Goal: Use online tool/utility: Utilize a website feature to perform a specific function

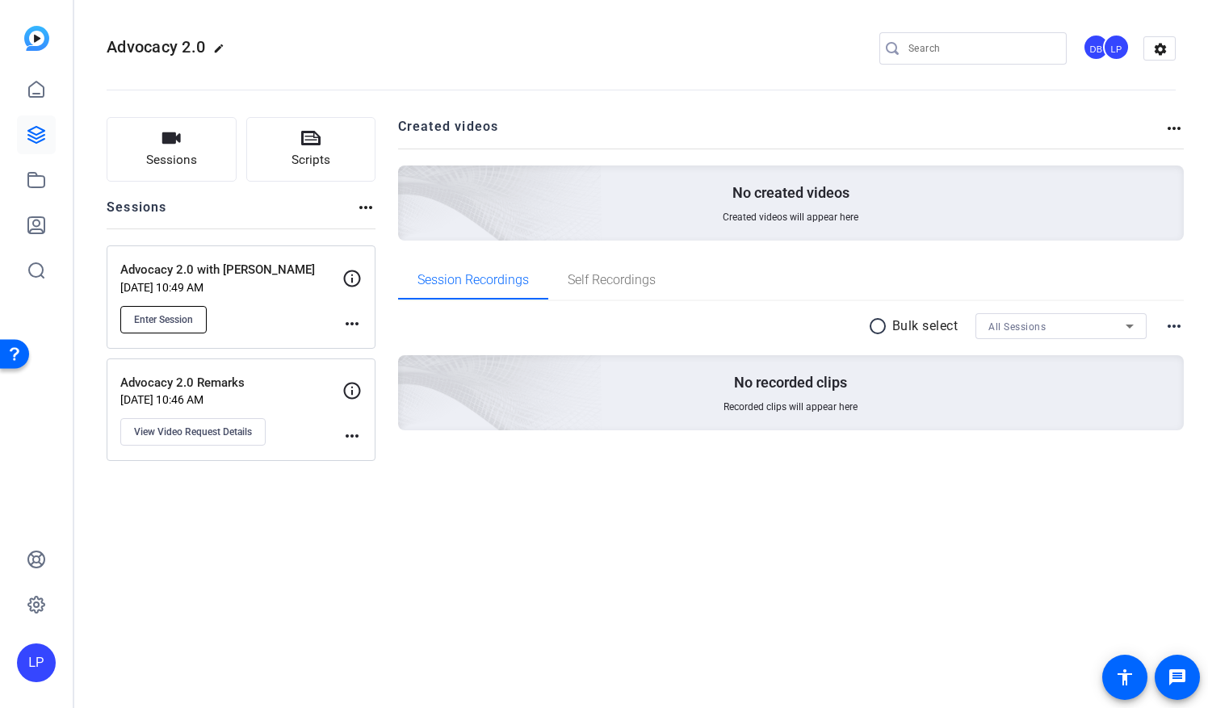
click at [181, 316] on span "Enter Session" at bounding box center [163, 319] width 59 height 13
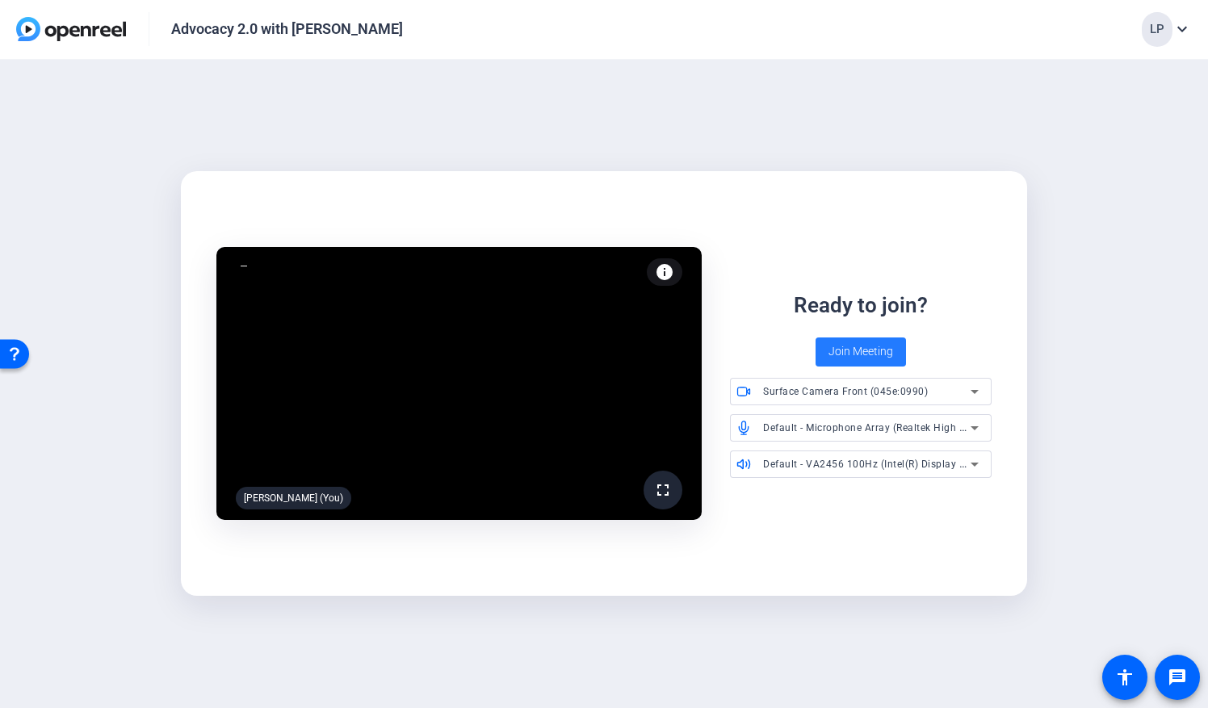
click at [875, 358] on span "Join Meeting" at bounding box center [860, 351] width 65 height 17
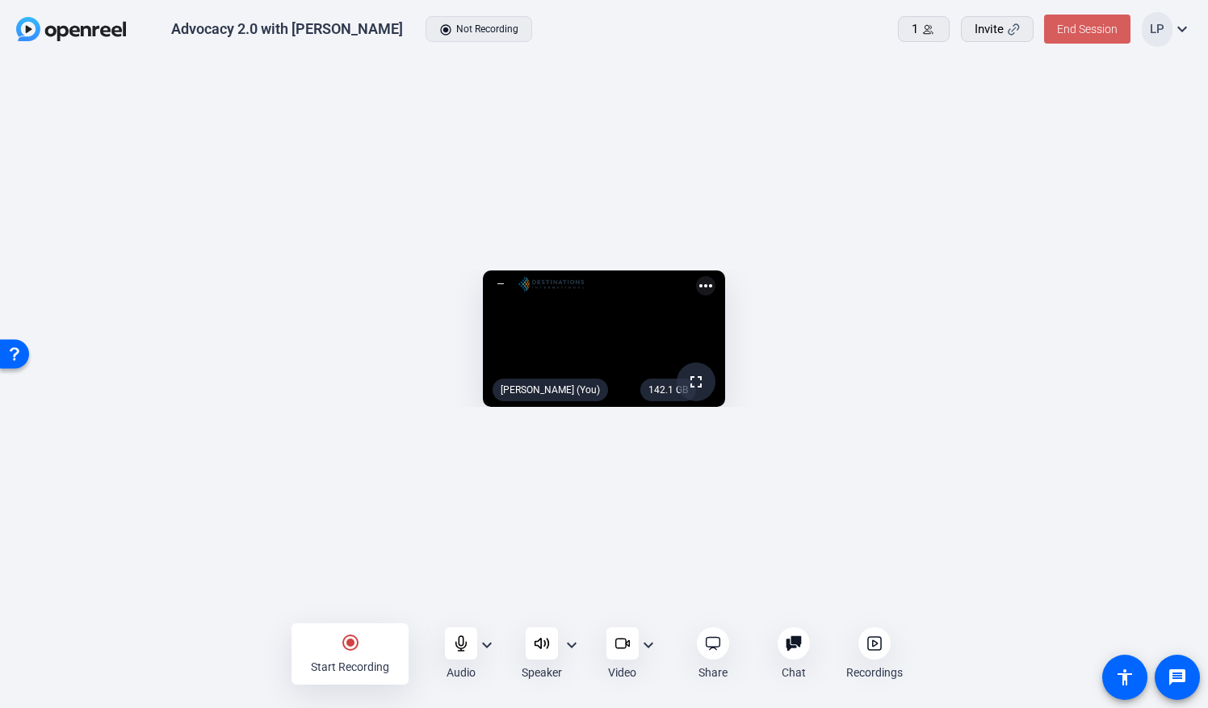
click at [1093, 31] on span "End Session" at bounding box center [1087, 29] width 61 height 13
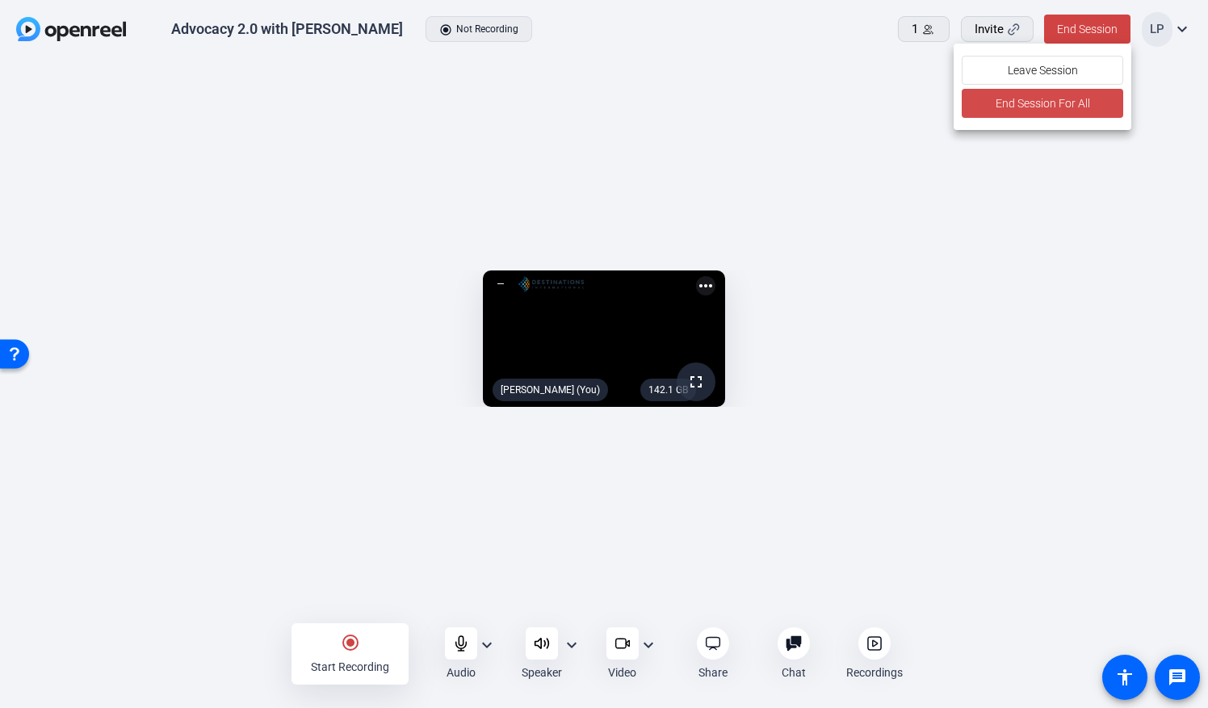
click at [1067, 107] on span "End Session For All" at bounding box center [1041, 103] width 94 height 19
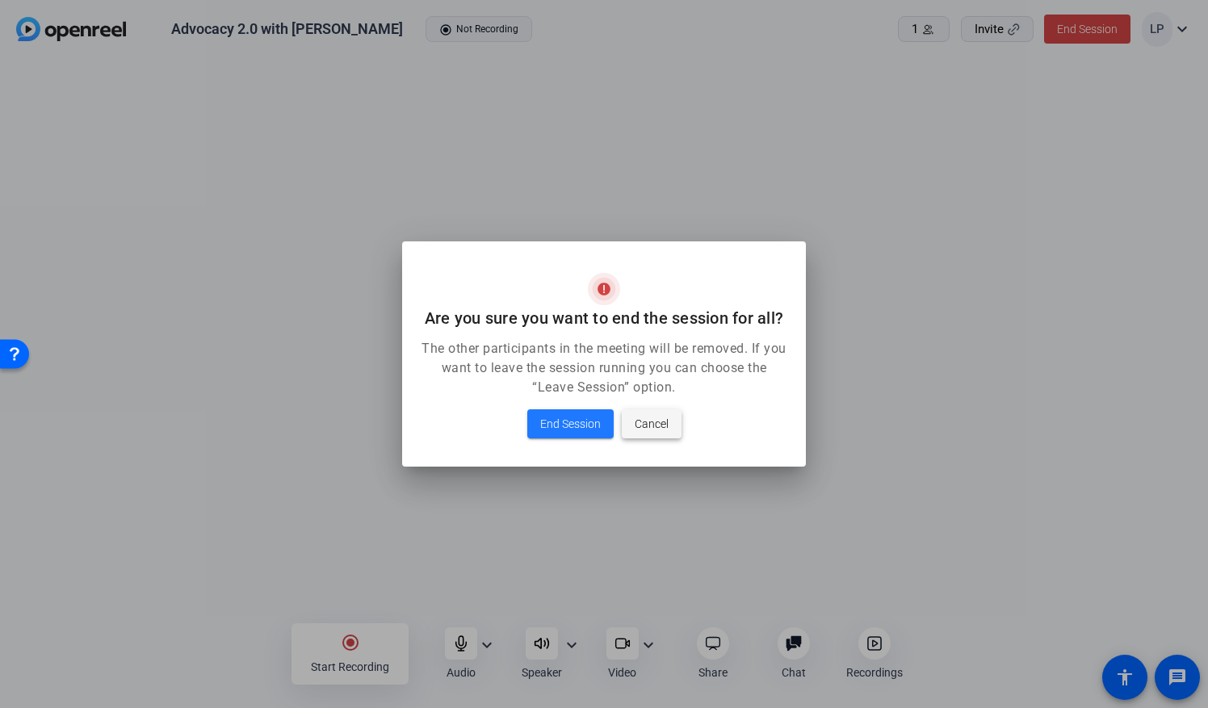
click at [651, 420] on span "Cancel" at bounding box center [651, 423] width 34 height 19
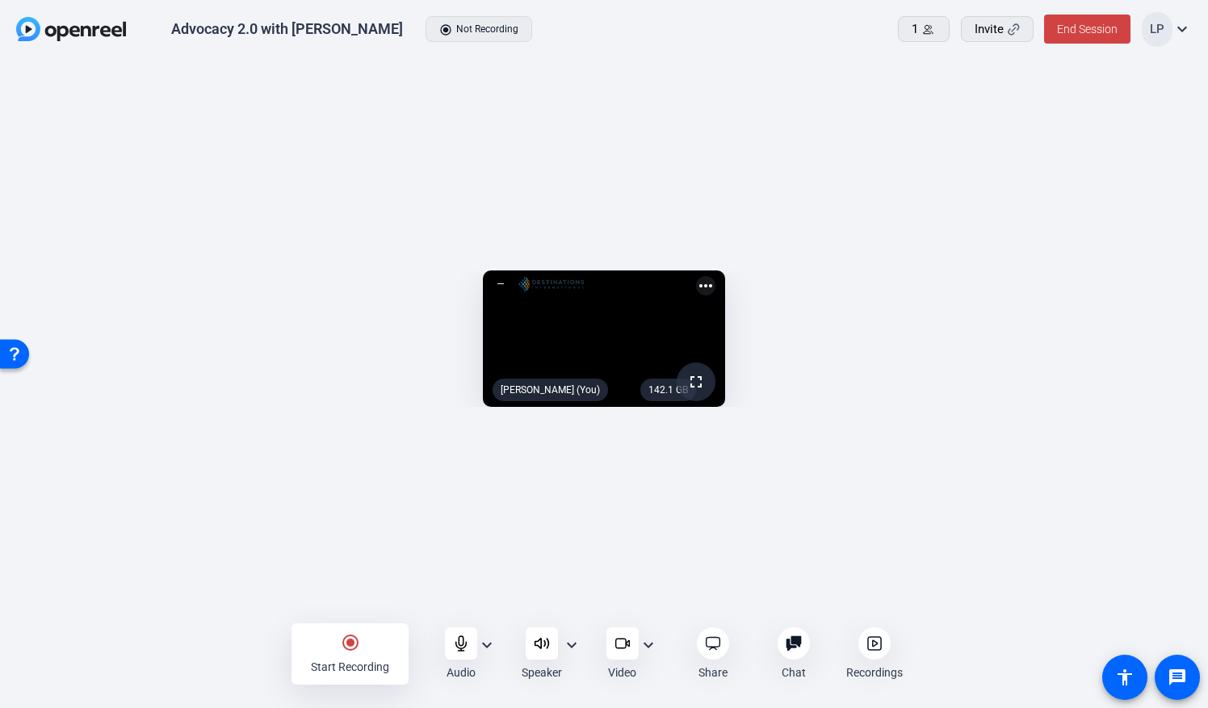
click at [651, 649] on mat-icon "expand_more" at bounding box center [647, 644] width 19 height 19
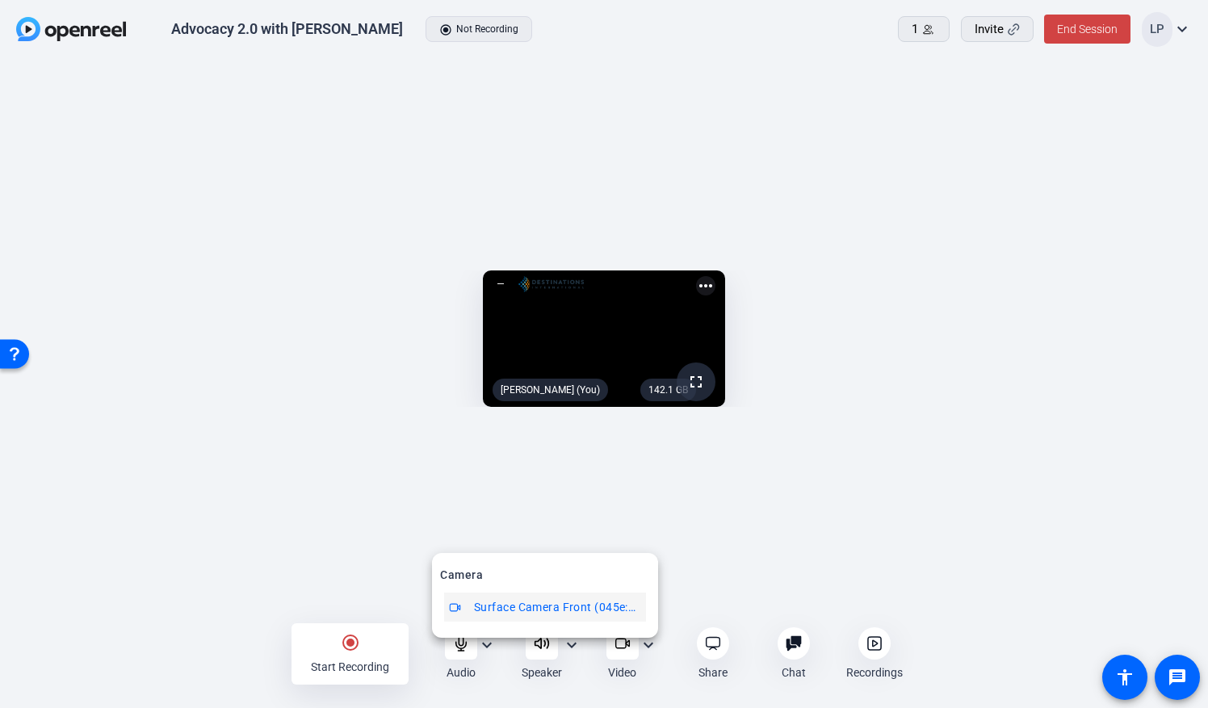
click at [576, 608] on span "Surface Camera Front (045e:0990)" at bounding box center [557, 606] width 167 height 19
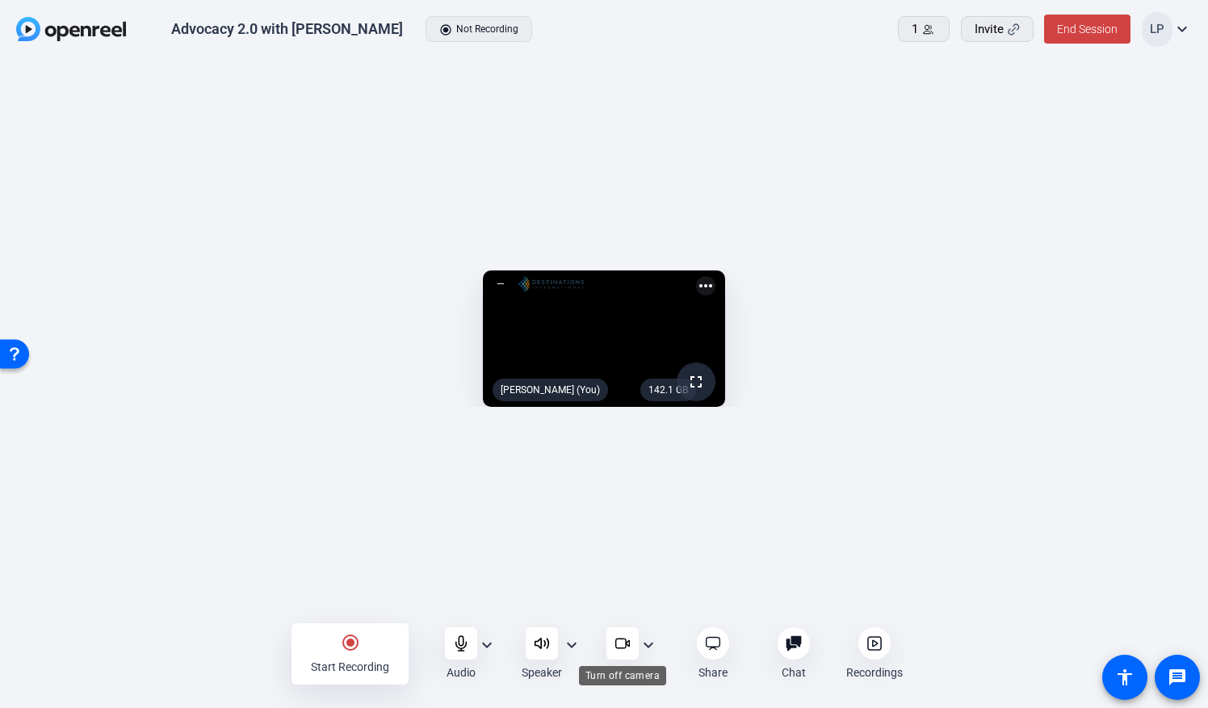
click at [620, 639] on icon at bounding box center [622, 643] width 16 height 16
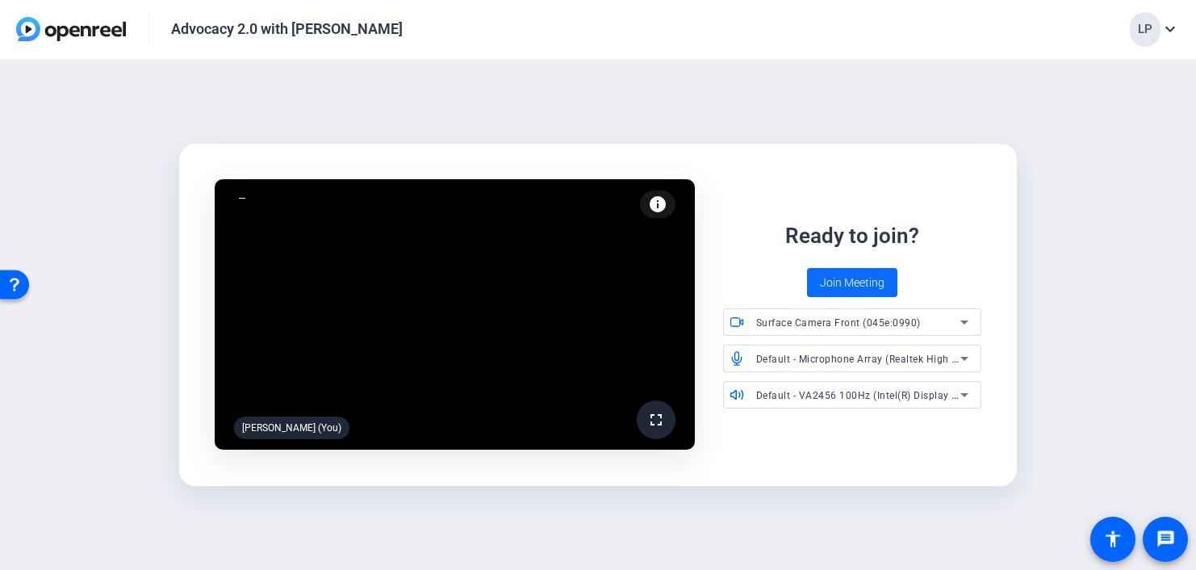
click at [843, 281] on span "Join Meeting" at bounding box center [852, 282] width 65 height 17
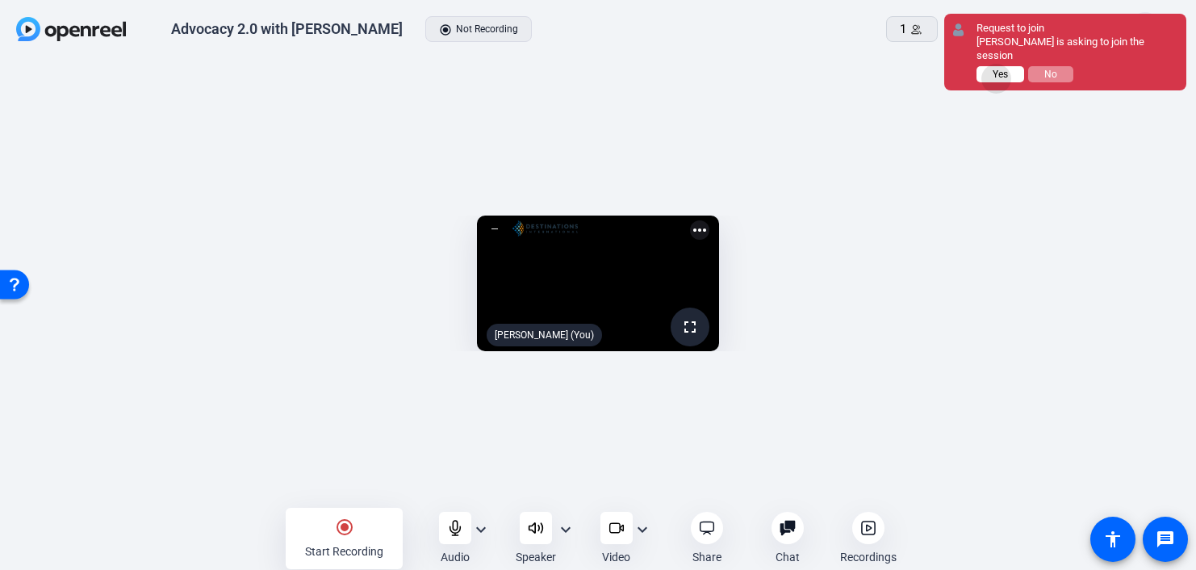
click at [996, 78] on span "Yes" at bounding box center [1000, 74] width 15 height 11
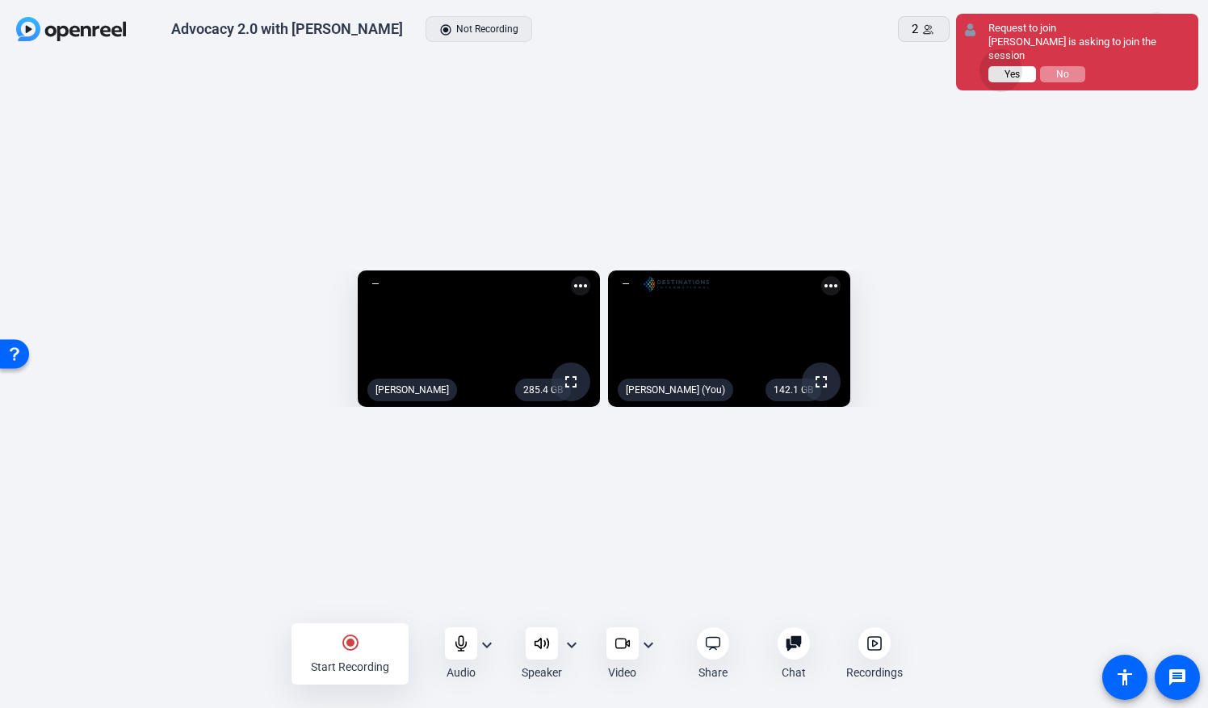
click at [1001, 66] on button "Yes" at bounding box center [1012, 74] width 48 height 16
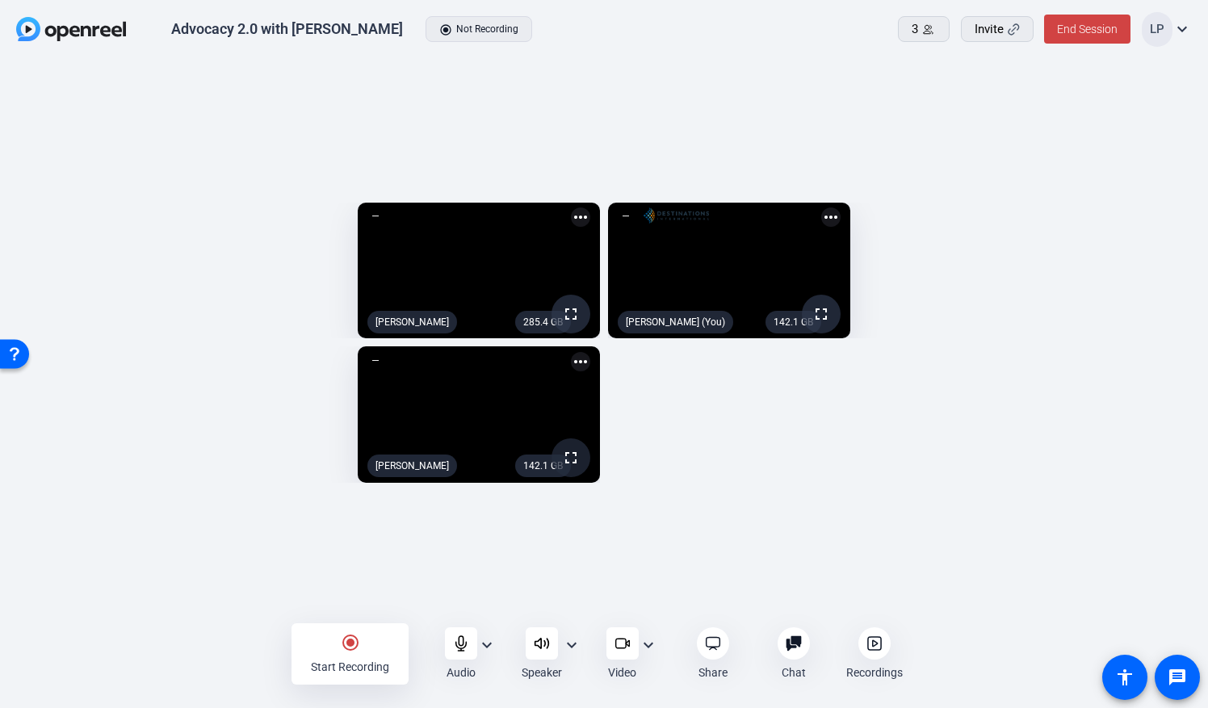
click at [567, 467] on mat-icon "fullscreen" at bounding box center [570, 457] width 19 height 19
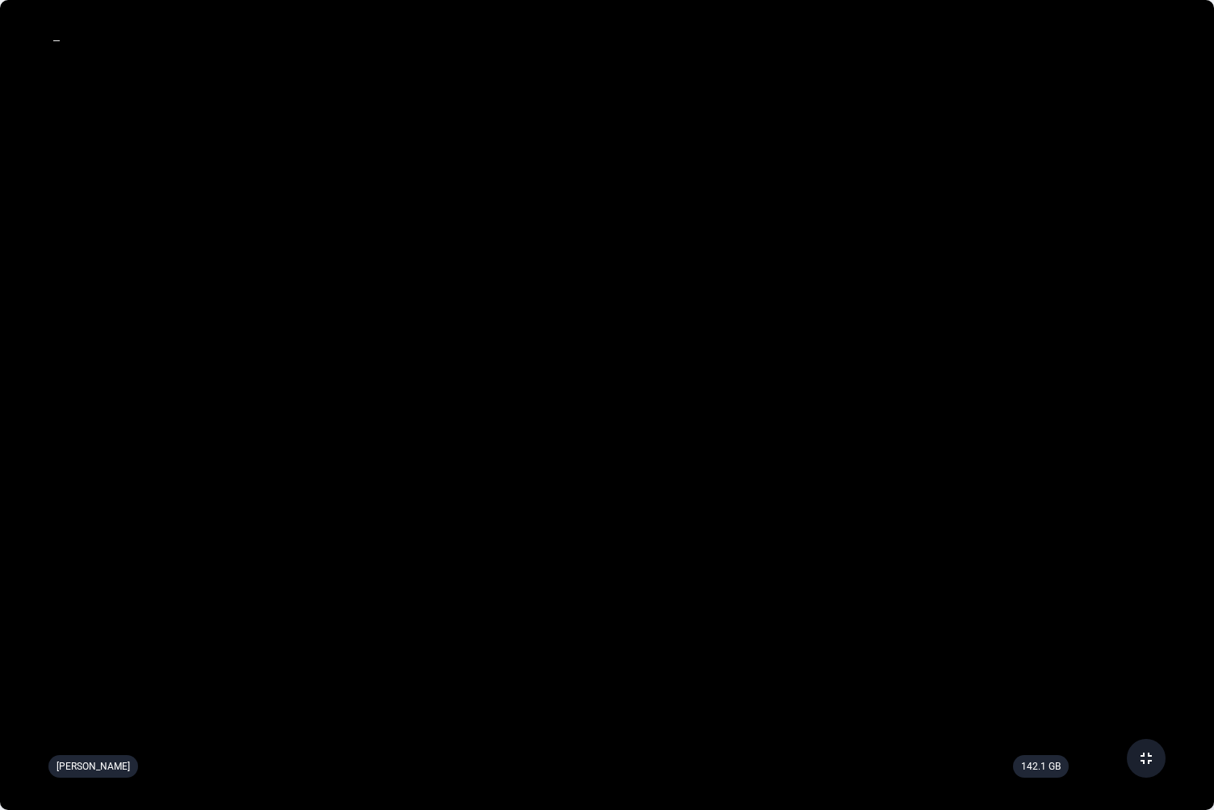
click at [1141, 569] on mat-icon "fullscreen_exit" at bounding box center [1145, 757] width 19 height 19
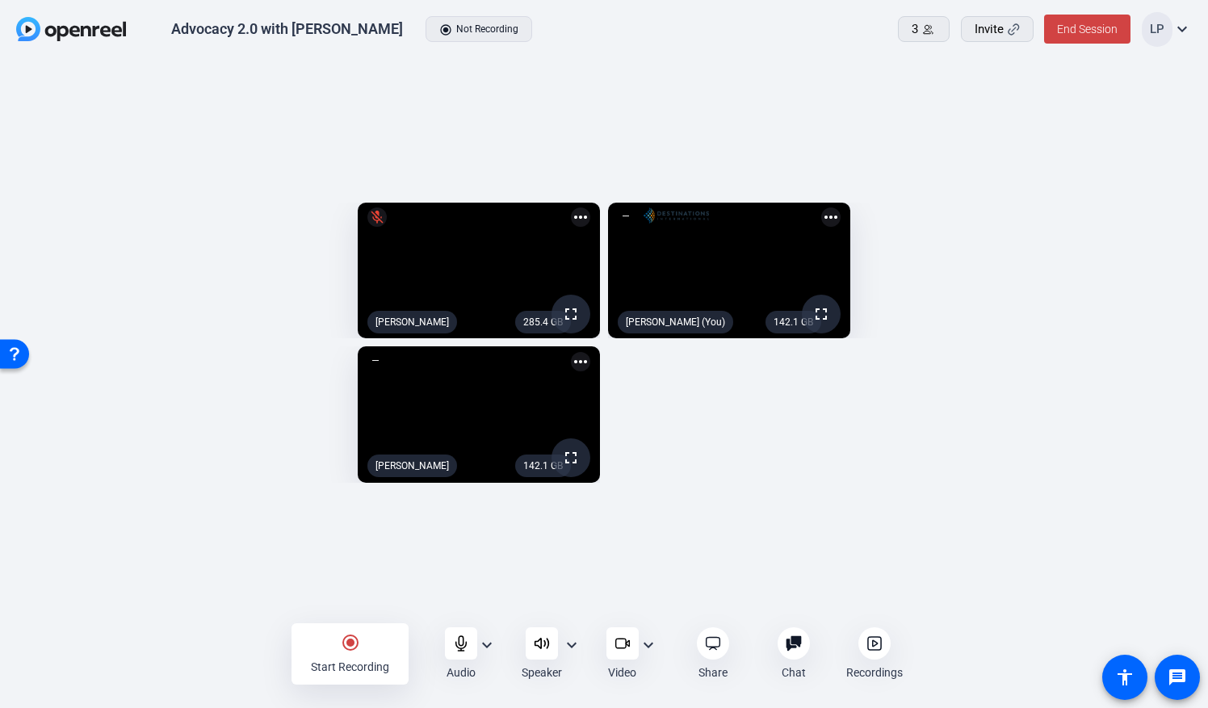
click at [350, 569] on div "radio_button_checked Start Recording" at bounding box center [349, 653] width 117 height 61
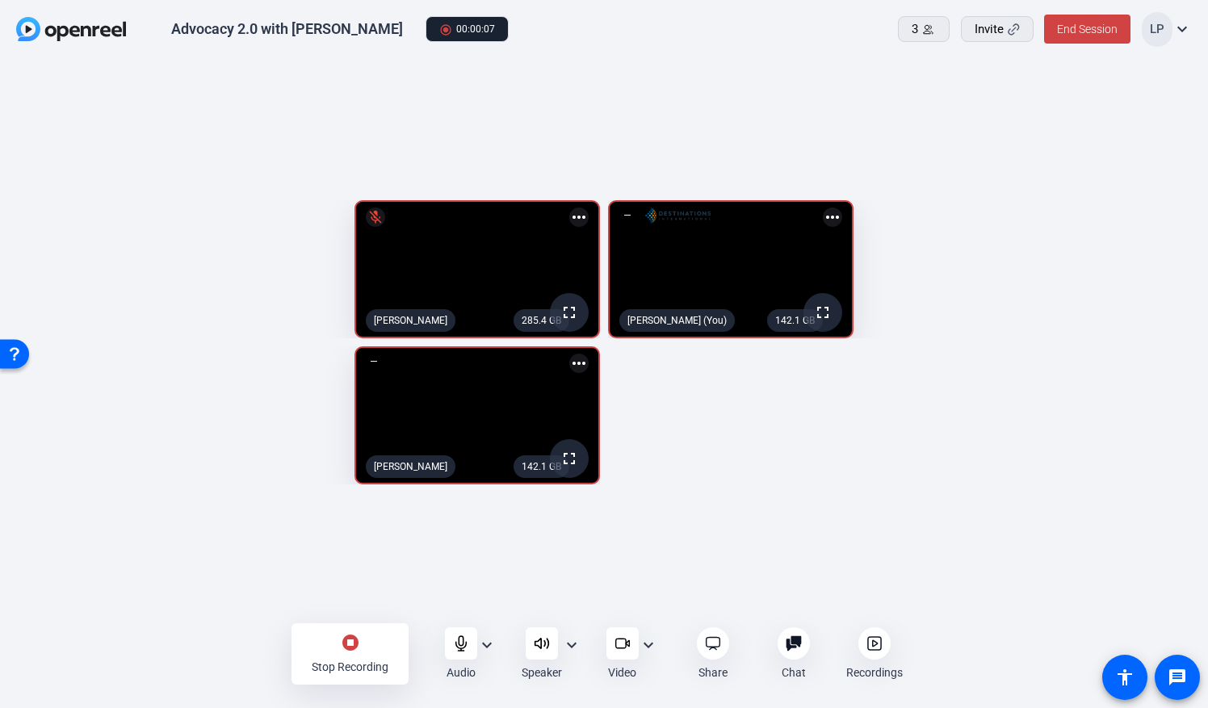
click at [354, 569] on div "stop_circle Stop Recording" at bounding box center [349, 653] width 117 height 61
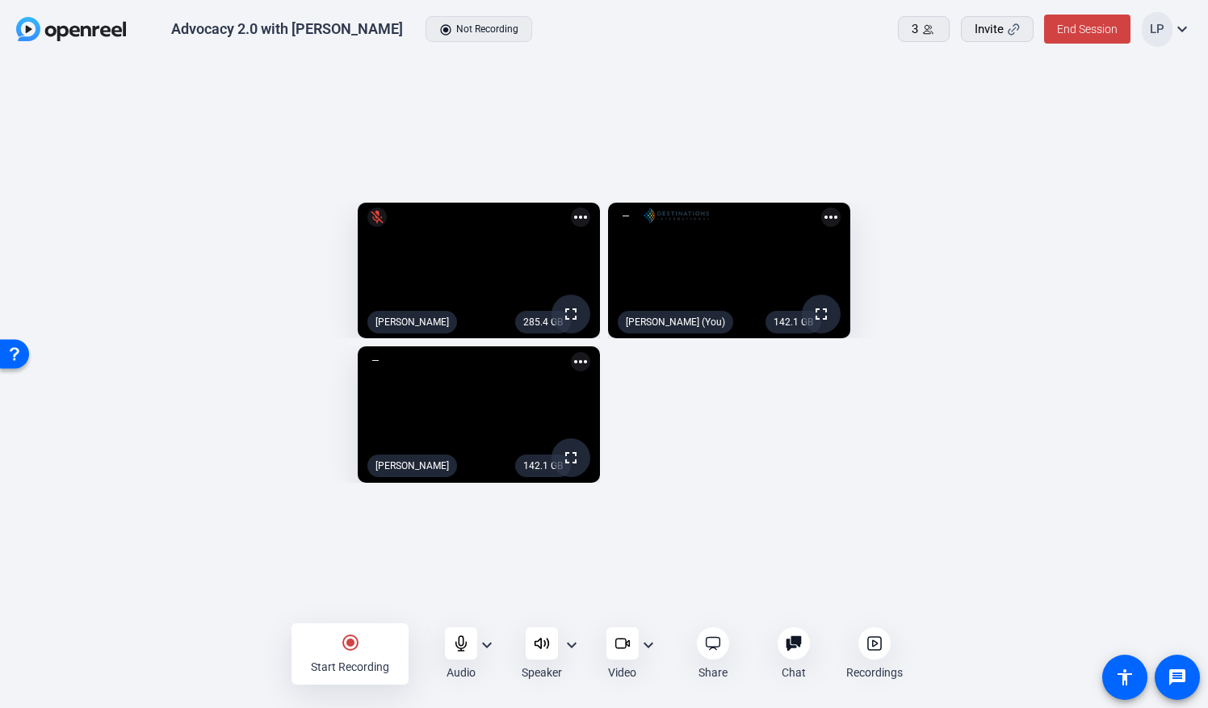
click at [352, 569] on mat-icon "radio_button_checked" at bounding box center [350, 642] width 19 height 19
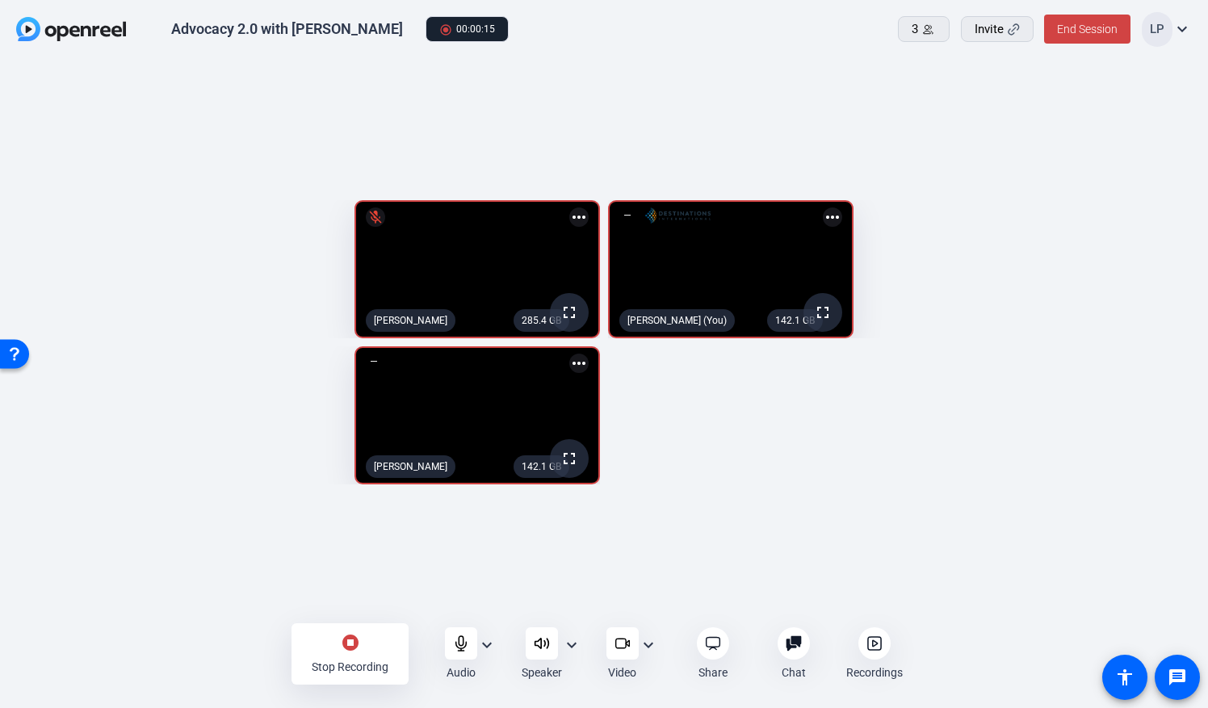
click at [489, 569] on mat-icon "expand_more" at bounding box center [486, 644] width 19 height 19
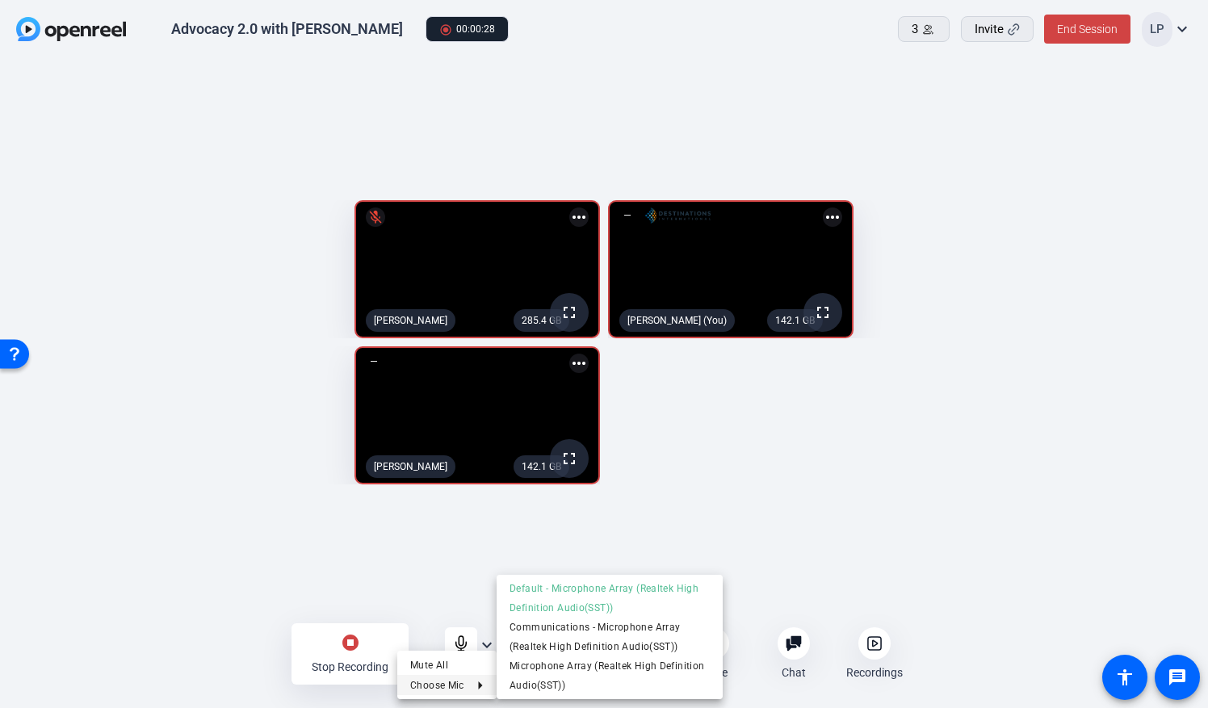
click at [237, 569] on div at bounding box center [604, 354] width 1208 height 708
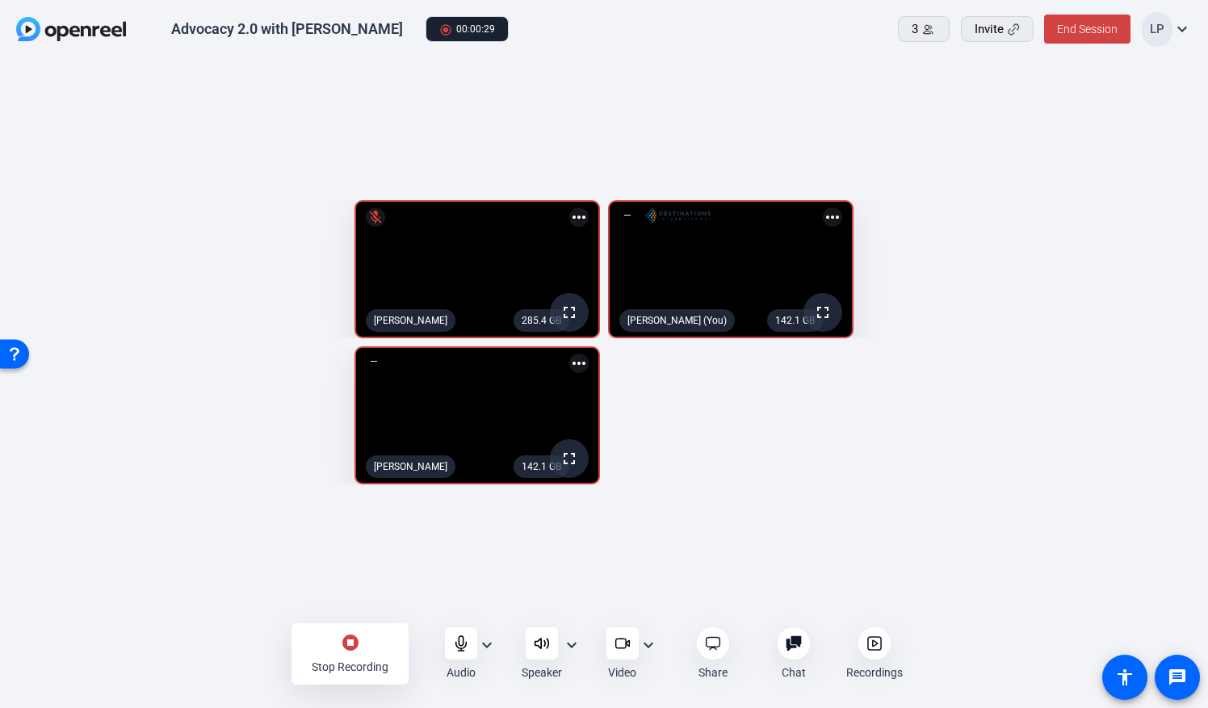
click at [346, 569] on mat-icon "stop_circle" at bounding box center [350, 642] width 19 height 19
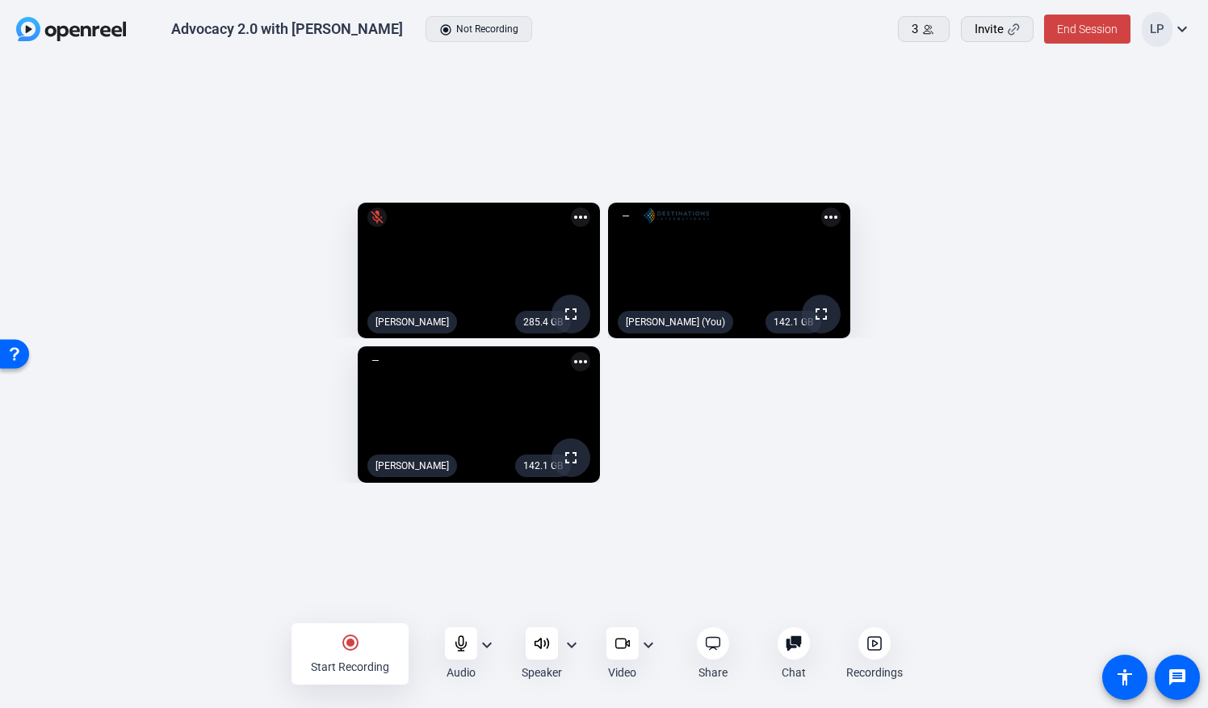
click at [350, 569] on mat-icon "radio_button_checked" at bounding box center [350, 642] width 19 height 19
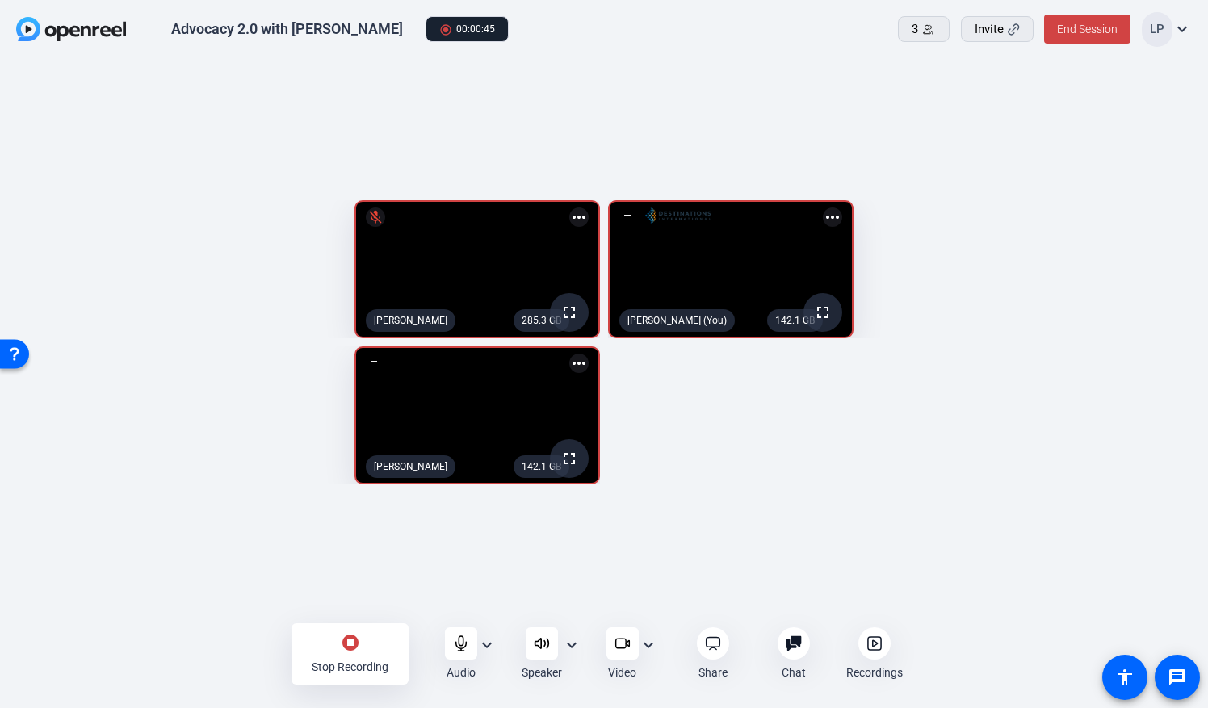
click at [350, 569] on mat-icon "stop_circle" at bounding box center [350, 642] width 19 height 19
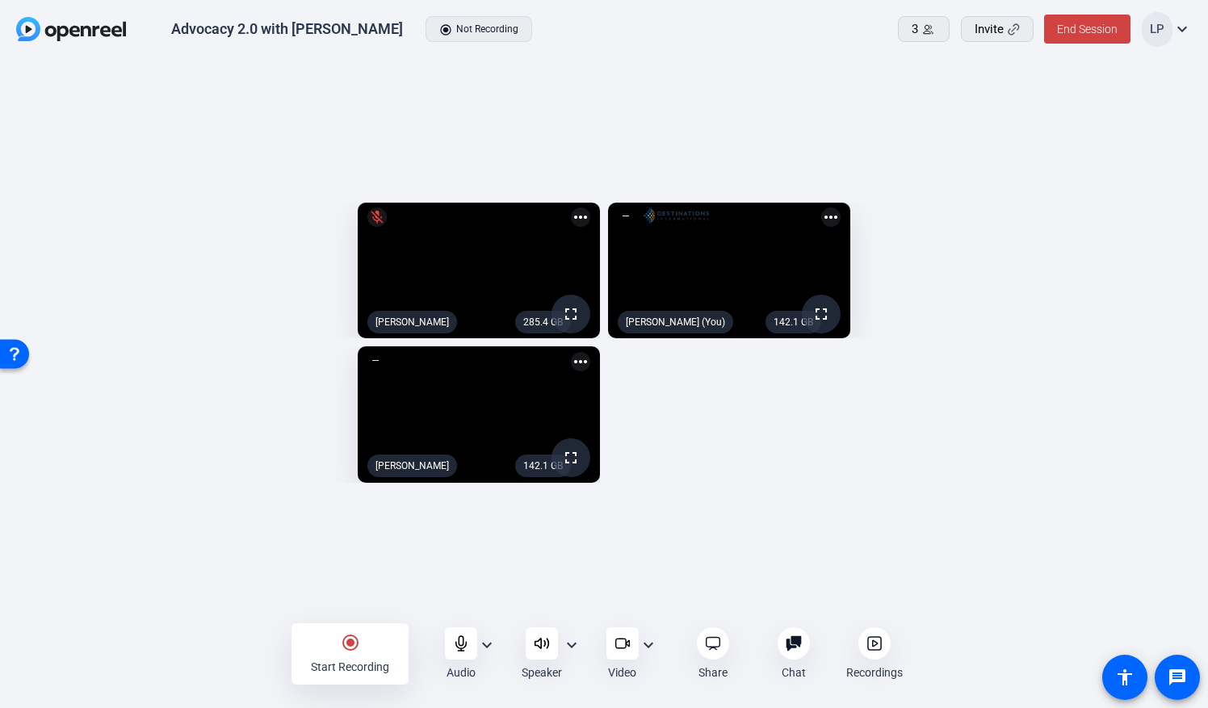
click at [350, 569] on mat-icon "radio_button_checked" at bounding box center [350, 642] width 19 height 19
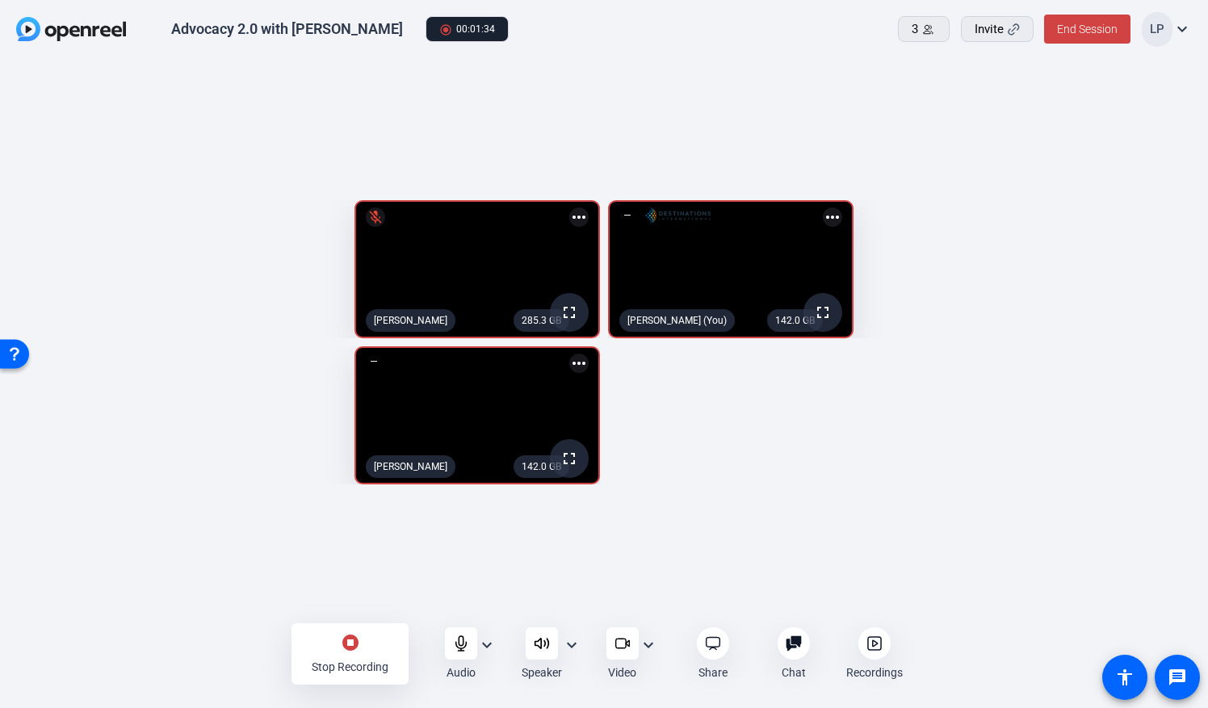
click at [350, 569] on mat-icon "stop_circle" at bounding box center [350, 642] width 19 height 19
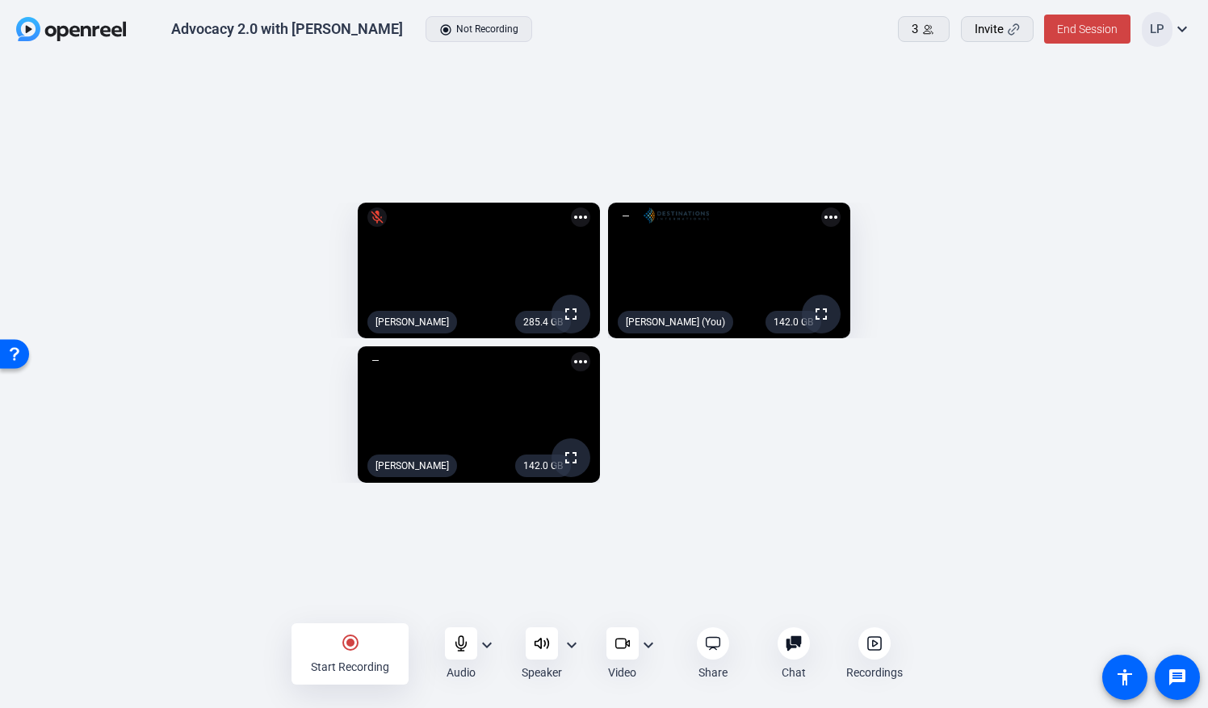
click at [350, 569] on mat-icon "radio_button_checked" at bounding box center [350, 642] width 19 height 19
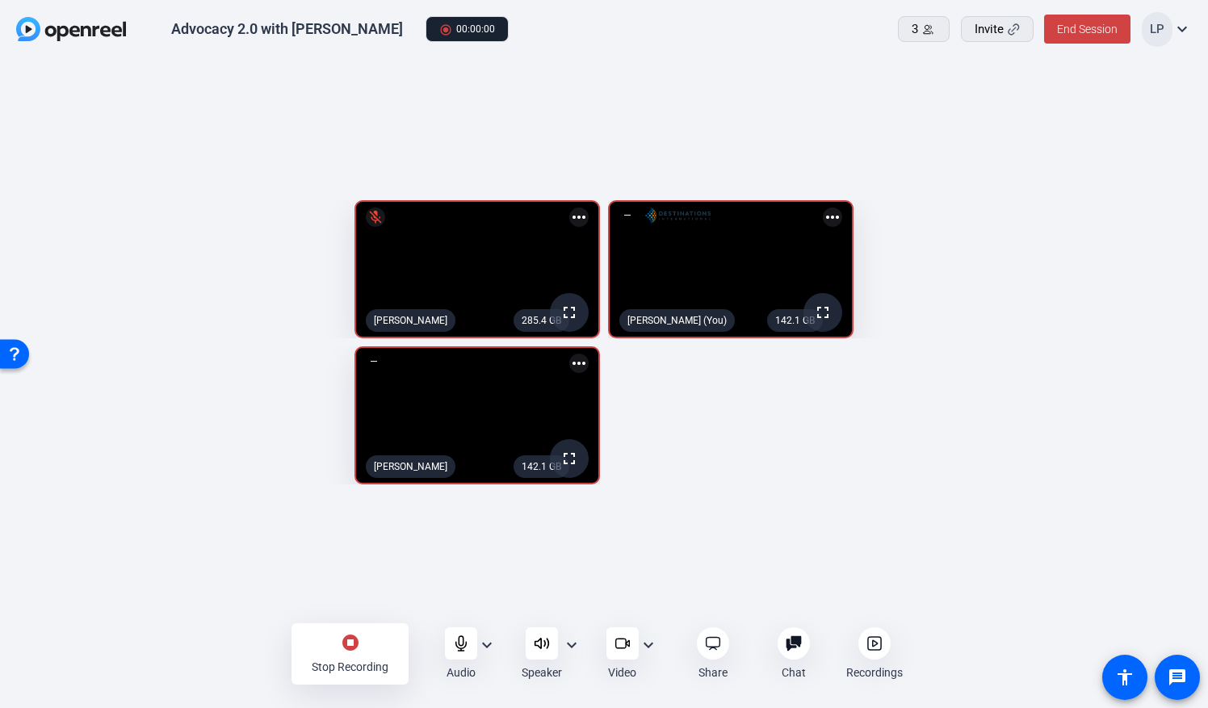
click at [350, 569] on mat-icon "stop_circle" at bounding box center [350, 642] width 19 height 19
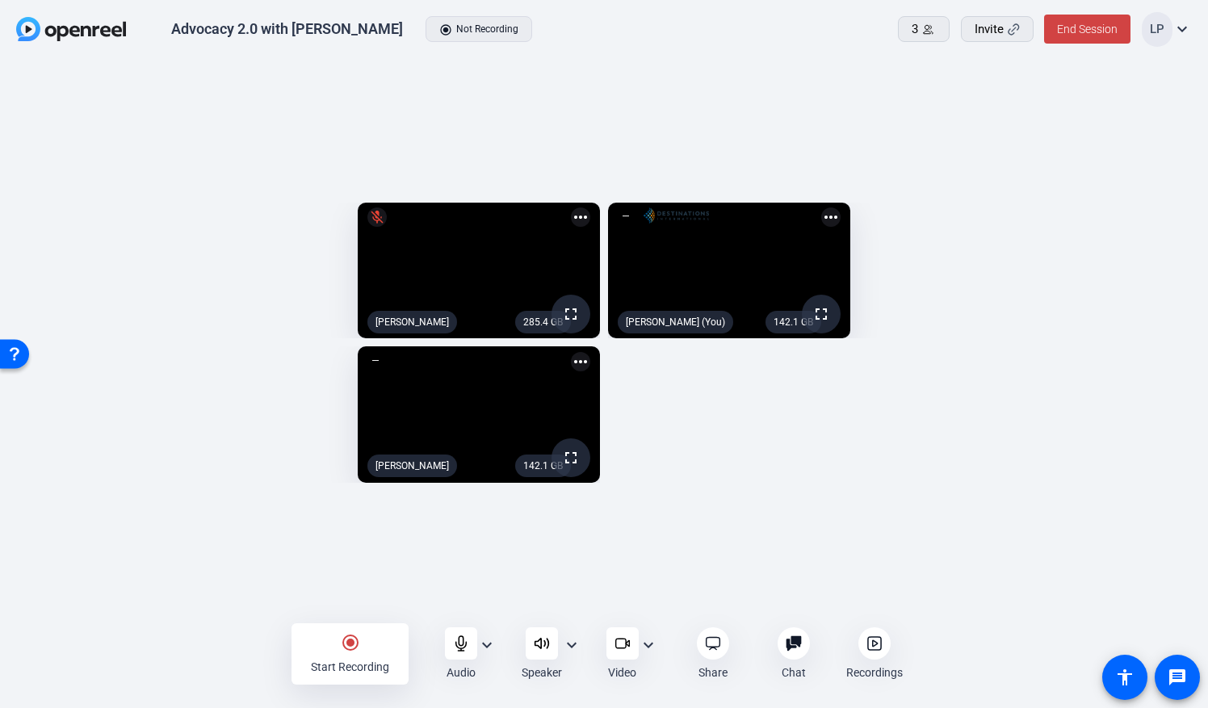
click at [349, 569] on mat-icon "radio_button_checked" at bounding box center [350, 642] width 19 height 19
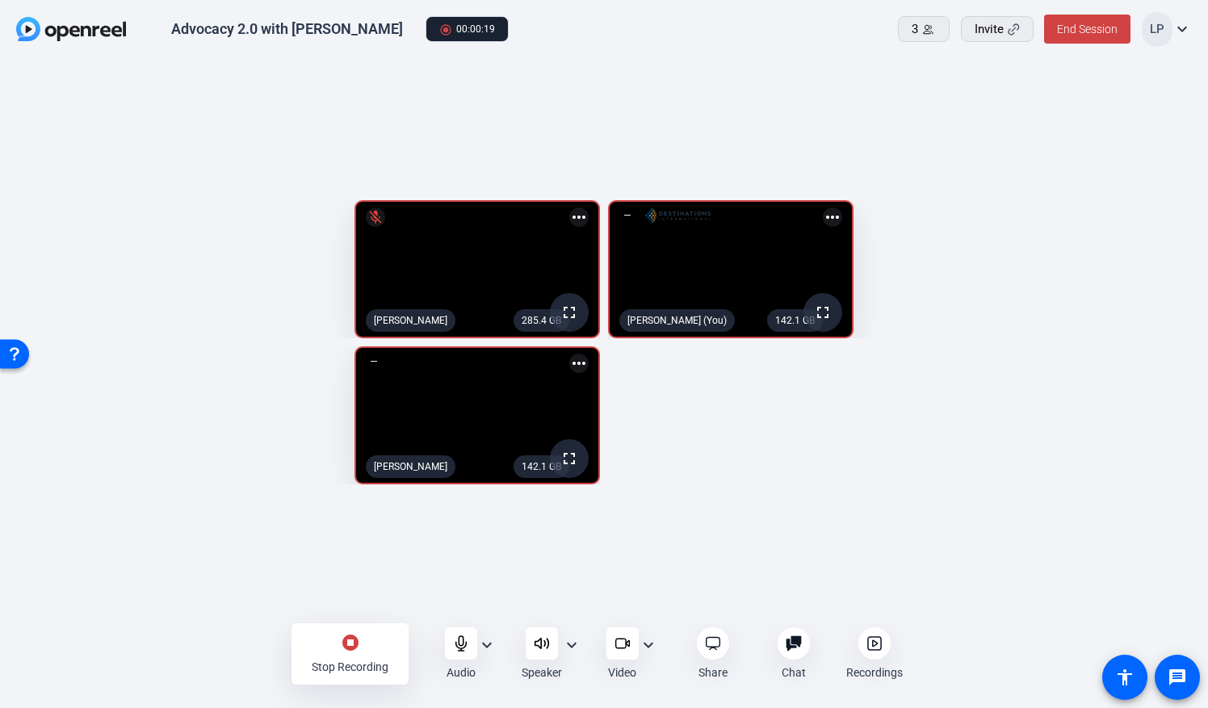
click at [349, 569] on mat-icon "stop_circle" at bounding box center [350, 642] width 19 height 19
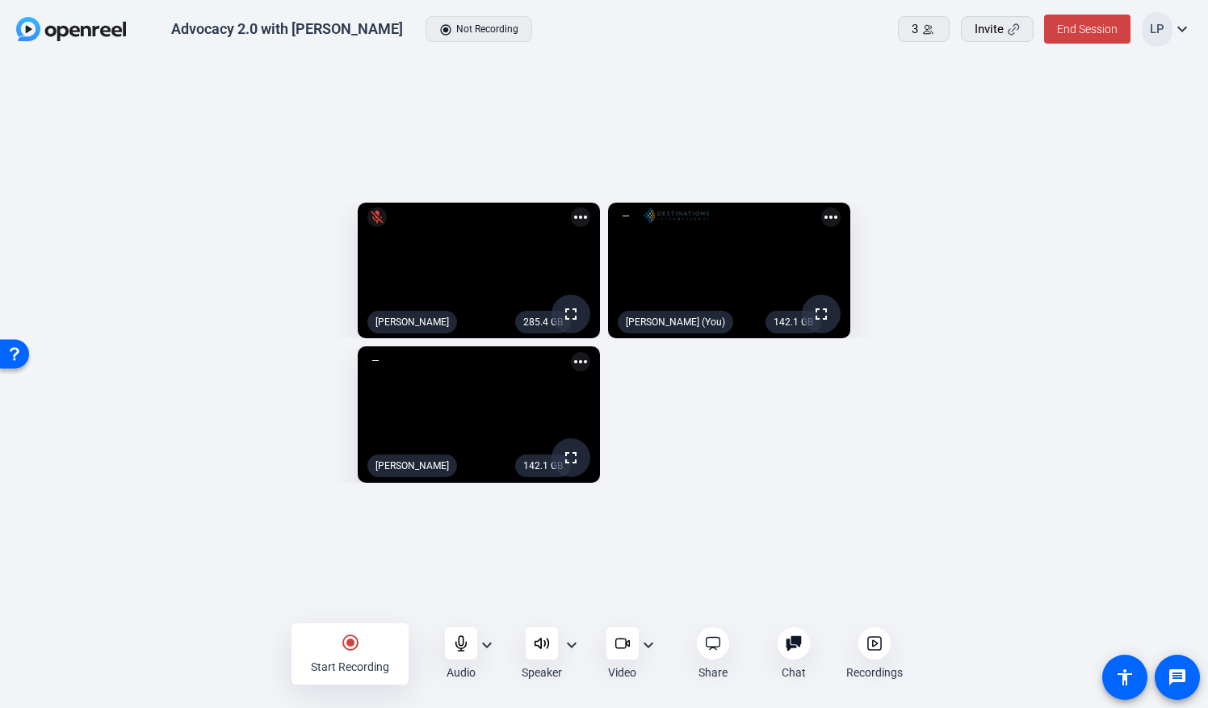
click at [349, 569] on mat-icon "radio_button_checked" at bounding box center [350, 642] width 19 height 19
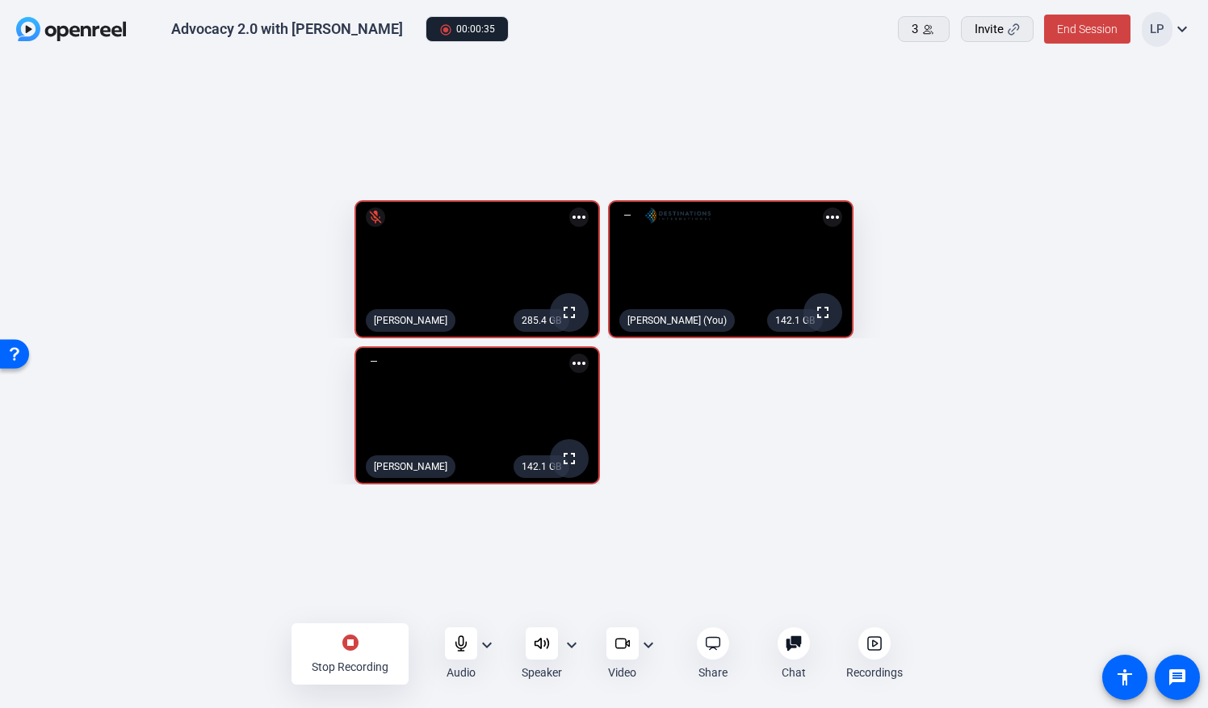
click at [349, 569] on mat-icon "stop_circle" at bounding box center [350, 642] width 19 height 19
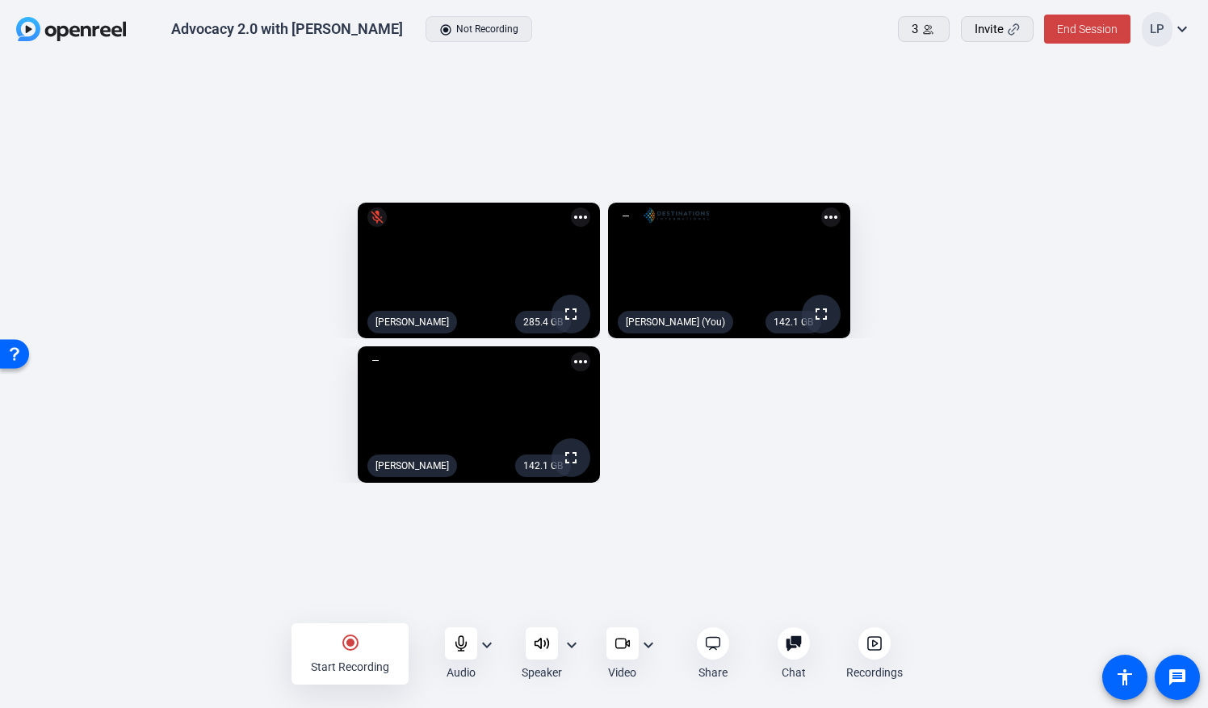
click at [349, 569] on mat-icon "radio_button_checked" at bounding box center [350, 642] width 19 height 19
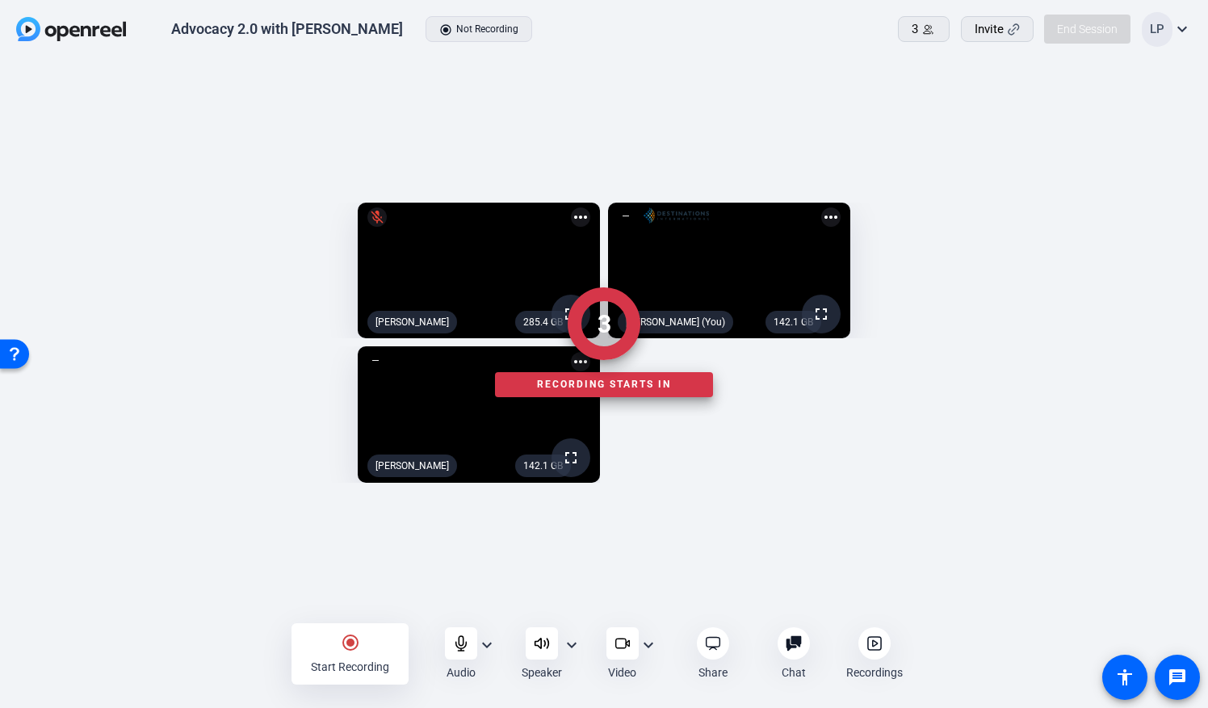
click at [349, 569] on div at bounding box center [604, 654] width 1208 height 57
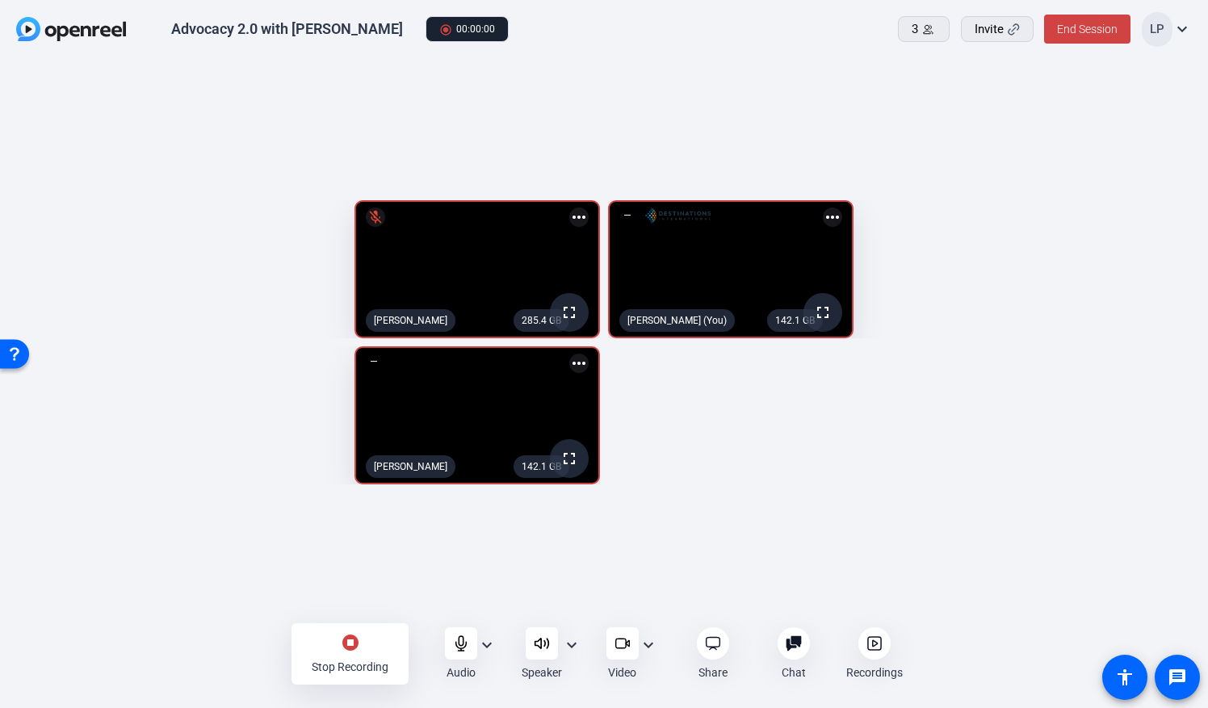
click at [349, 569] on mat-icon "stop_circle" at bounding box center [350, 642] width 19 height 19
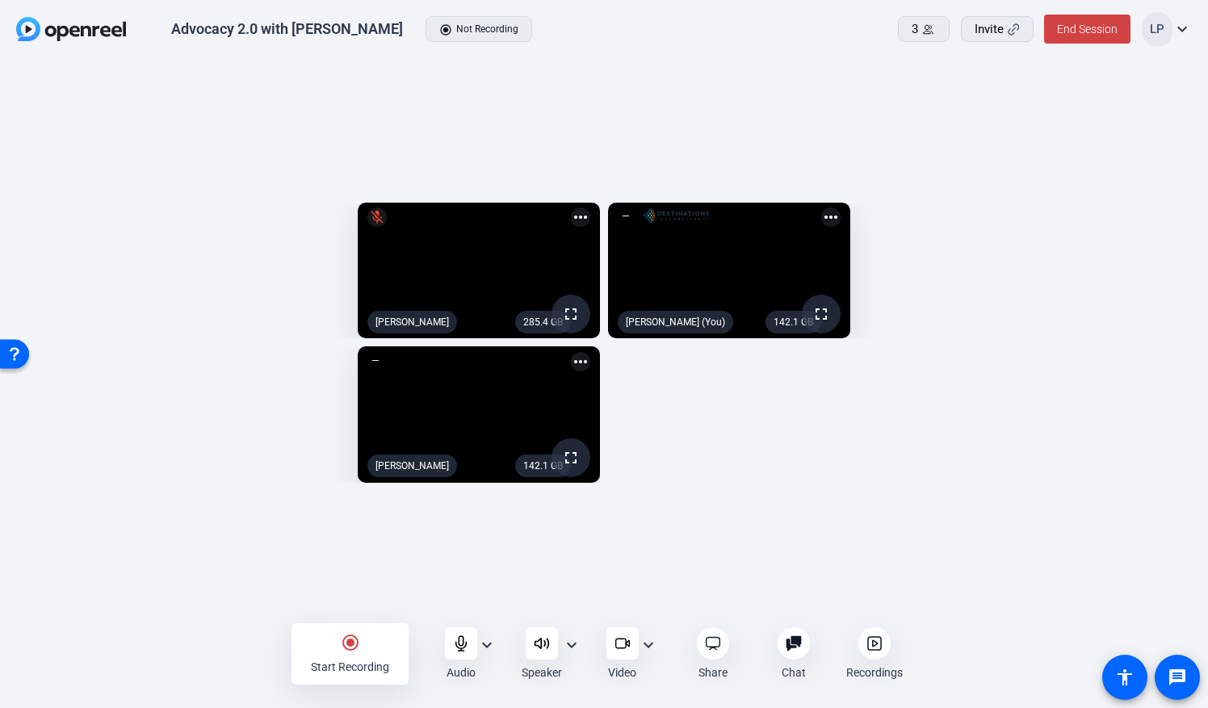
click at [349, 569] on mat-icon "radio_button_checked" at bounding box center [350, 642] width 19 height 19
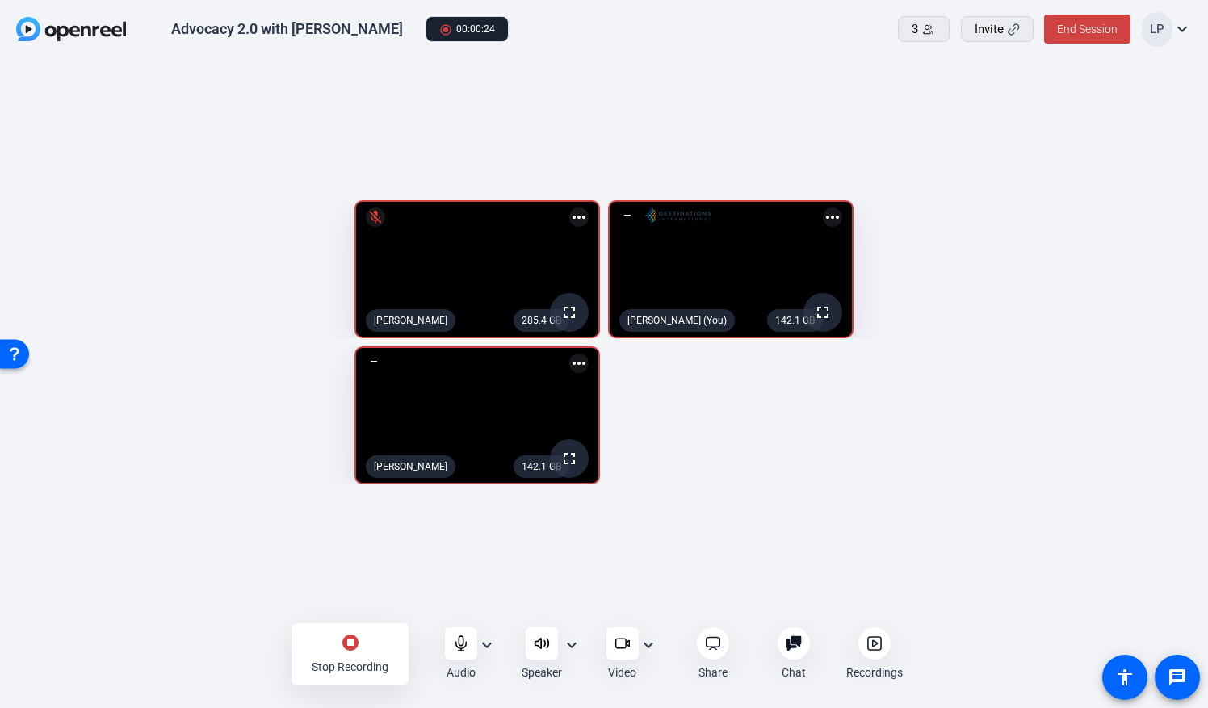
click at [349, 569] on mat-icon "stop_circle" at bounding box center [350, 642] width 19 height 19
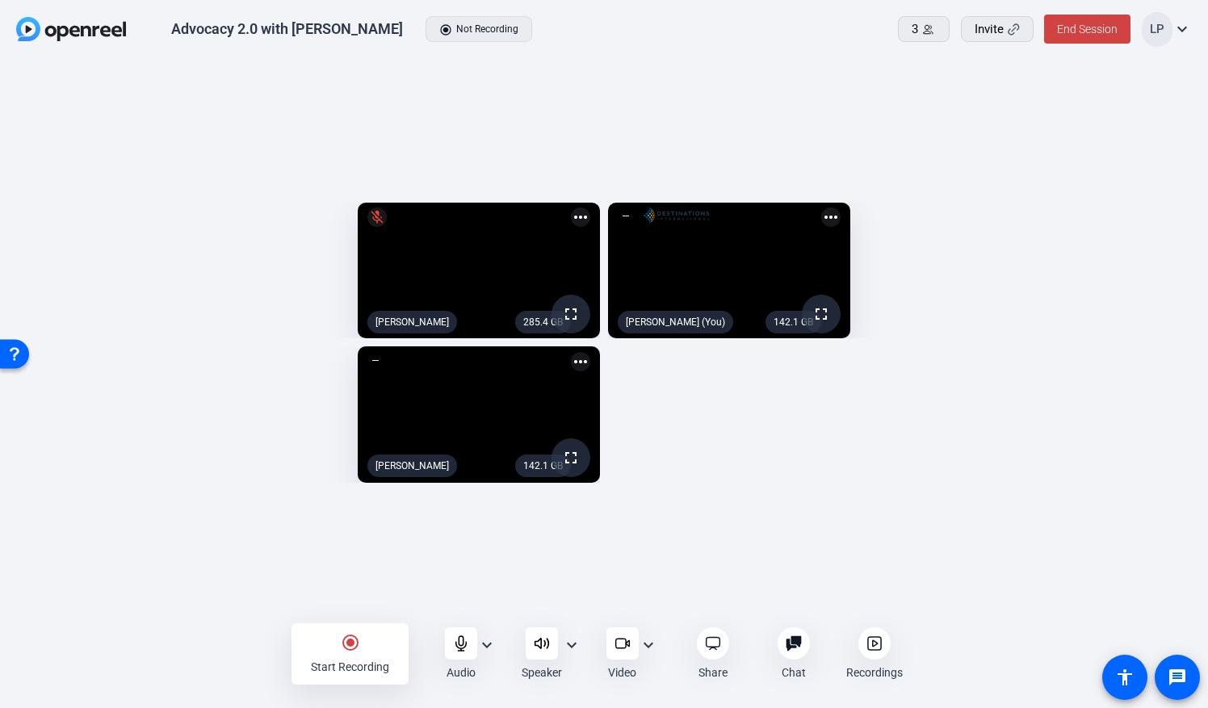
click at [346, 569] on mat-icon "radio_button_checked" at bounding box center [350, 642] width 19 height 19
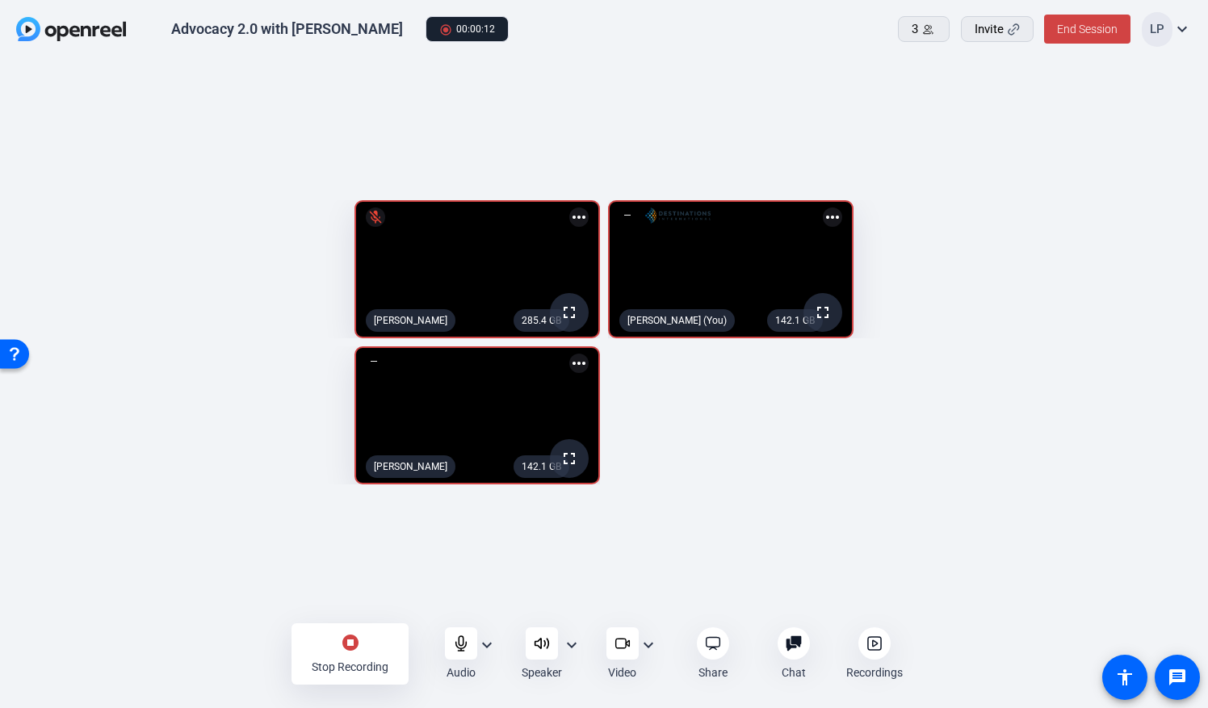
click at [346, 569] on mat-icon "stop_circle" at bounding box center [350, 642] width 19 height 19
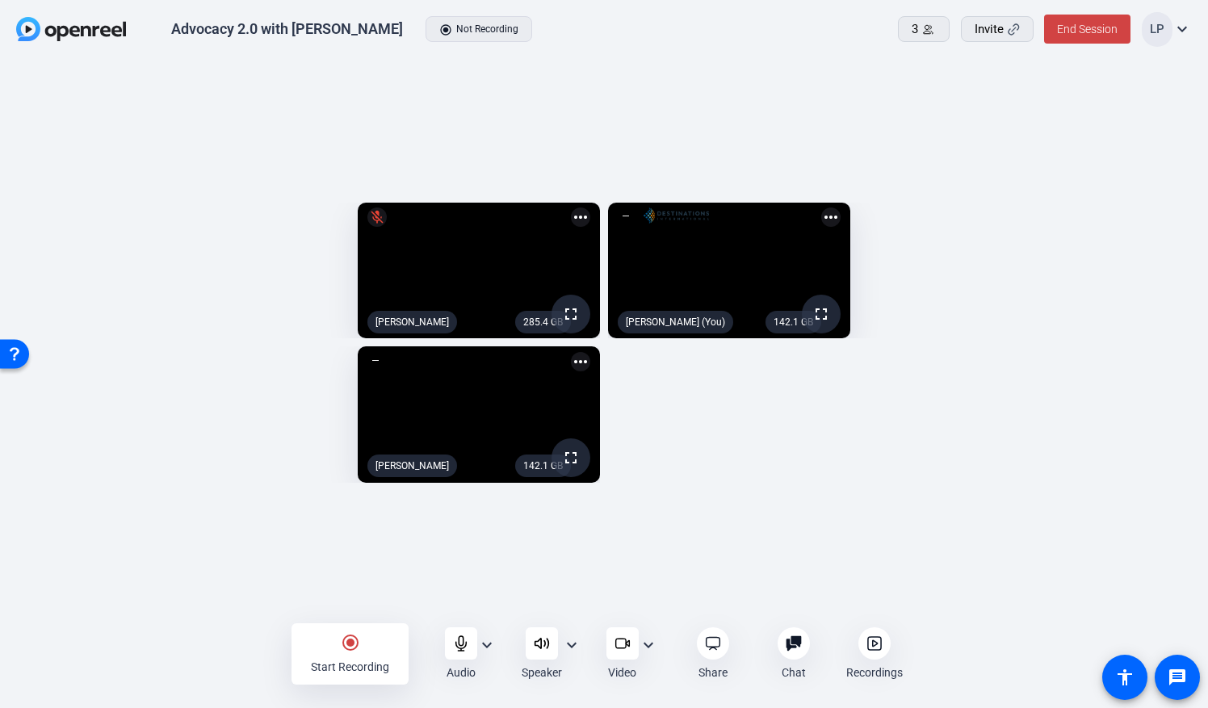
click at [348, 569] on mat-icon "radio_button_checked" at bounding box center [350, 642] width 19 height 19
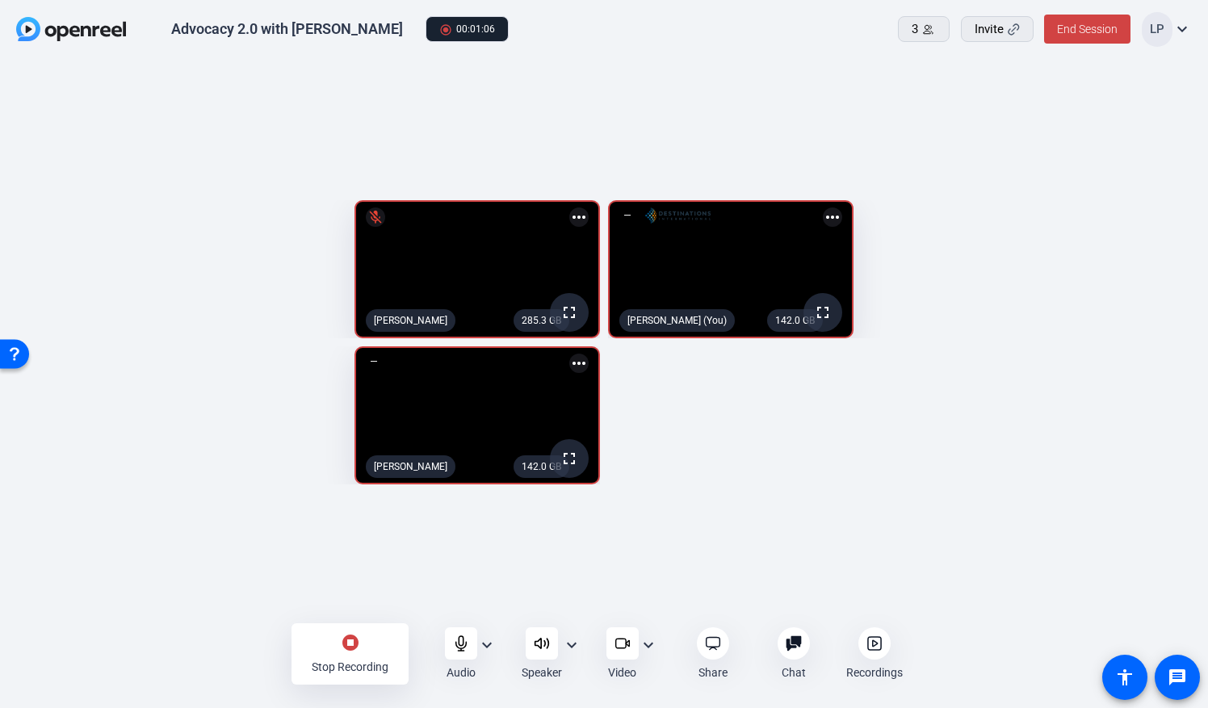
click at [351, 569] on mat-icon "stop_circle" at bounding box center [350, 642] width 19 height 19
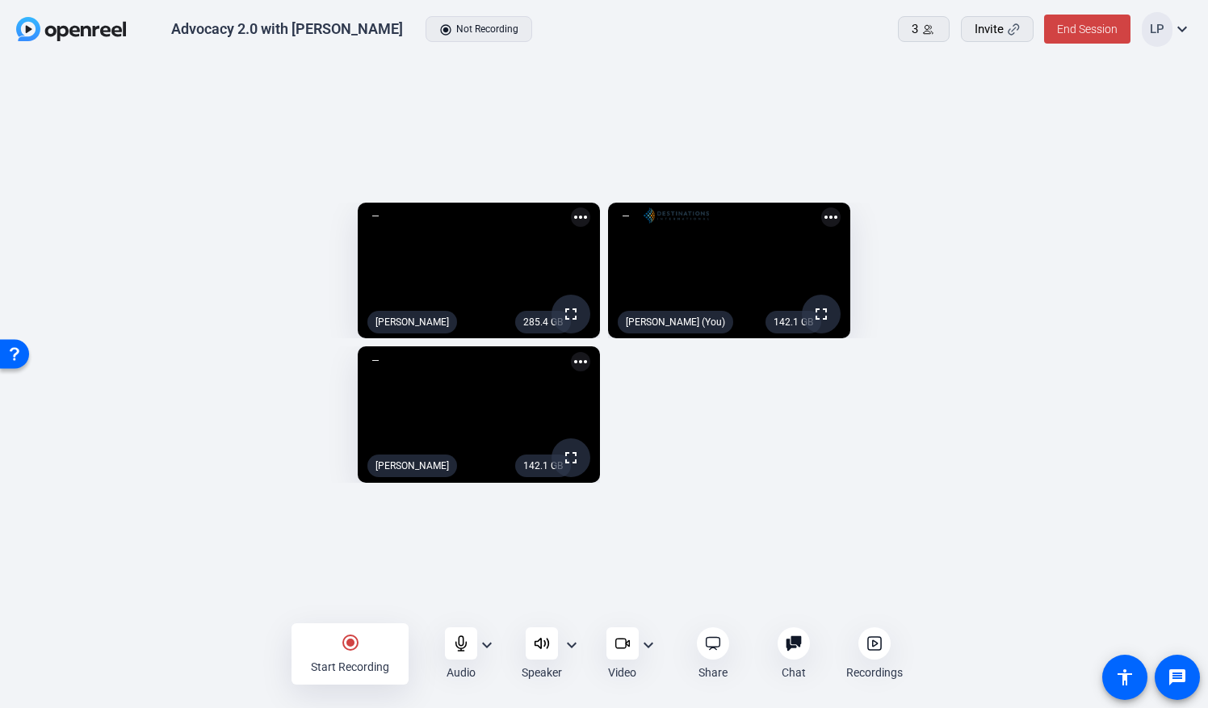
click at [345, 569] on mat-icon "radio_button_checked" at bounding box center [350, 642] width 19 height 19
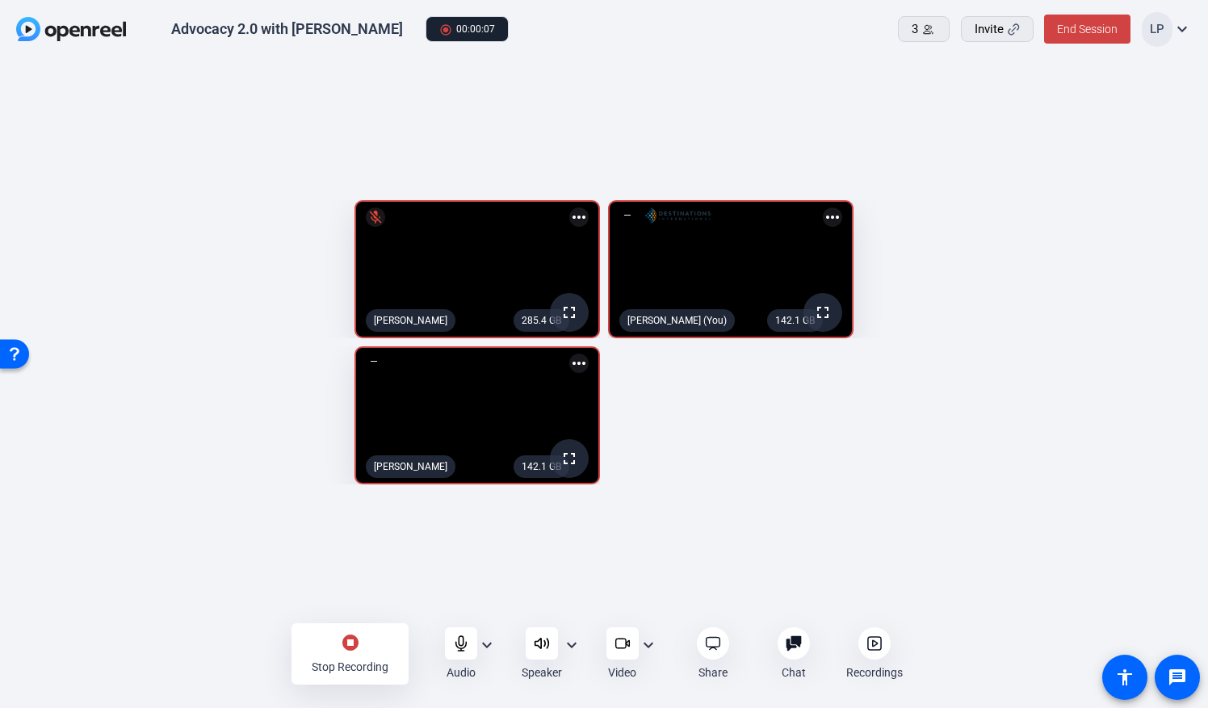
click at [345, 569] on mat-icon "stop_circle" at bounding box center [350, 642] width 19 height 19
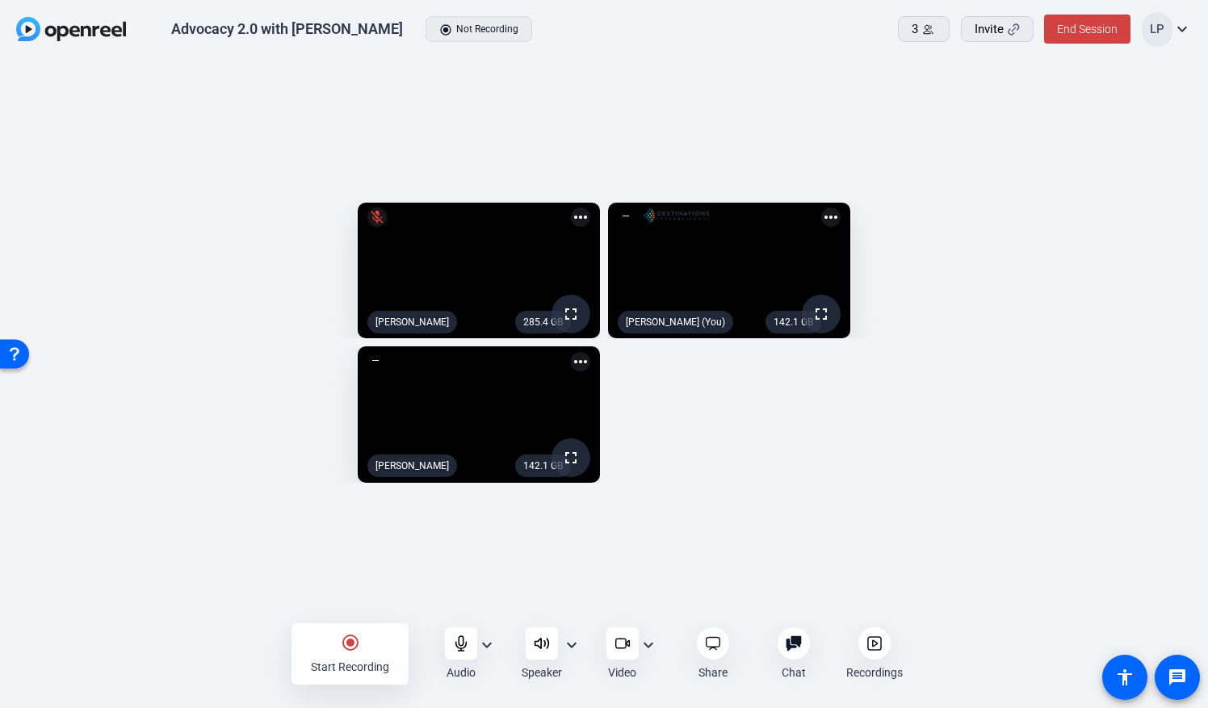
click at [350, 569] on mat-icon "radio_button_checked" at bounding box center [350, 642] width 19 height 19
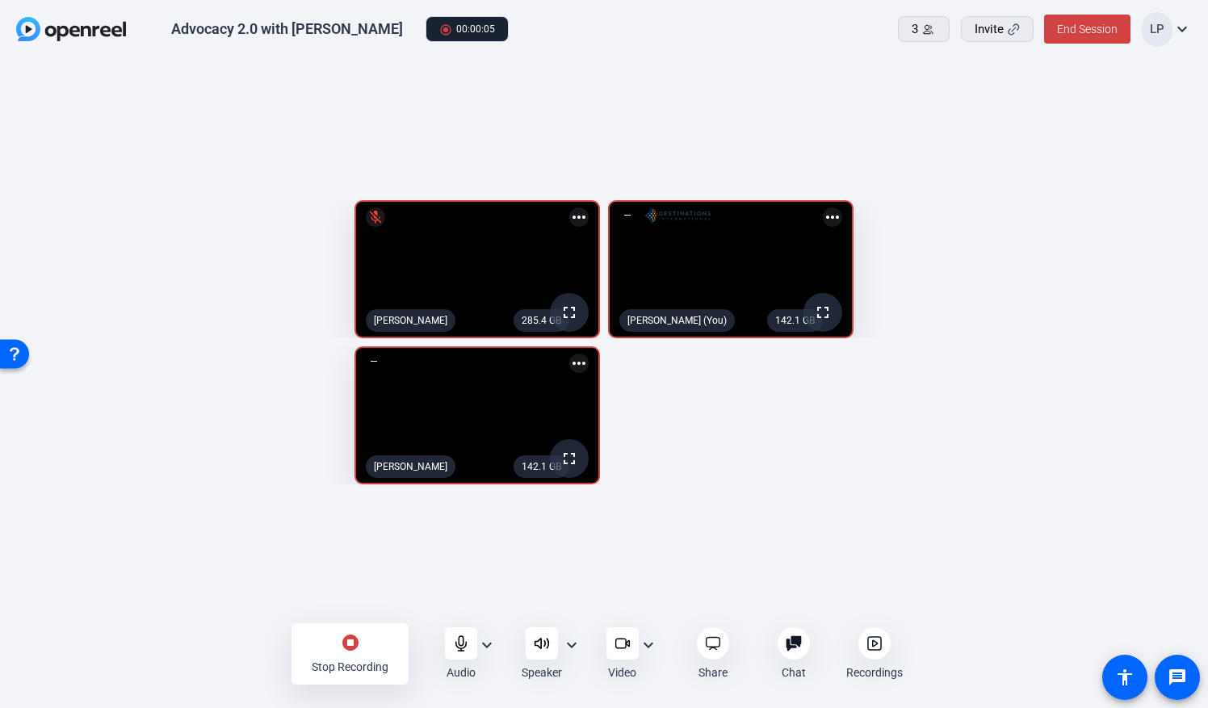
click at [346, 569] on mat-icon "stop_circle" at bounding box center [350, 642] width 19 height 19
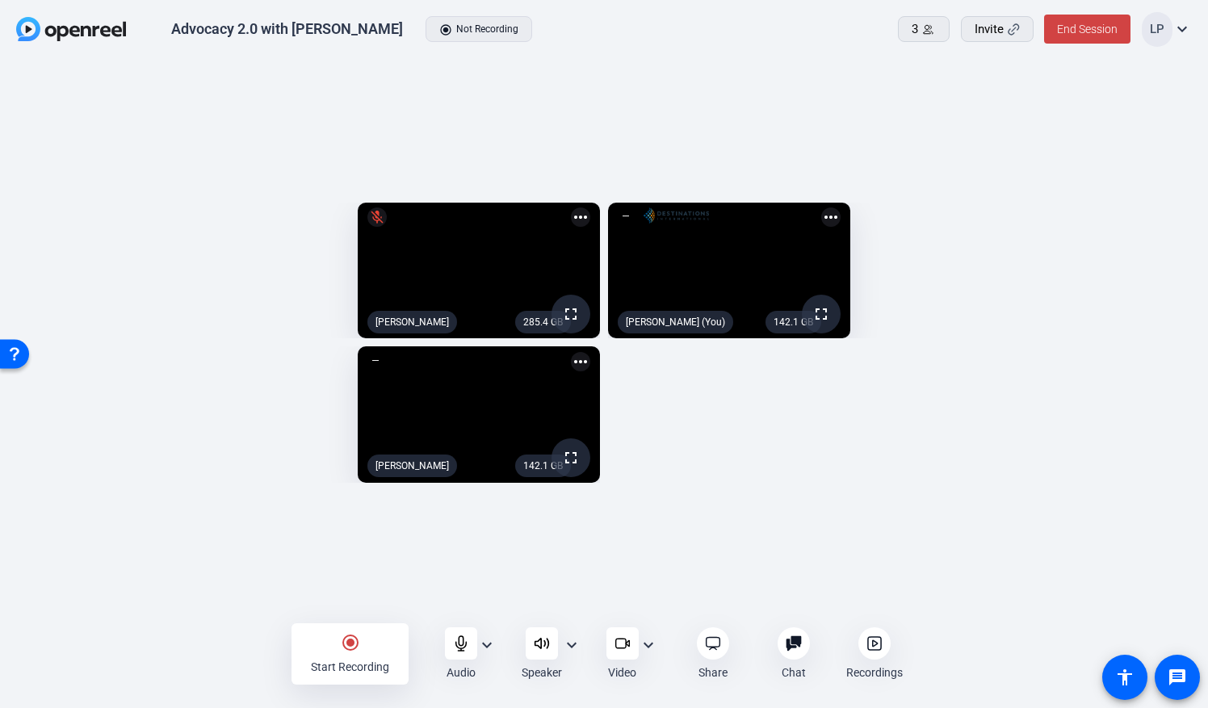
click at [345, 569] on mat-icon "radio_button_checked" at bounding box center [350, 642] width 19 height 19
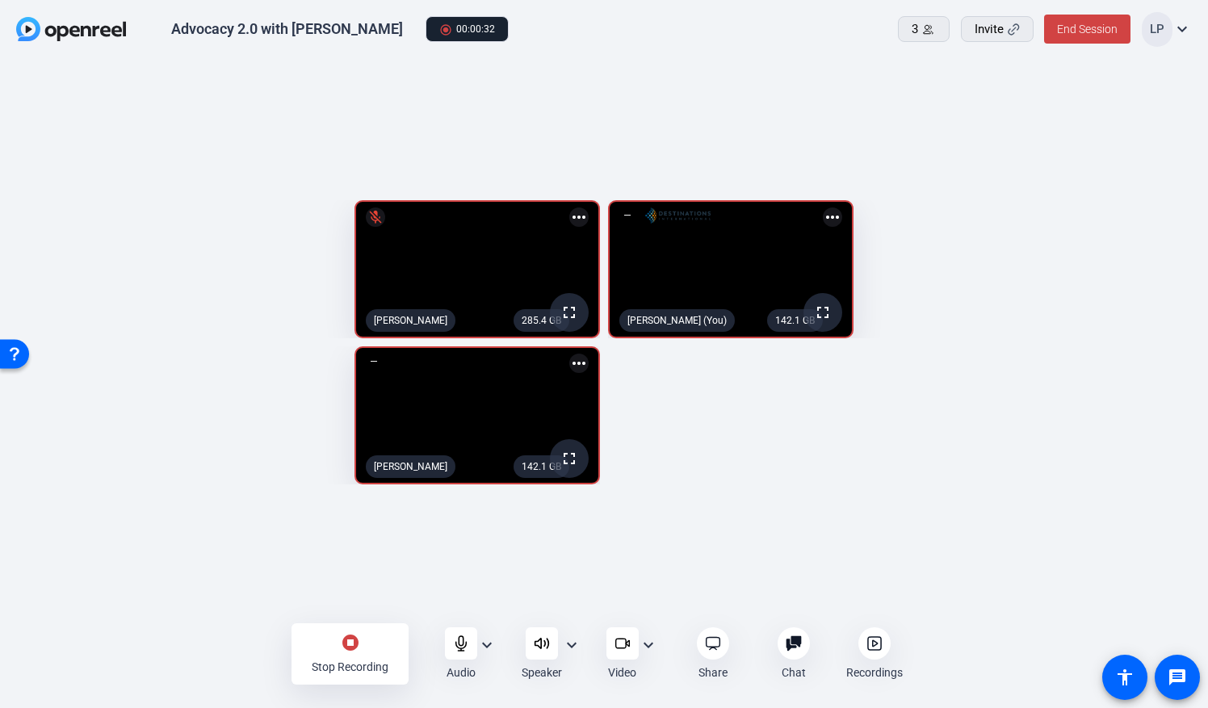
click at [345, 569] on mat-icon "stop_circle" at bounding box center [350, 642] width 19 height 19
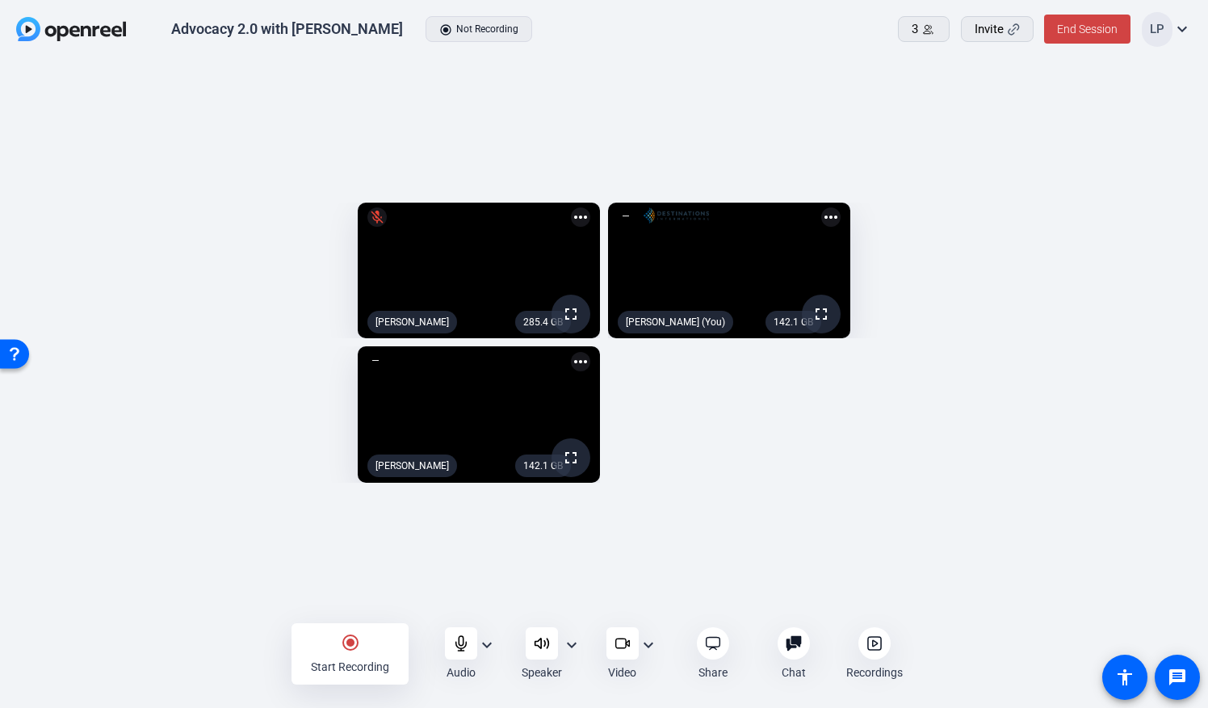
click at [355, 569] on mat-icon "radio_button_checked" at bounding box center [350, 642] width 19 height 19
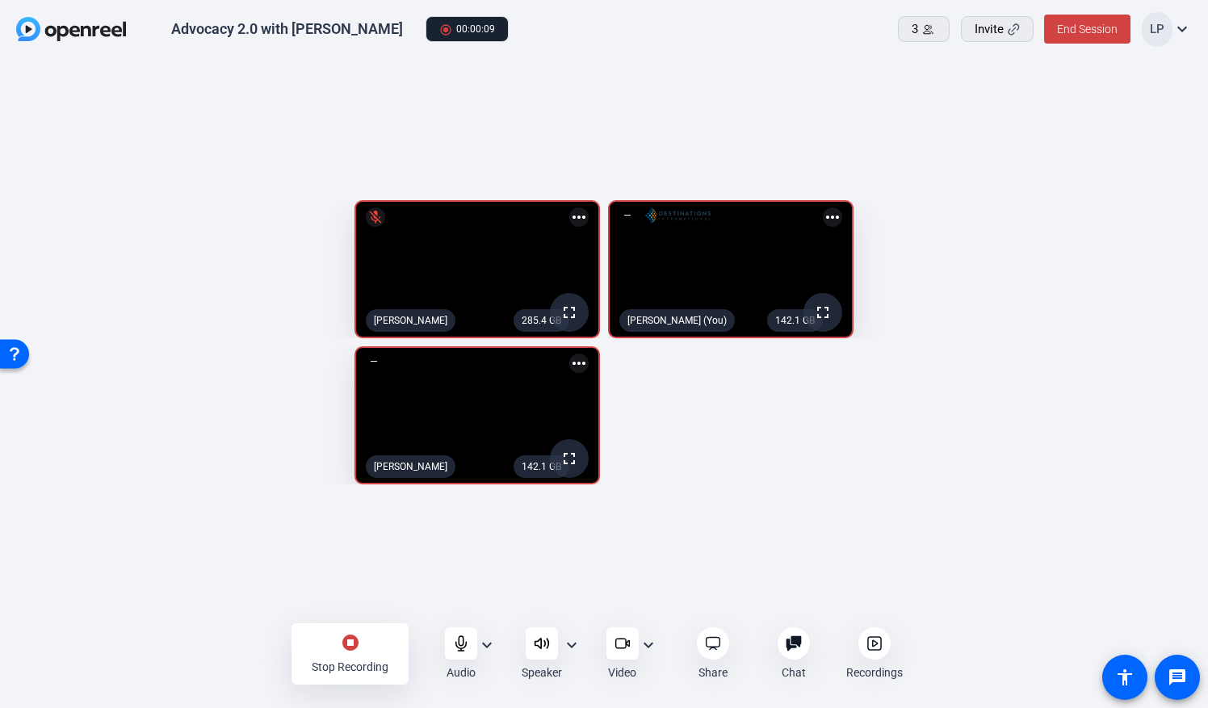
click at [355, 569] on mat-icon "stop_circle" at bounding box center [350, 642] width 19 height 19
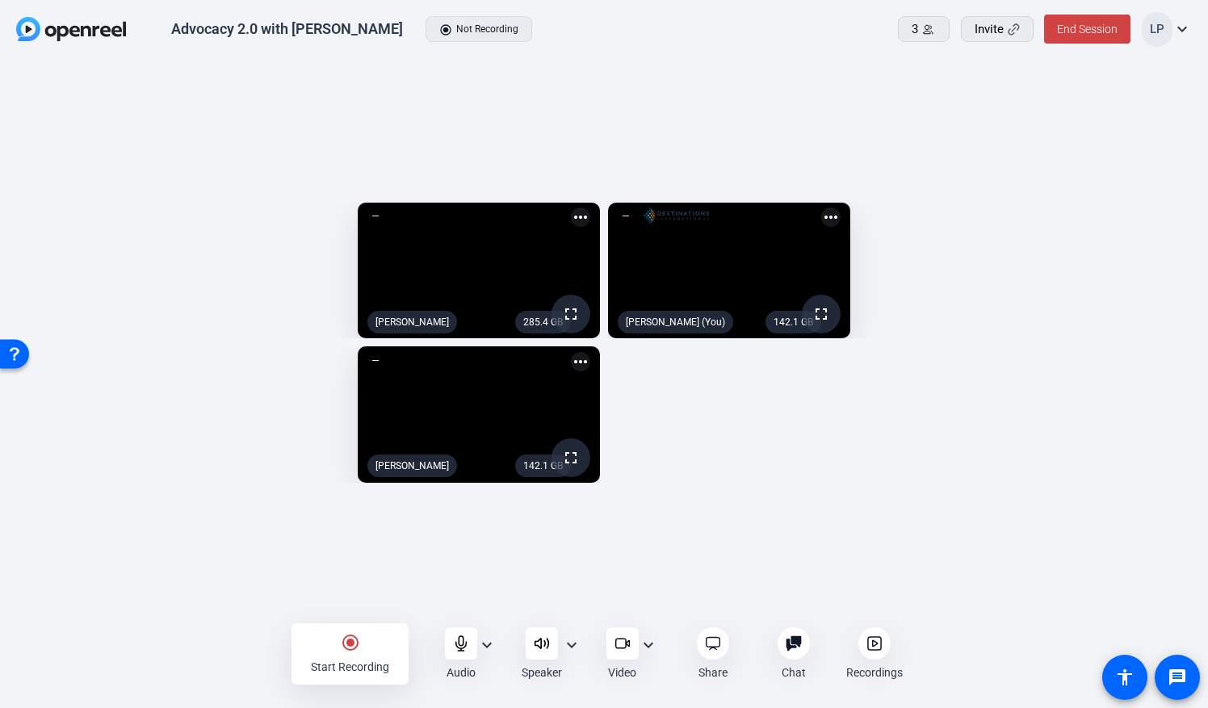
click at [348, 569] on mat-icon "radio_button_checked" at bounding box center [350, 642] width 19 height 19
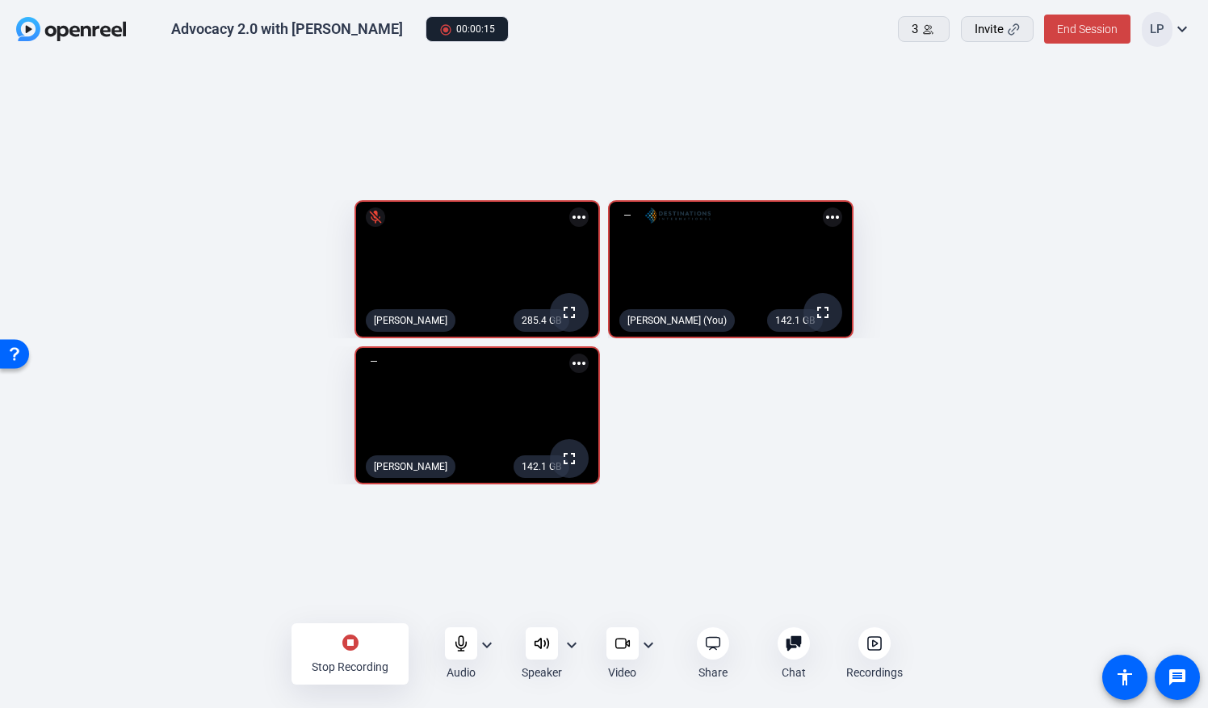
click at [348, 569] on mat-icon "stop_circle" at bounding box center [350, 642] width 19 height 19
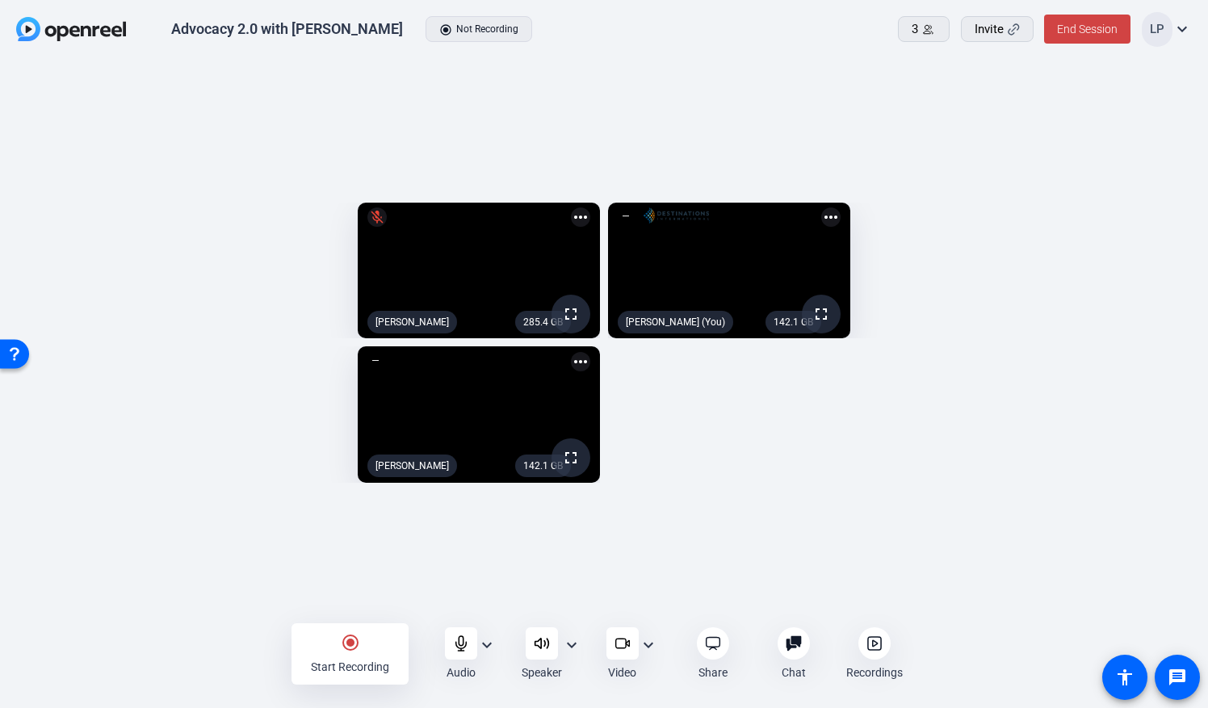
click at [347, 569] on mat-icon "radio_button_checked" at bounding box center [350, 642] width 19 height 19
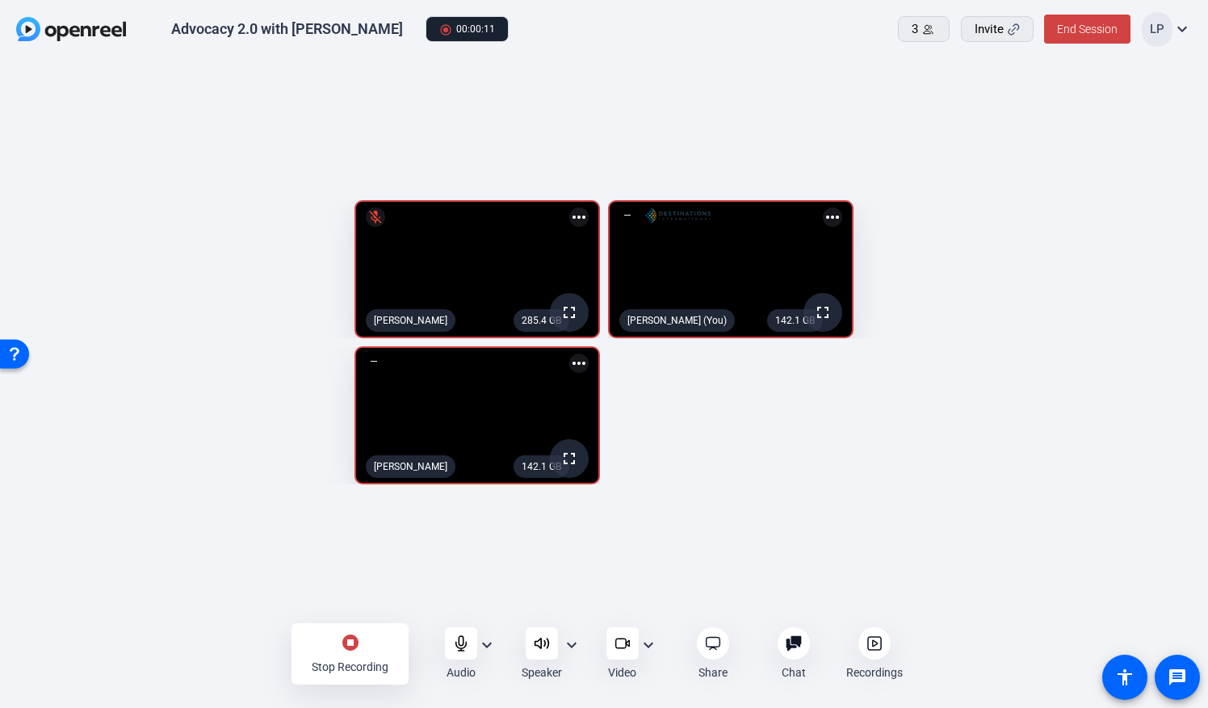
click at [347, 569] on mat-icon "stop_circle" at bounding box center [350, 642] width 19 height 19
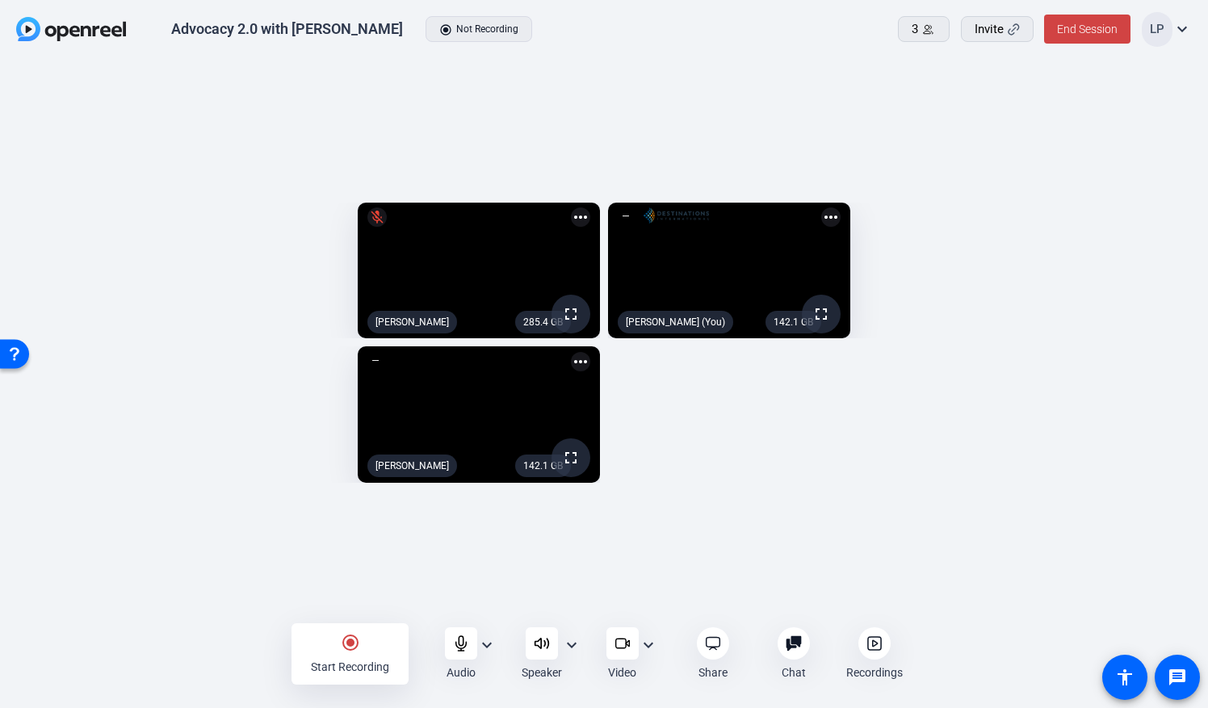
click at [347, 569] on mat-icon "radio_button_checked" at bounding box center [350, 642] width 19 height 19
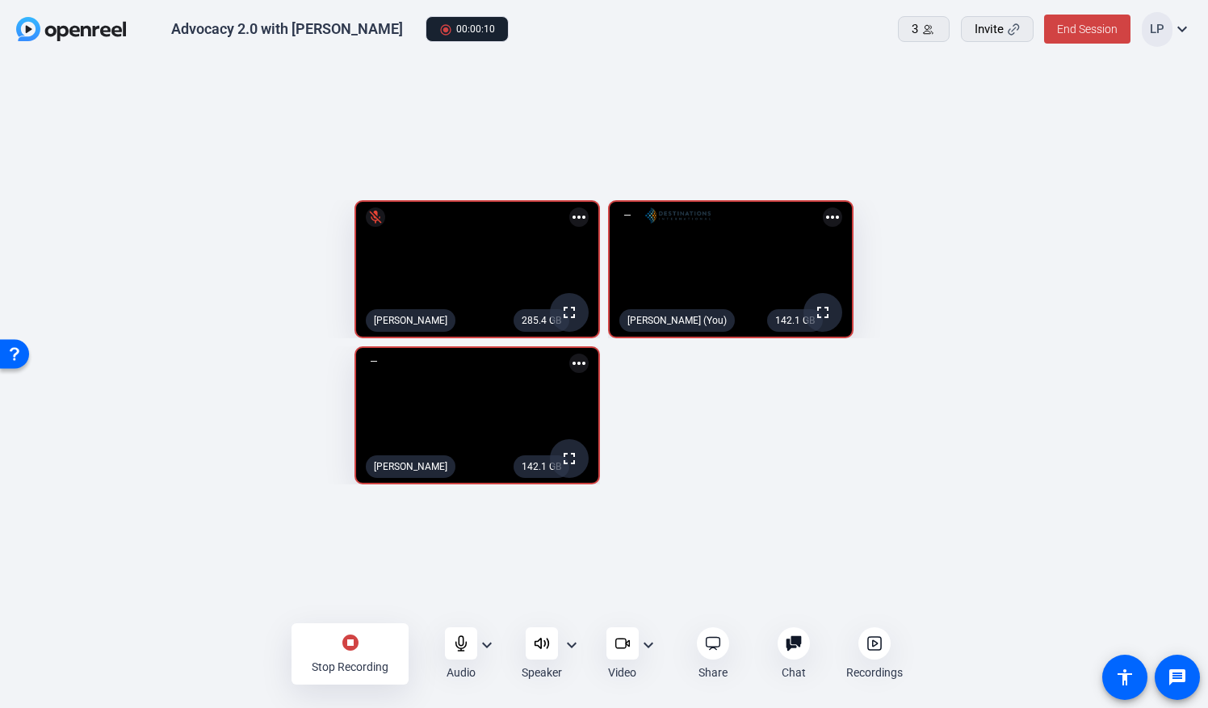
click at [347, 569] on mat-icon "stop_circle" at bounding box center [350, 642] width 19 height 19
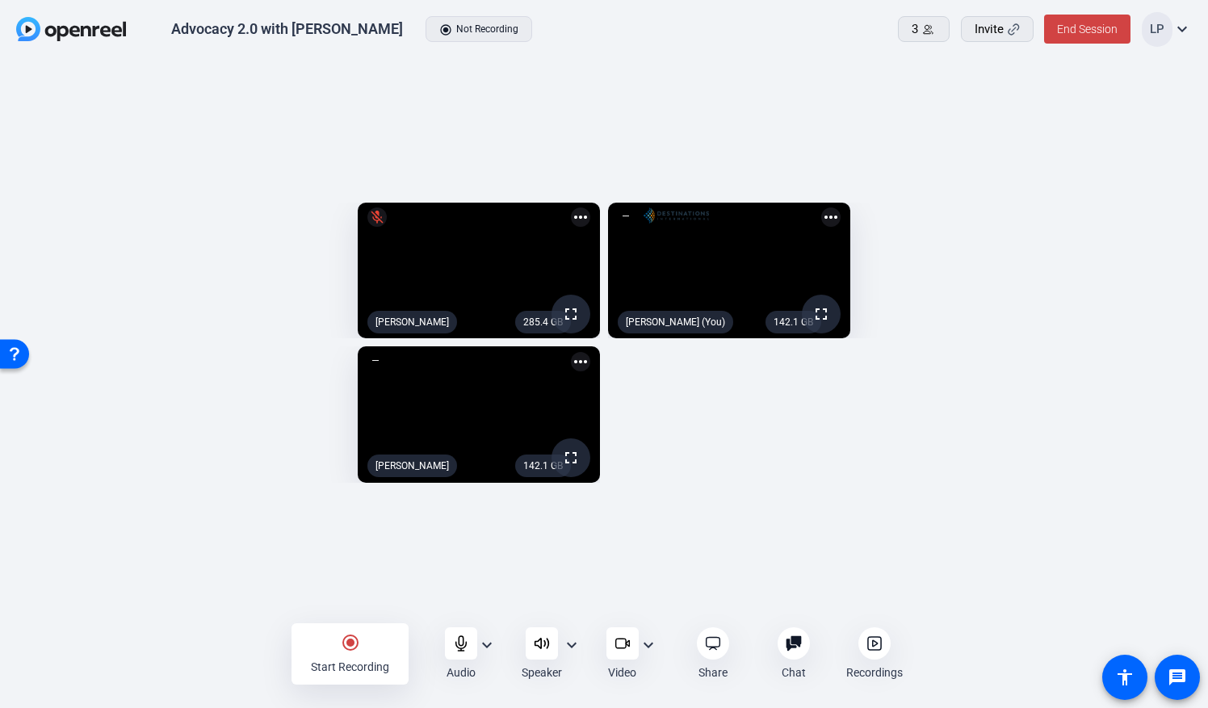
click at [348, 569] on mat-icon "radio_button_checked" at bounding box center [350, 642] width 19 height 19
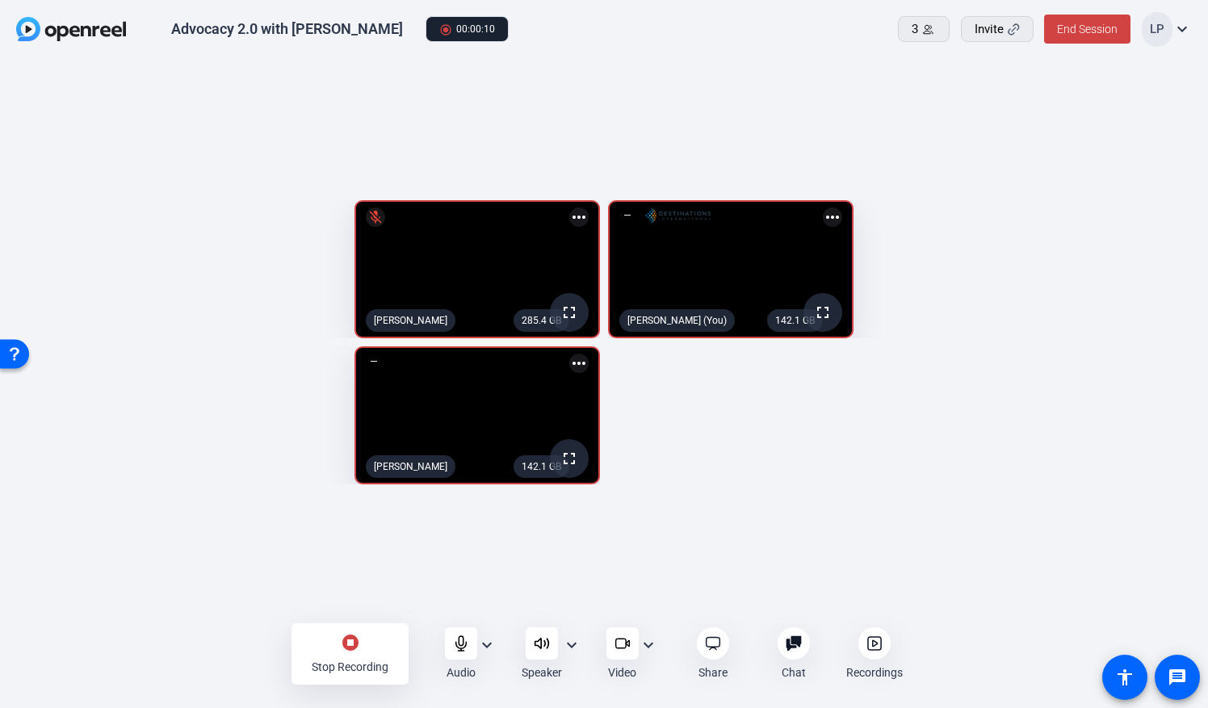
click at [348, 569] on mat-icon "stop_circle" at bounding box center [350, 642] width 19 height 19
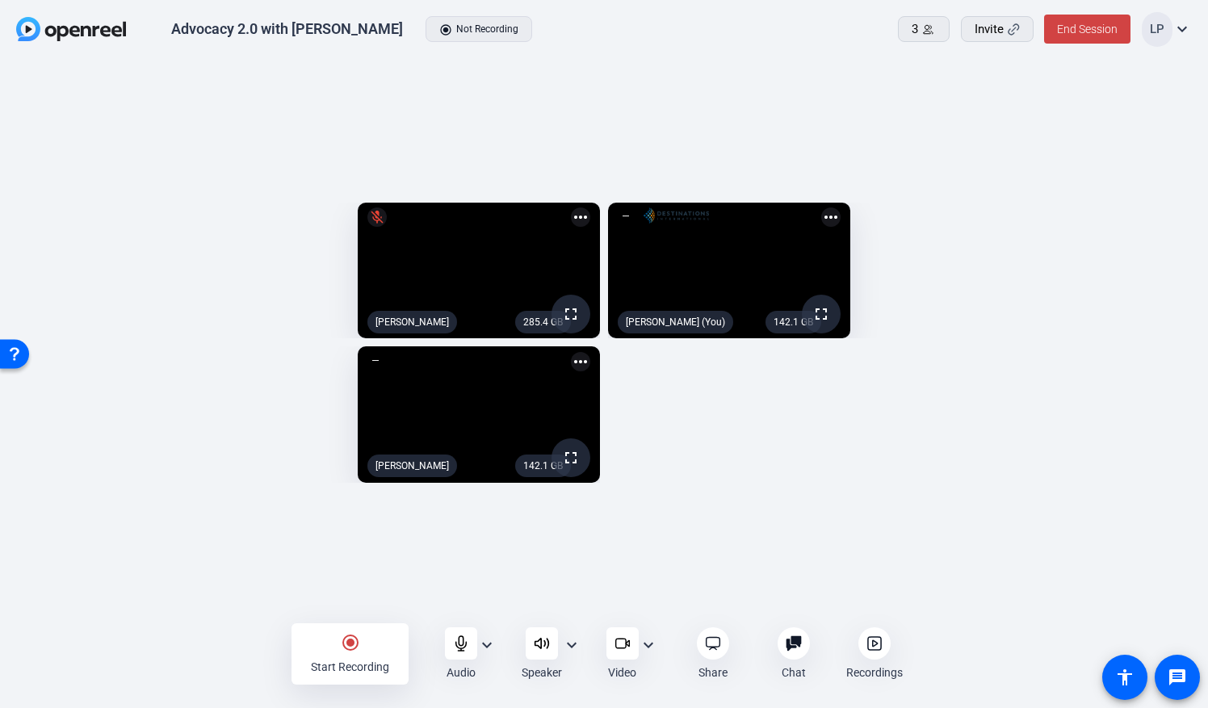
click at [349, 569] on mat-icon "radio_button_checked" at bounding box center [350, 642] width 19 height 19
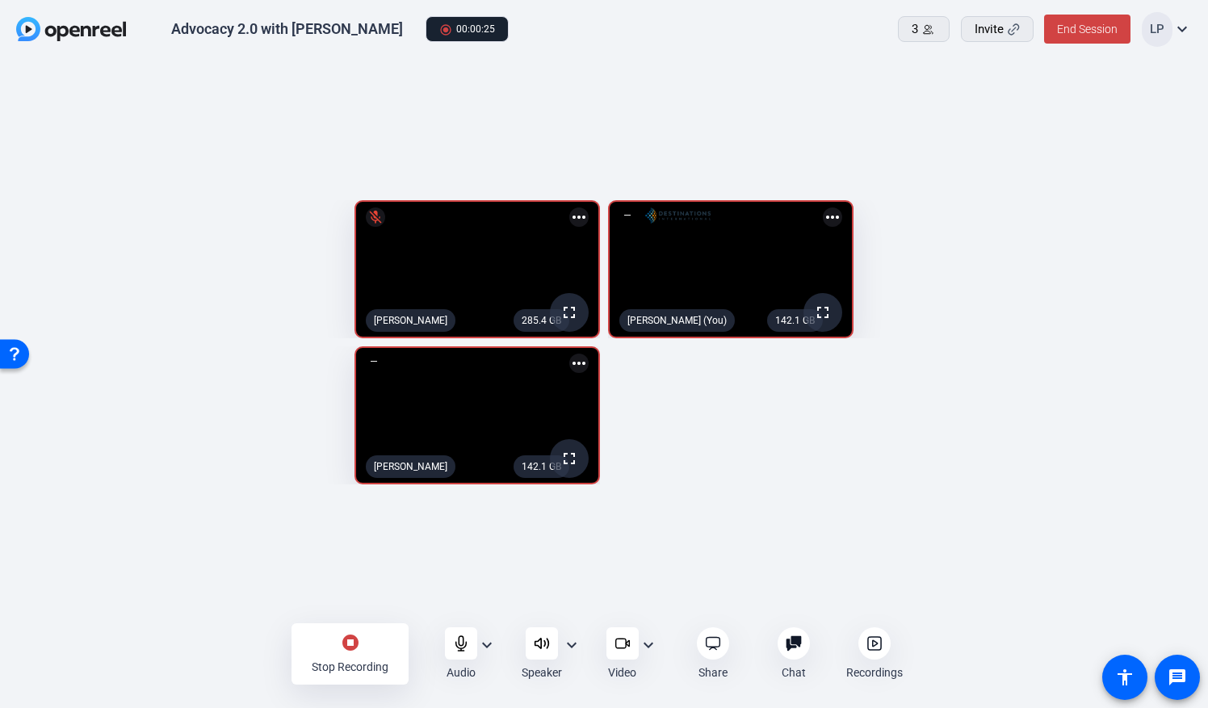
click at [349, 569] on mat-icon "stop_circle" at bounding box center [350, 642] width 19 height 19
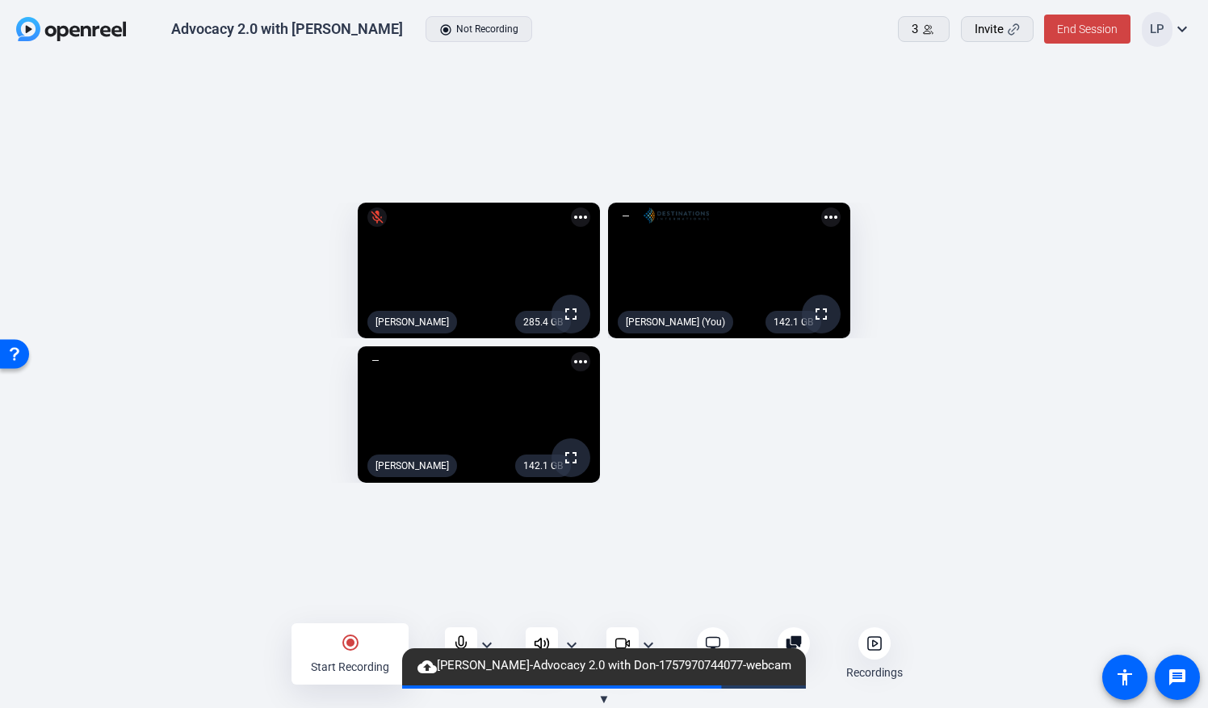
click at [349, 569] on mat-icon "radio_button_checked" at bounding box center [350, 642] width 19 height 19
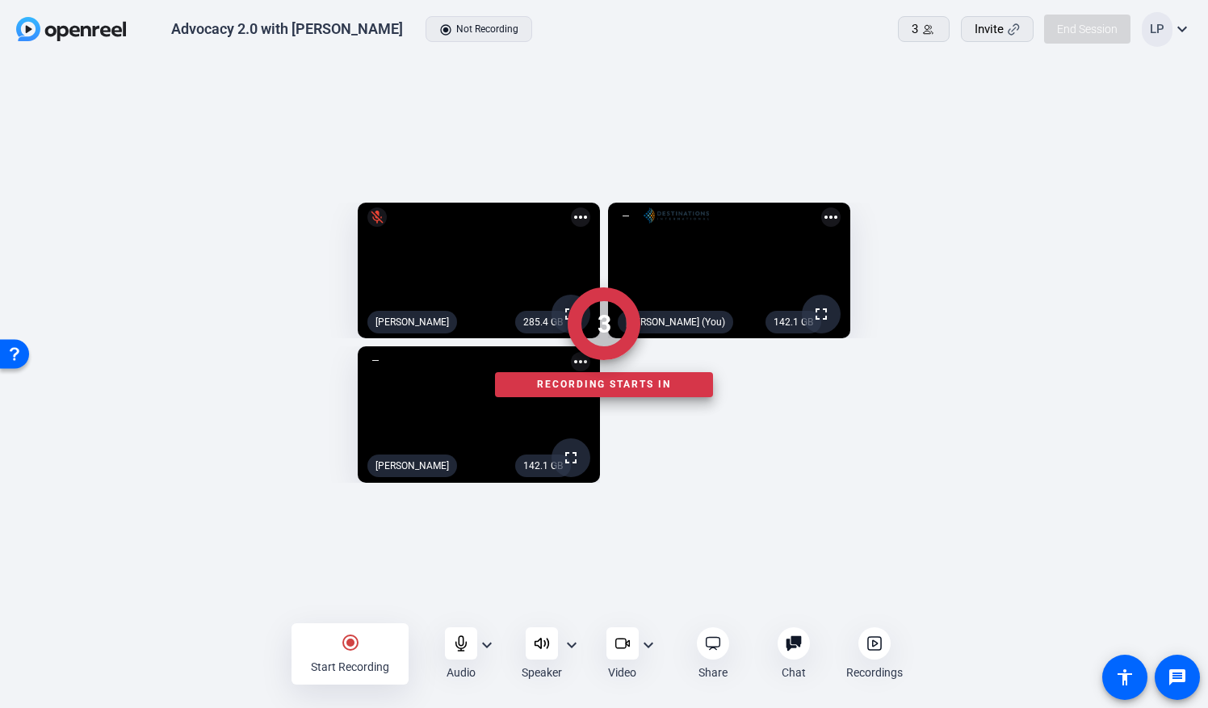
click at [349, 569] on div at bounding box center [604, 654] width 1208 height 57
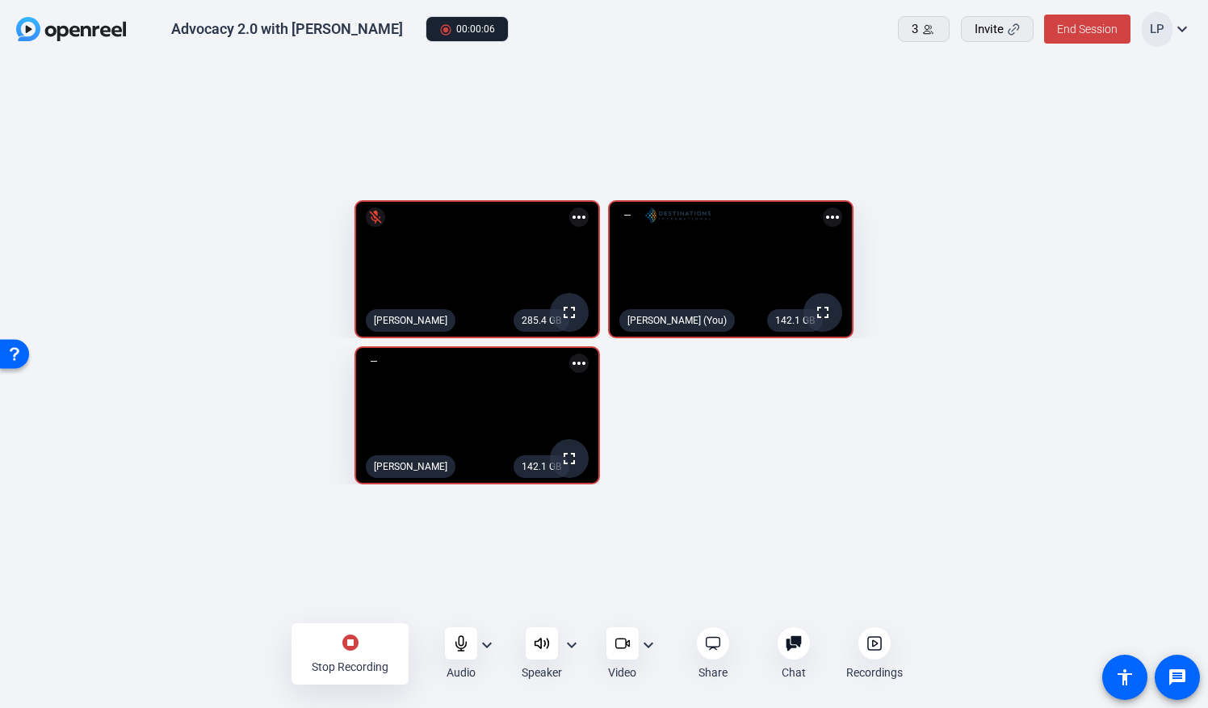
drag, startPoint x: 349, startPoint y: 639, endPoint x: 237, endPoint y: 656, distance: 113.5
click at [237, 569] on div "stop_circle Stop Recording Audio expand_more Speaker expand_more Video expand_m…" at bounding box center [604, 654] width 1208 height 57
click at [345, 569] on mat-icon "stop_circle" at bounding box center [350, 642] width 19 height 19
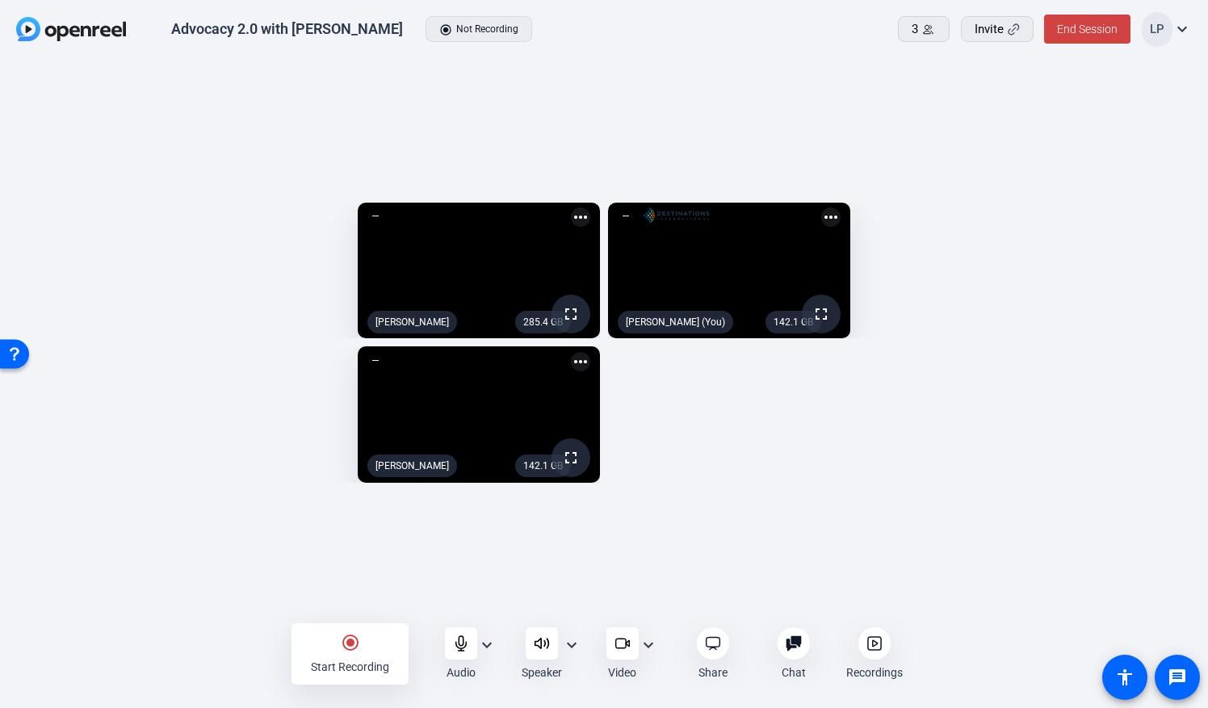
click at [355, 569] on mat-icon "radio_button_checked" at bounding box center [350, 642] width 19 height 19
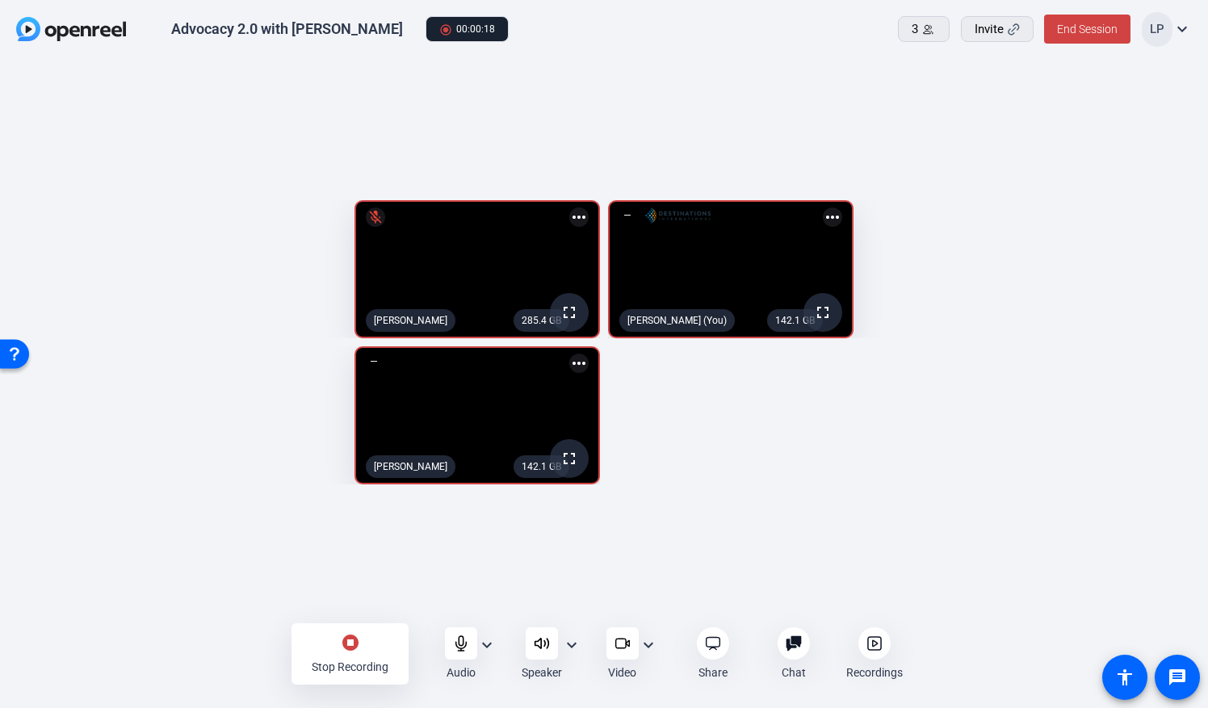
click at [355, 569] on mat-icon "stop_circle" at bounding box center [350, 642] width 19 height 19
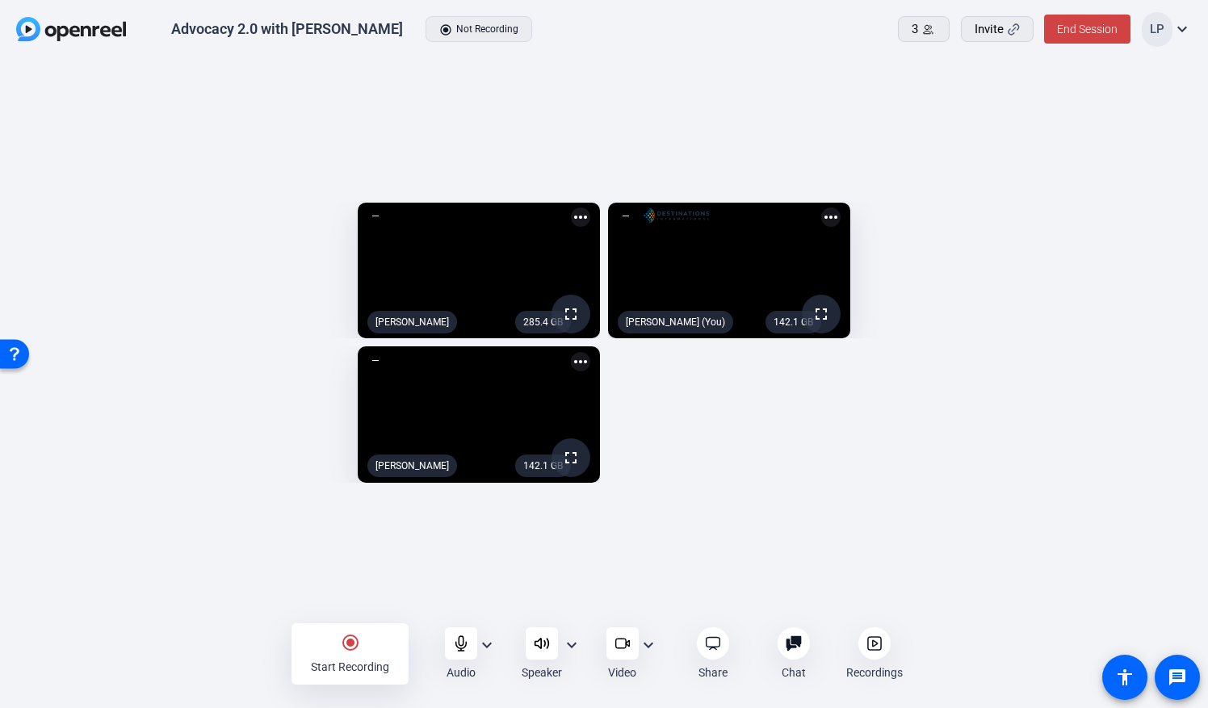
click at [350, 569] on mat-icon "radio_button_checked" at bounding box center [350, 642] width 19 height 19
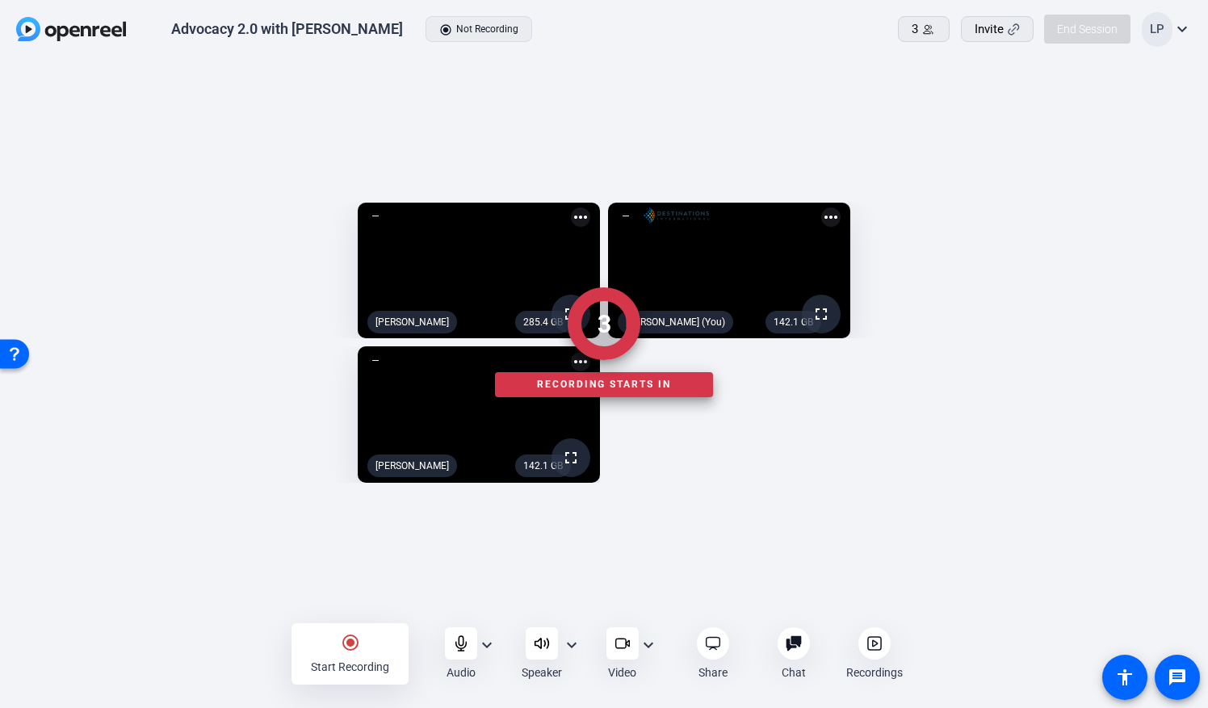
click at [348, 569] on div at bounding box center [604, 654] width 1208 height 57
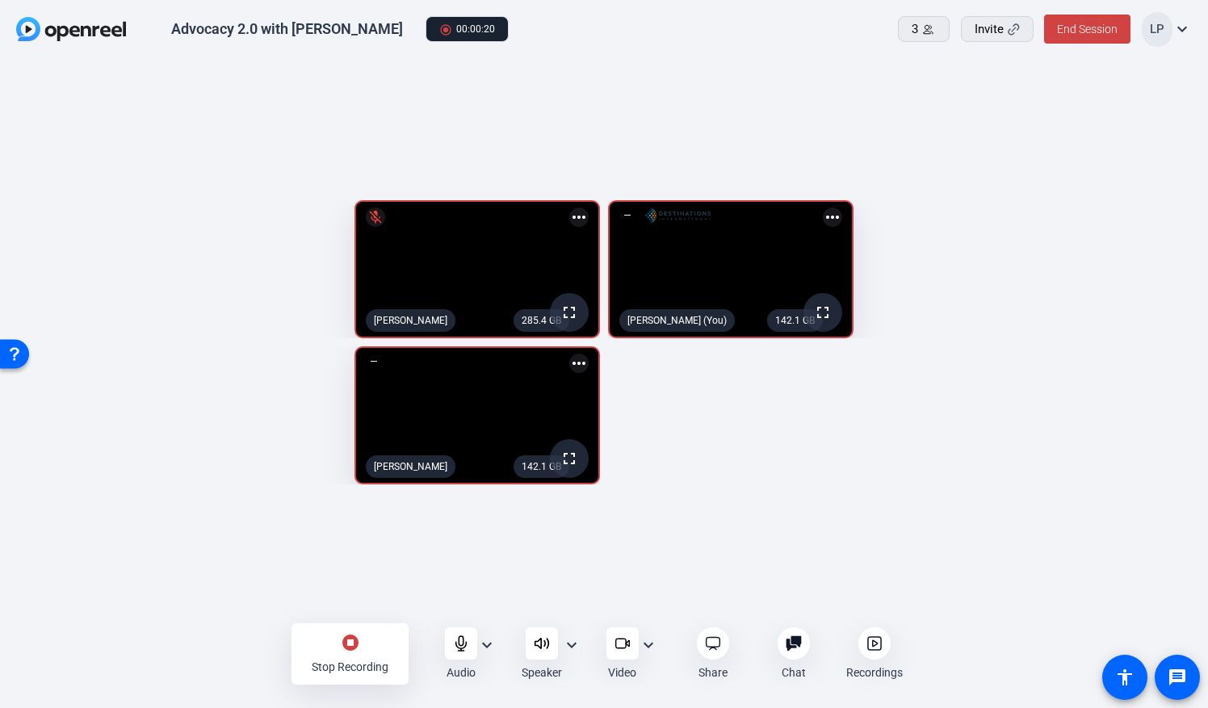
click at [344, 569] on mat-icon "stop_circle" at bounding box center [350, 642] width 19 height 19
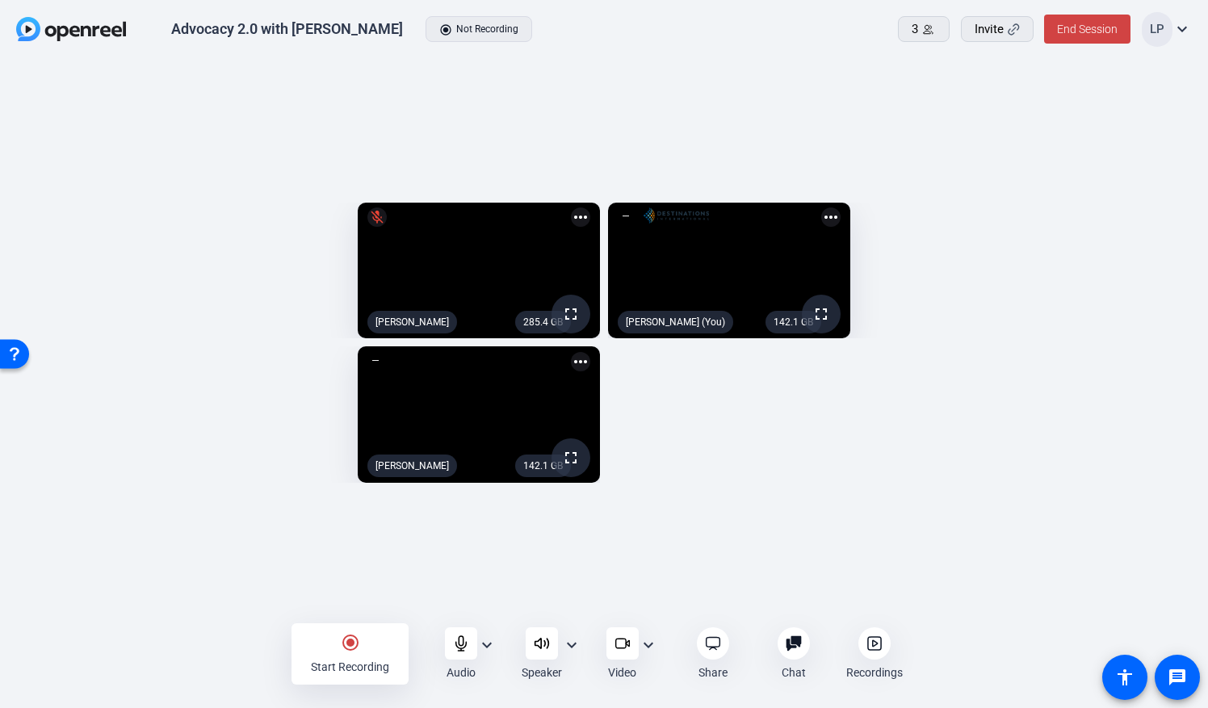
click at [347, 569] on mat-icon "radio_button_checked" at bounding box center [350, 642] width 19 height 19
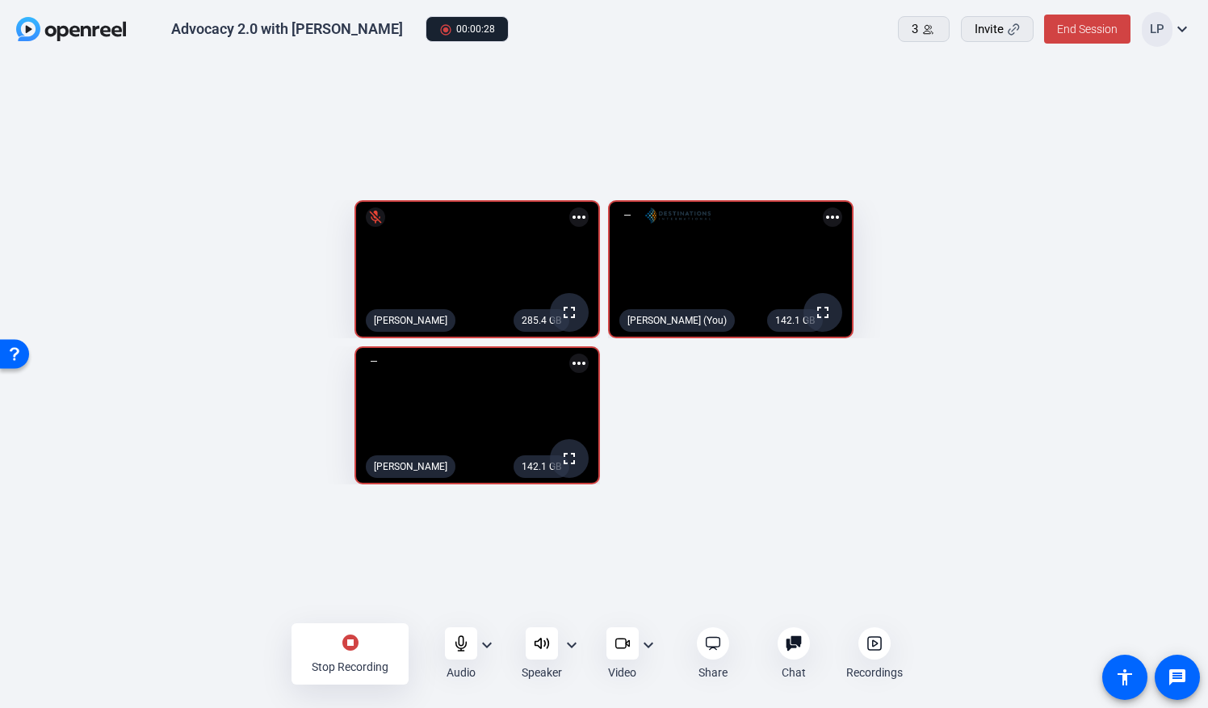
click at [350, 569] on mat-icon "stop_circle" at bounding box center [350, 642] width 19 height 19
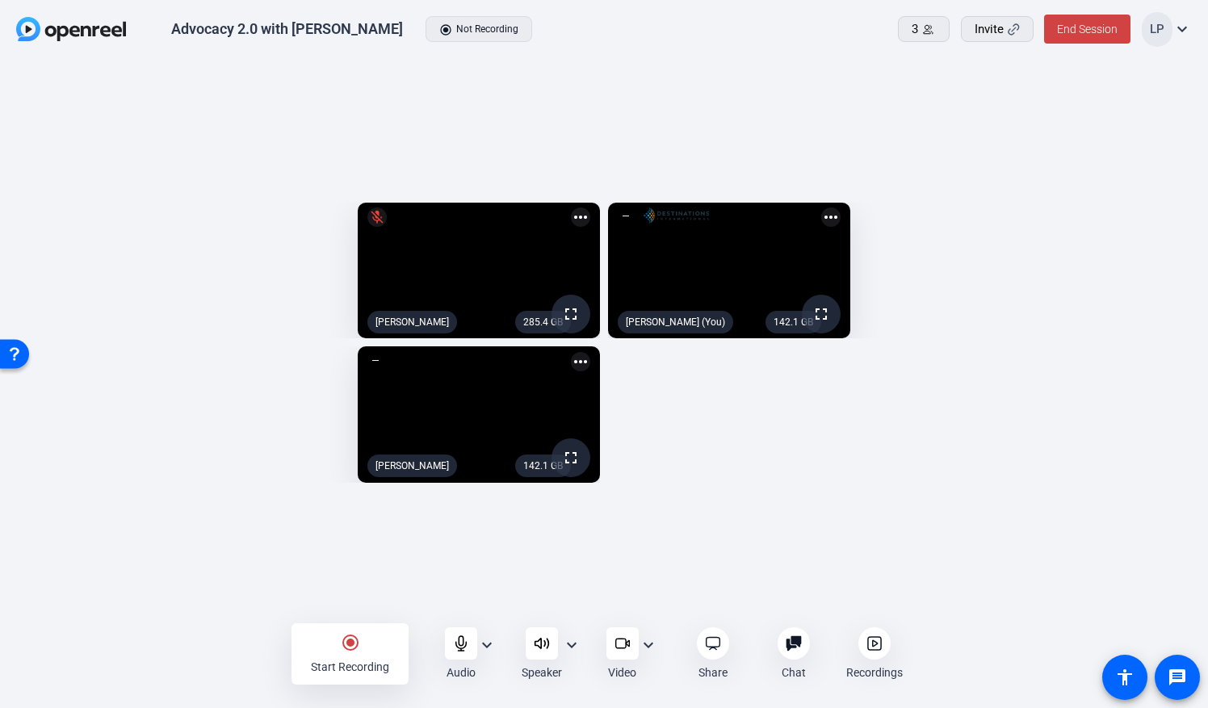
click at [349, 569] on mat-icon "radio_button_checked" at bounding box center [350, 642] width 19 height 19
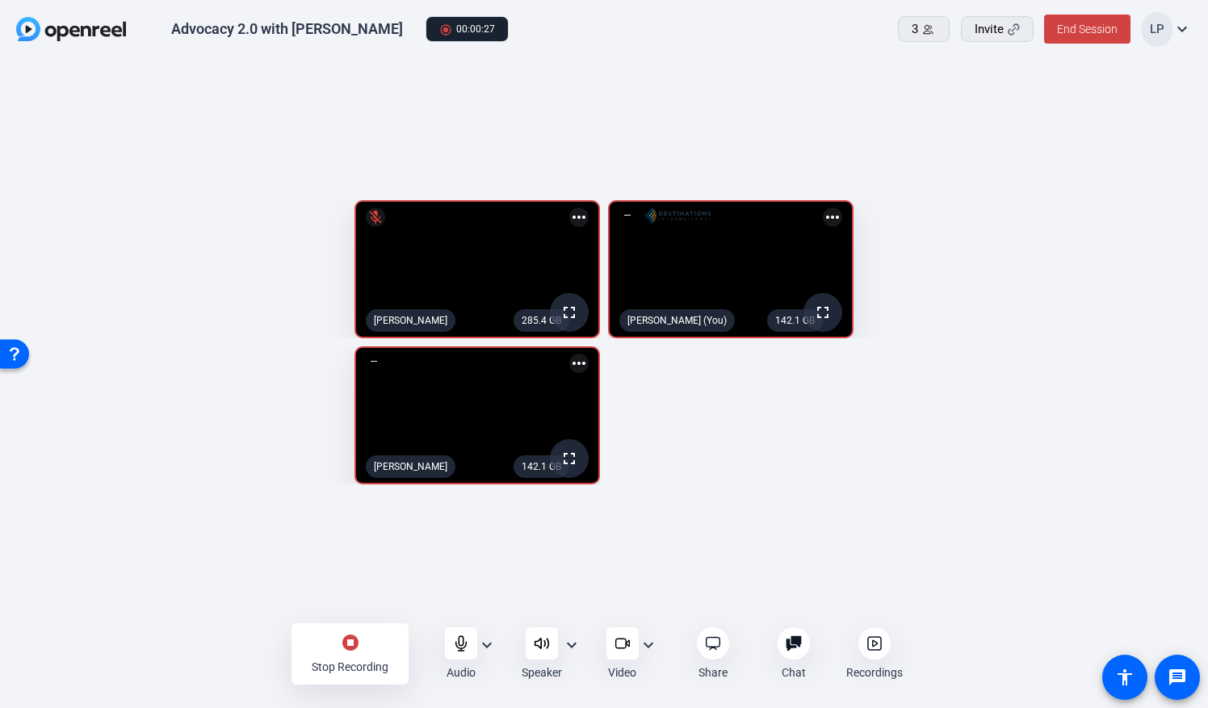
click at [349, 569] on mat-icon "stop_circle" at bounding box center [350, 642] width 19 height 19
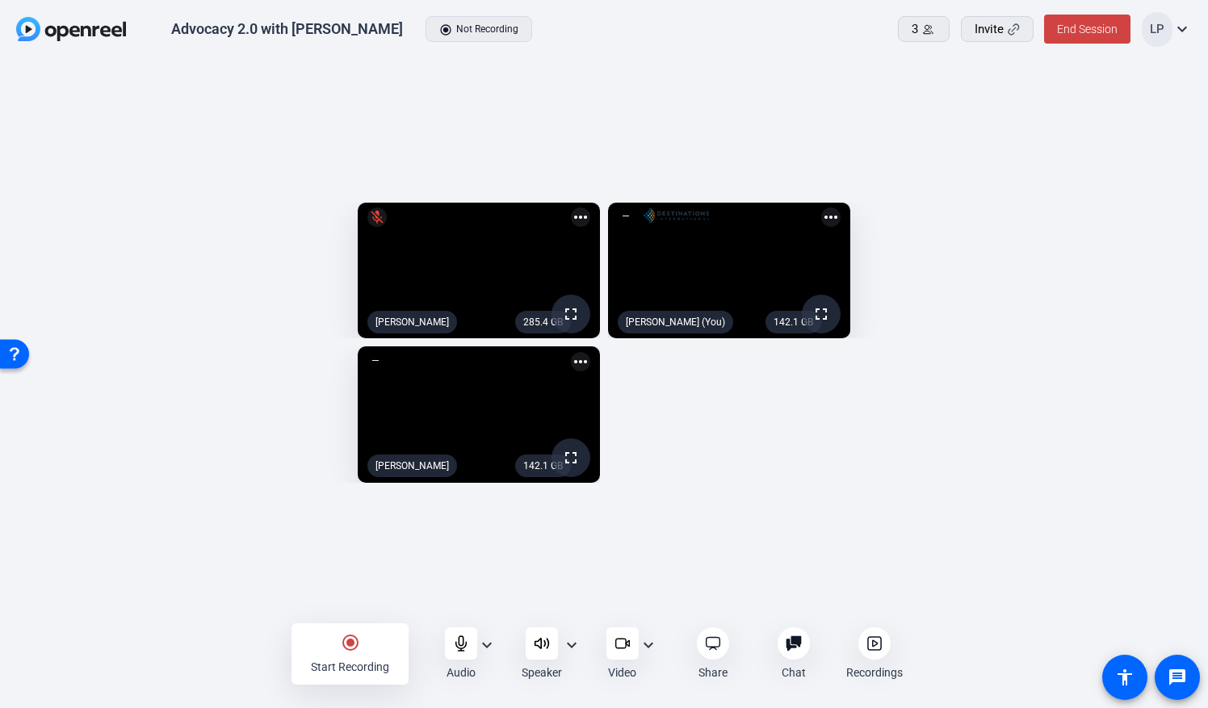
click at [346, 569] on mat-icon "radio_button_checked" at bounding box center [350, 642] width 19 height 19
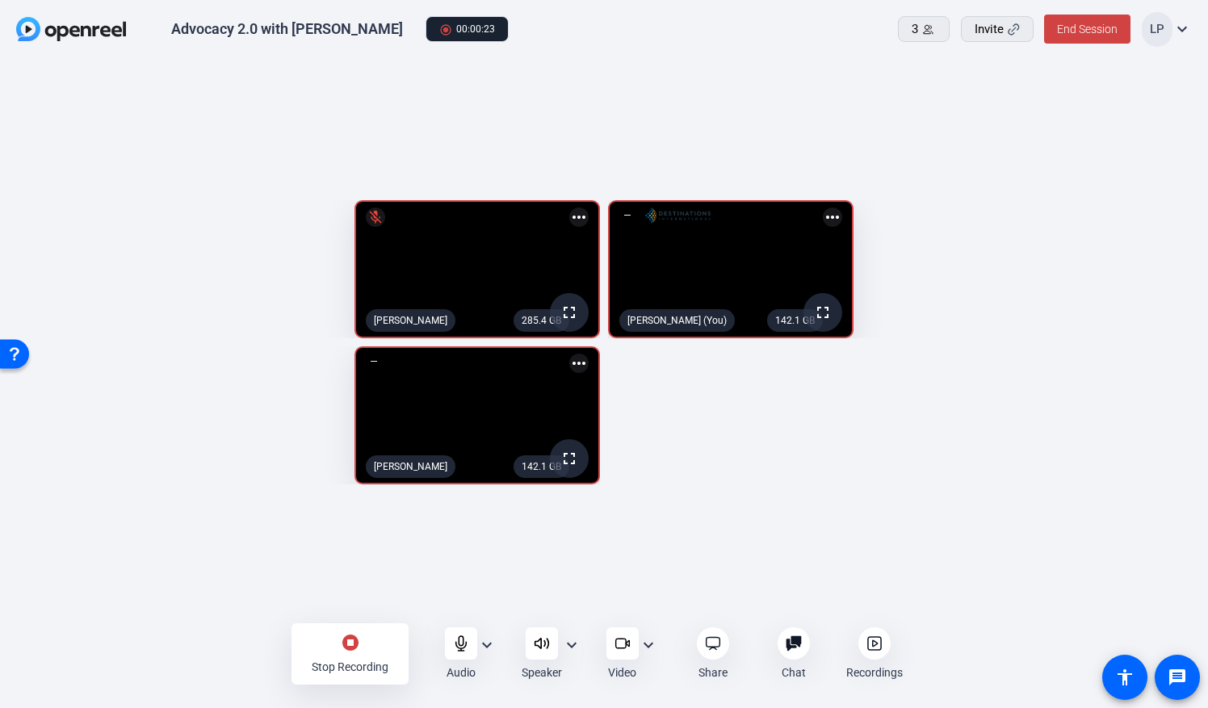
click at [346, 569] on mat-icon "stop_circle" at bounding box center [350, 642] width 19 height 19
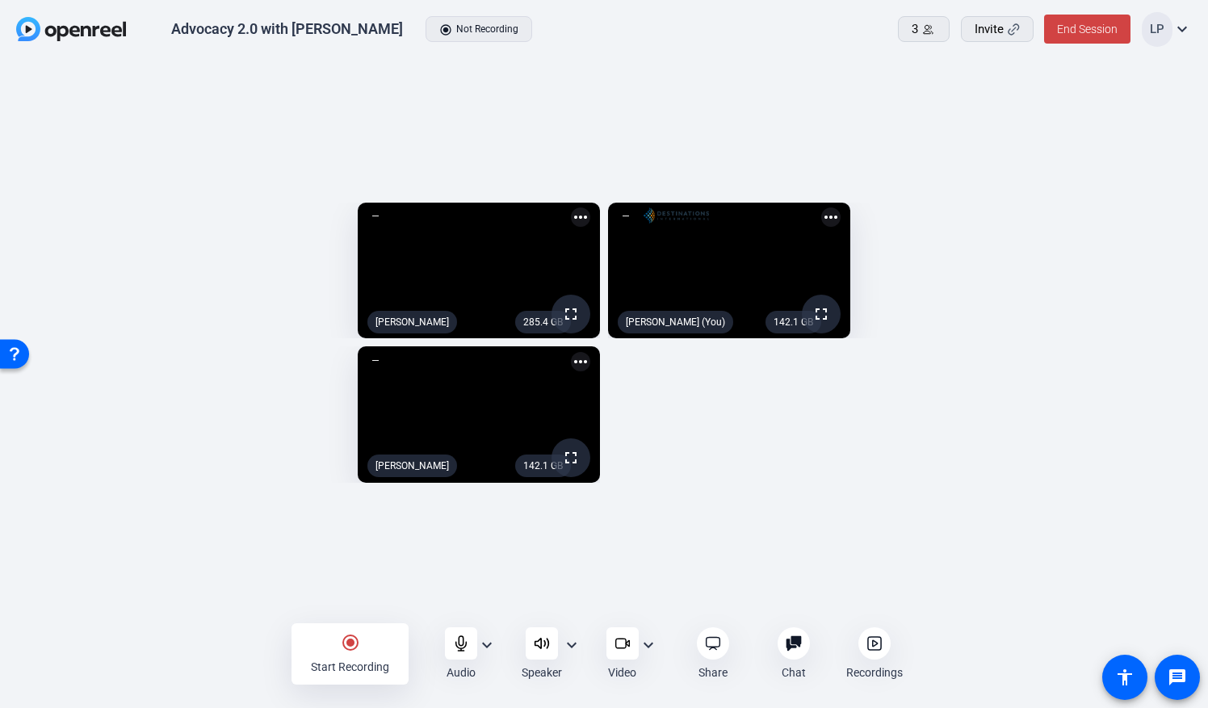
click at [348, 569] on mat-icon "radio_button_checked" at bounding box center [350, 642] width 19 height 19
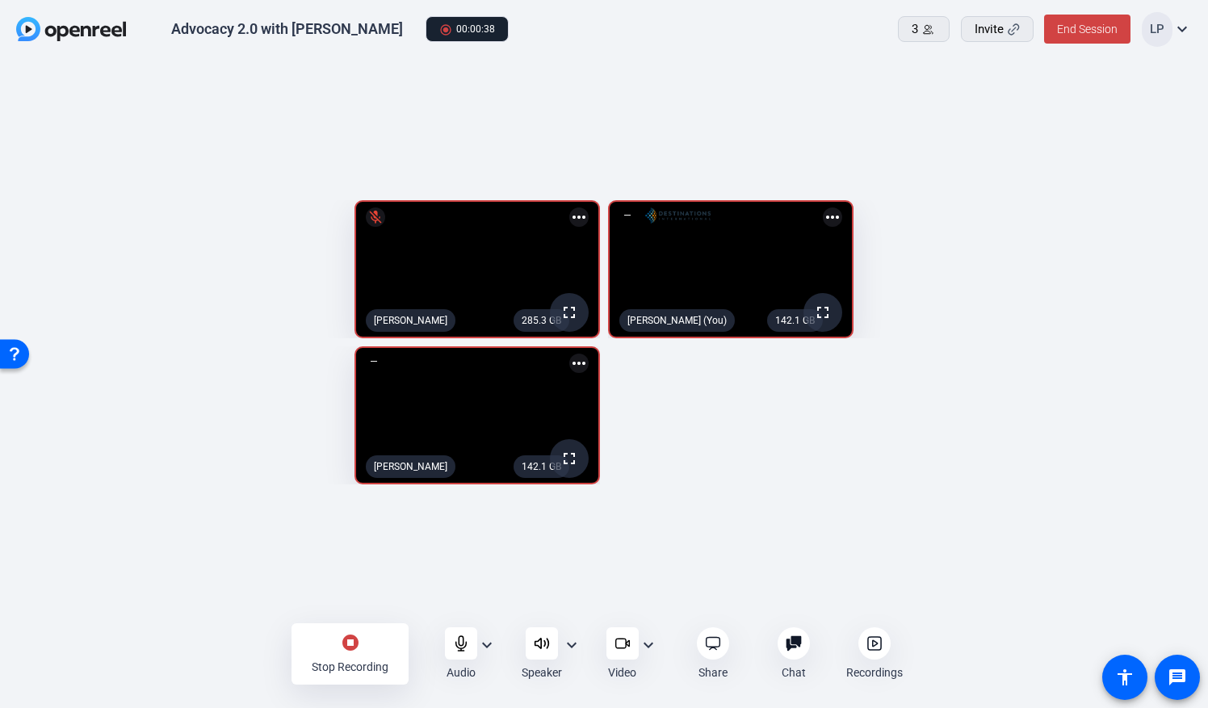
click at [347, 569] on mat-icon "stop_circle" at bounding box center [350, 642] width 19 height 19
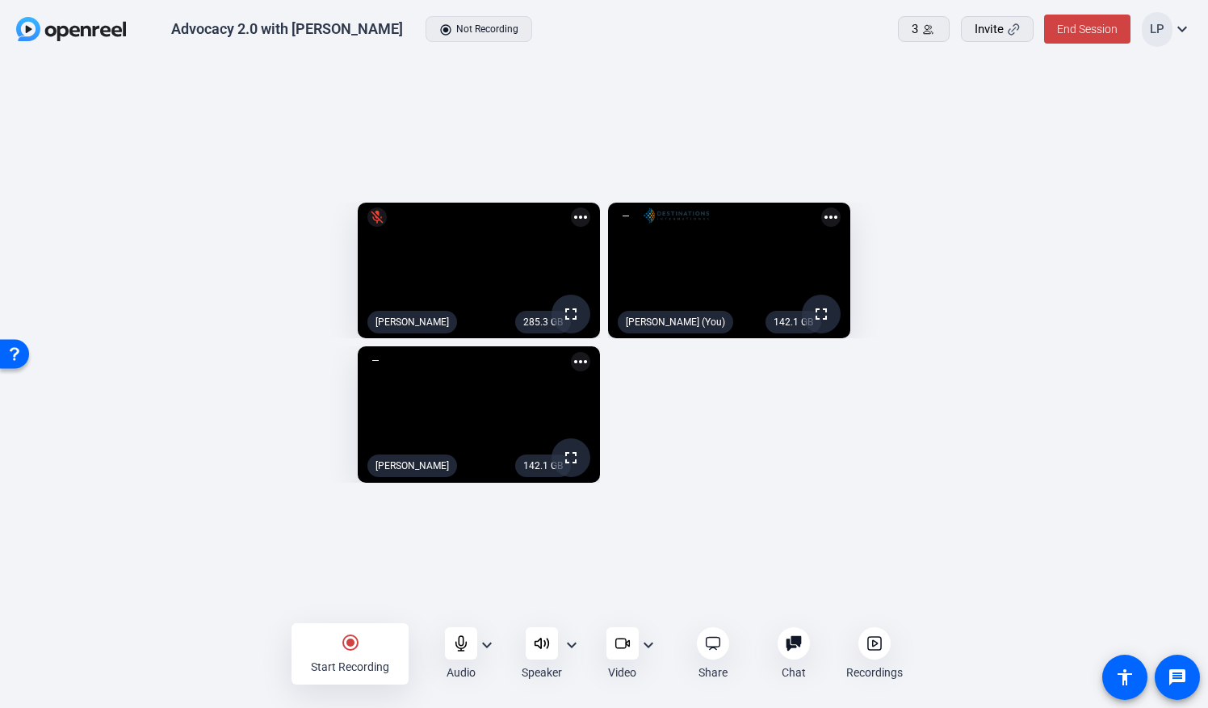
click at [350, 569] on mat-icon "radio_button_checked" at bounding box center [350, 642] width 19 height 19
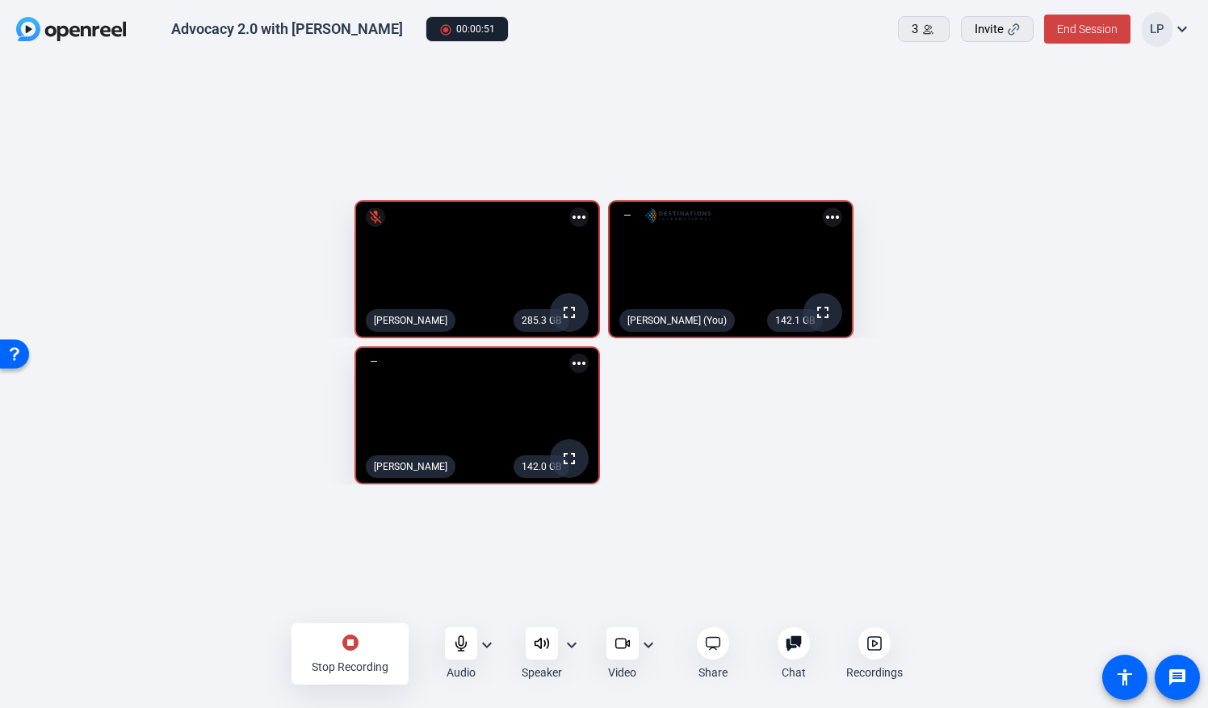
click at [350, 569] on mat-icon "stop_circle" at bounding box center [350, 642] width 19 height 19
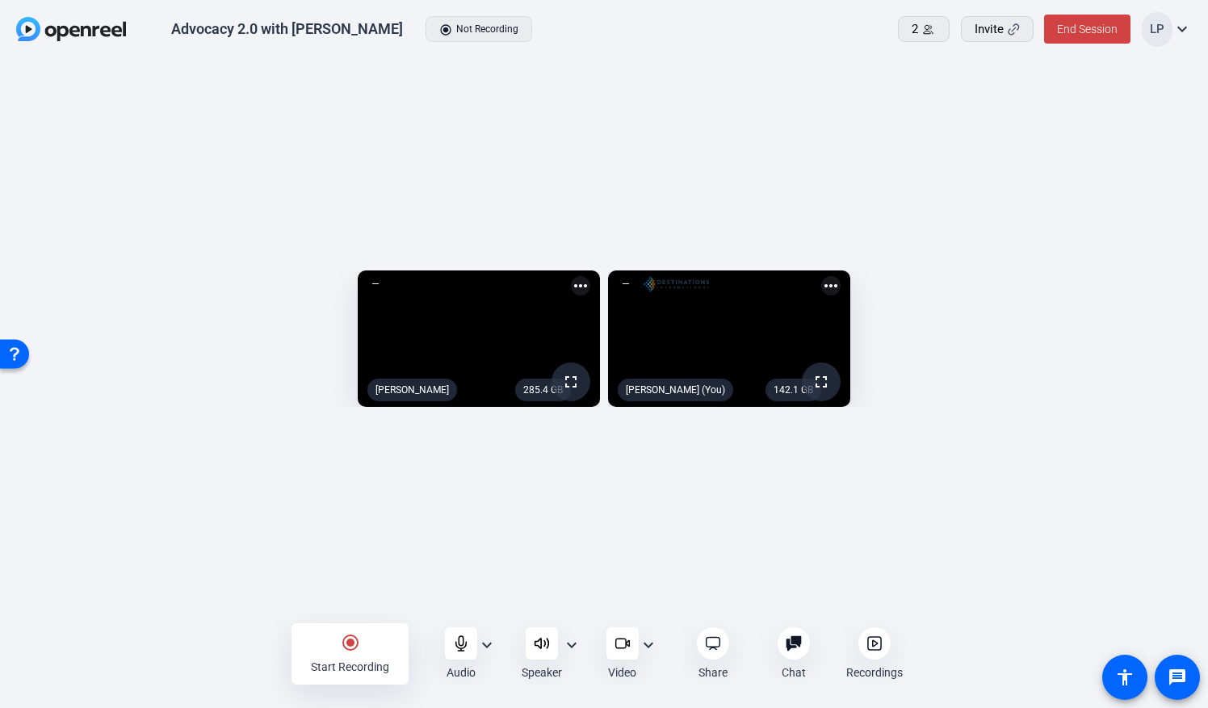
click at [877, 569] on icon at bounding box center [874, 644] width 5 height 6
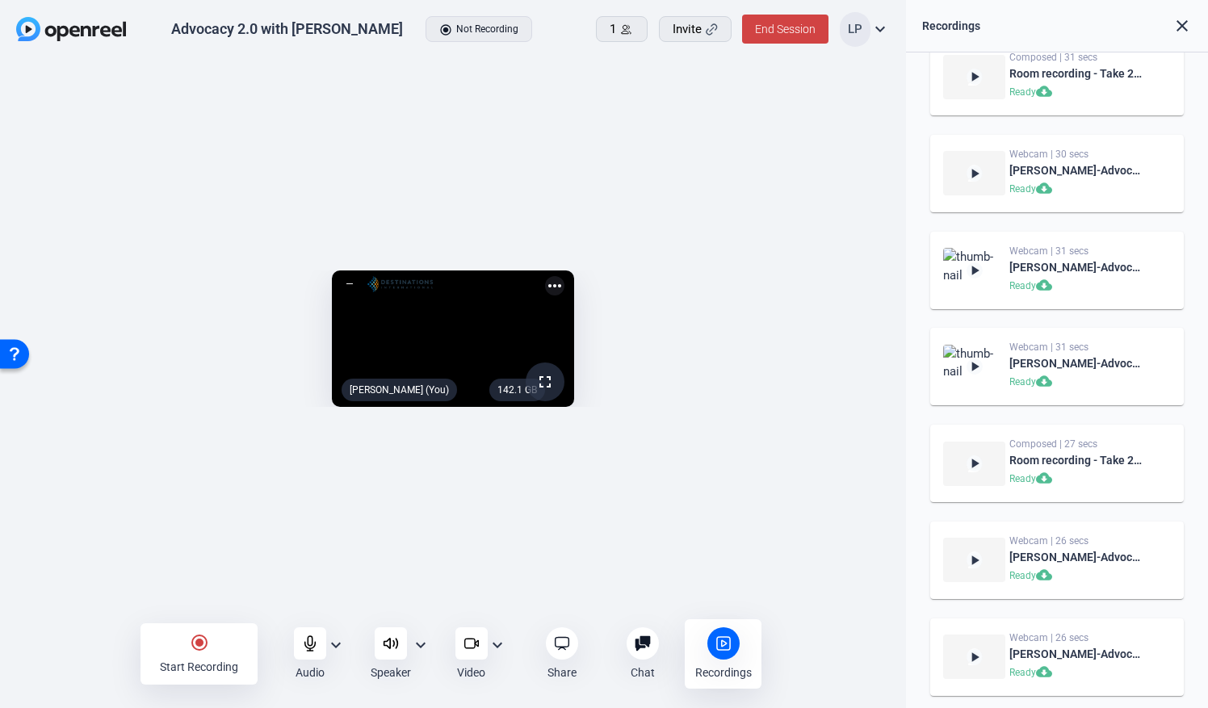
scroll to position [2744, 0]
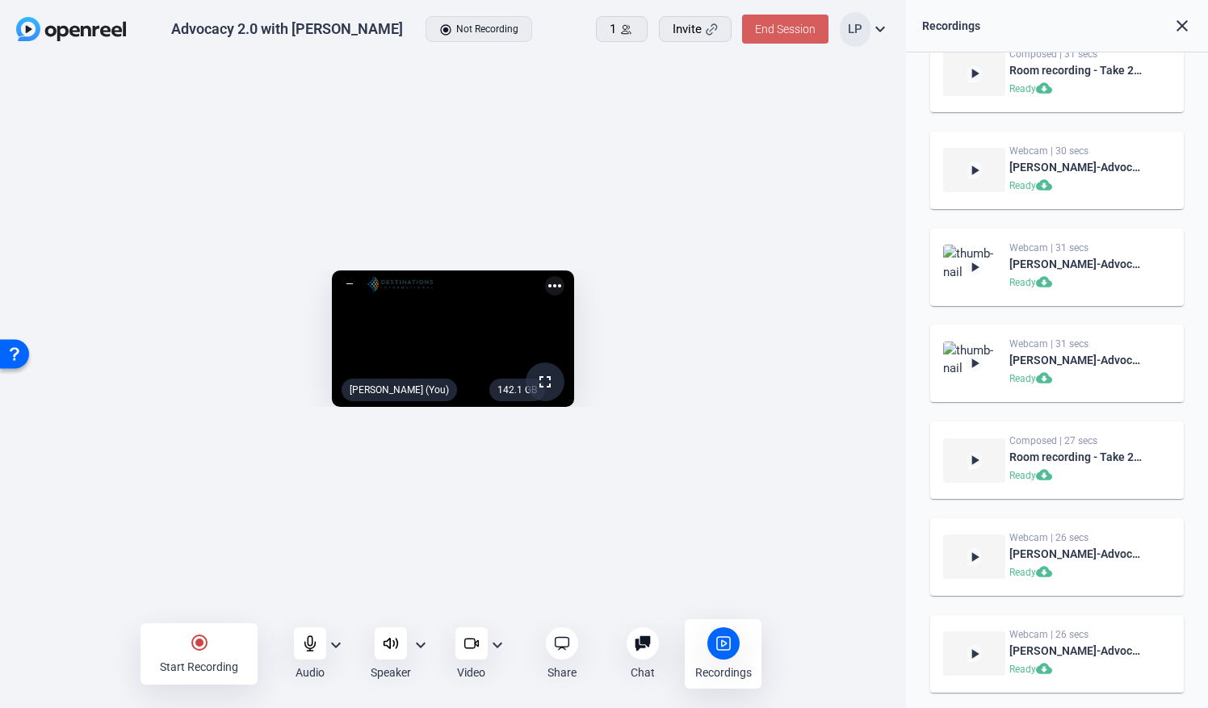
click at [775, 30] on span "End Session" at bounding box center [785, 29] width 61 height 13
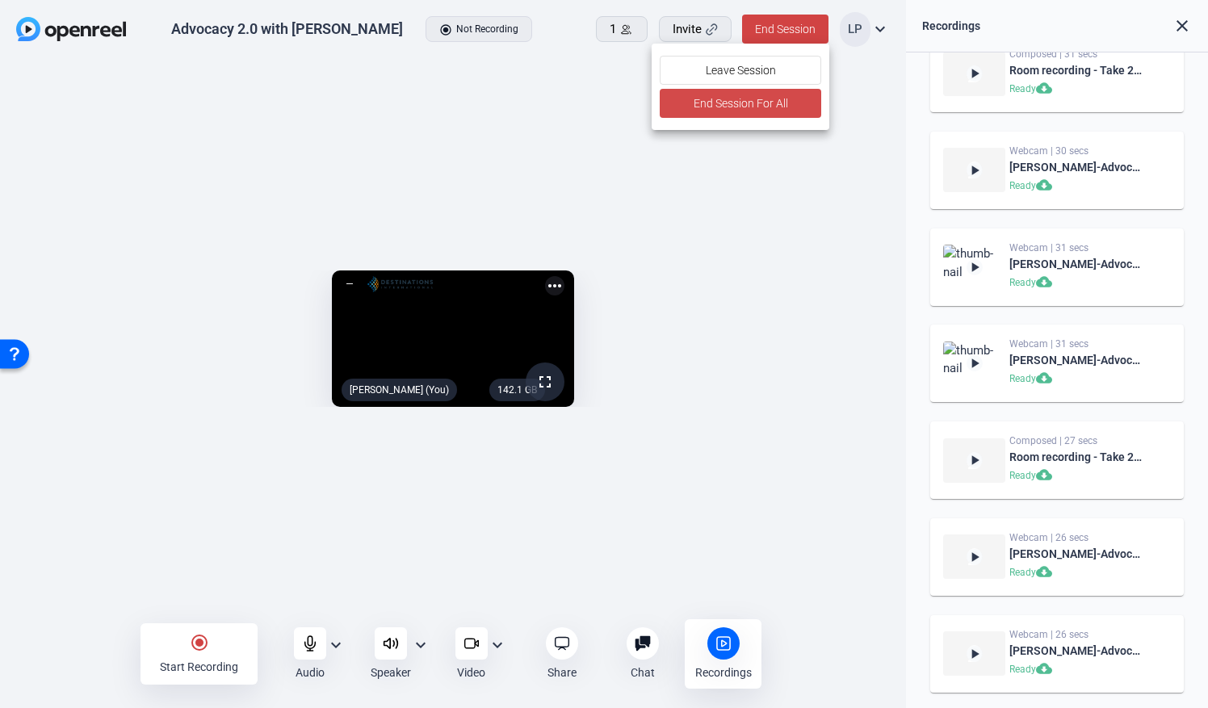
click at [756, 102] on span "End Session For All" at bounding box center [740, 103] width 94 height 19
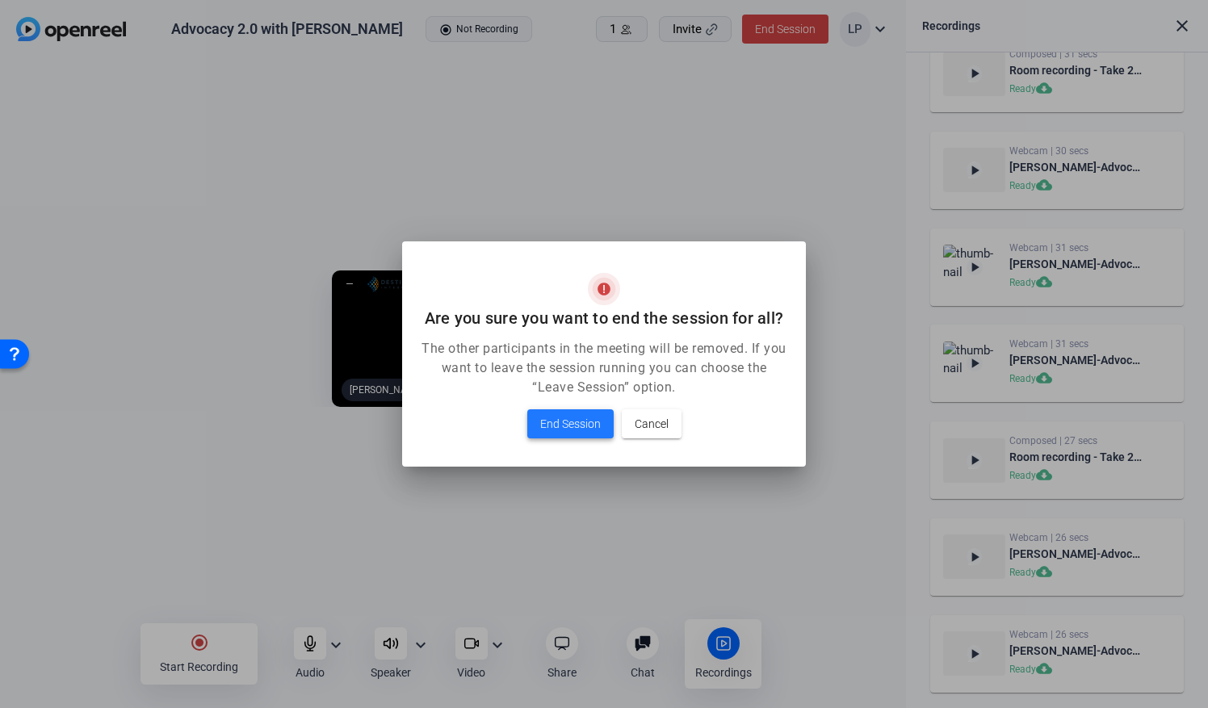
click at [573, 425] on span "End Session" at bounding box center [570, 423] width 61 height 19
